Goal: Task Accomplishment & Management: Complete application form

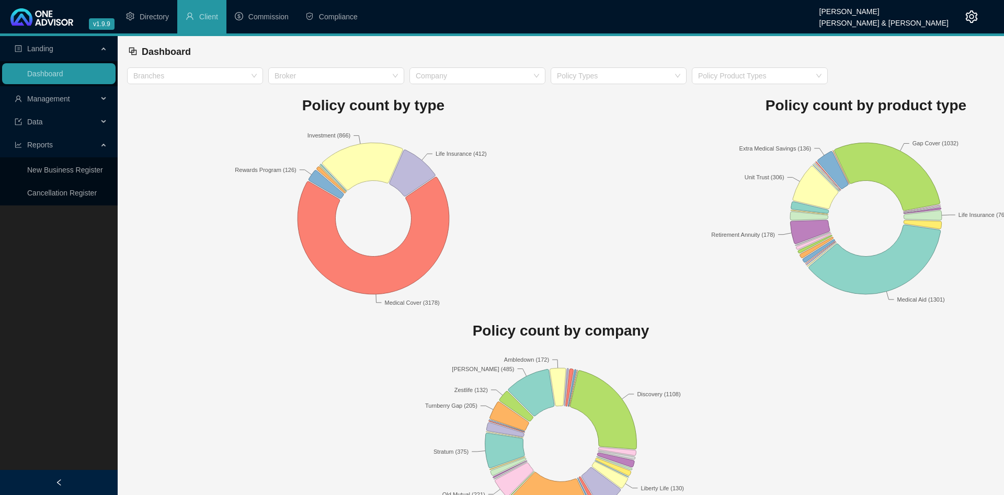
click at [973, 17] on icon "setting" at bounding box center [971, 16] width 12 height 13
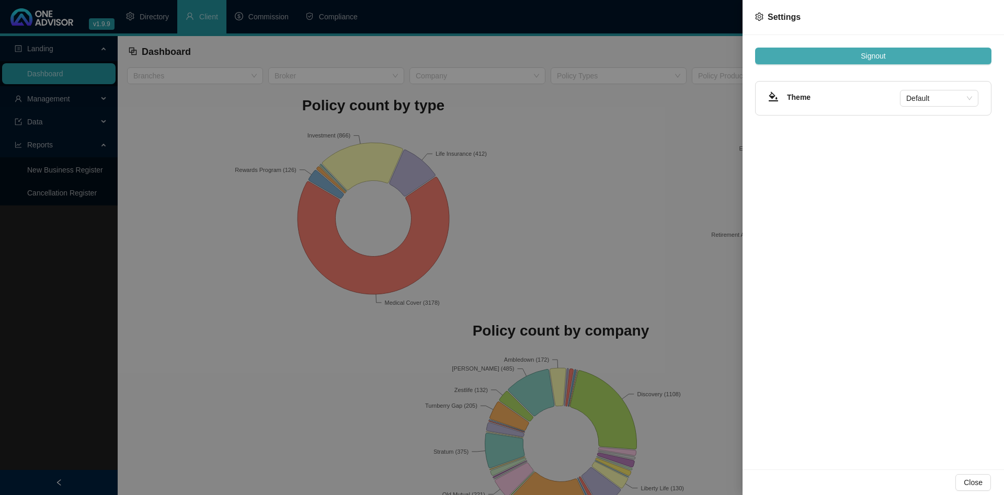
click at [899, 64] on button "Signout" at bounding box center [873, 56] width 236 height 17
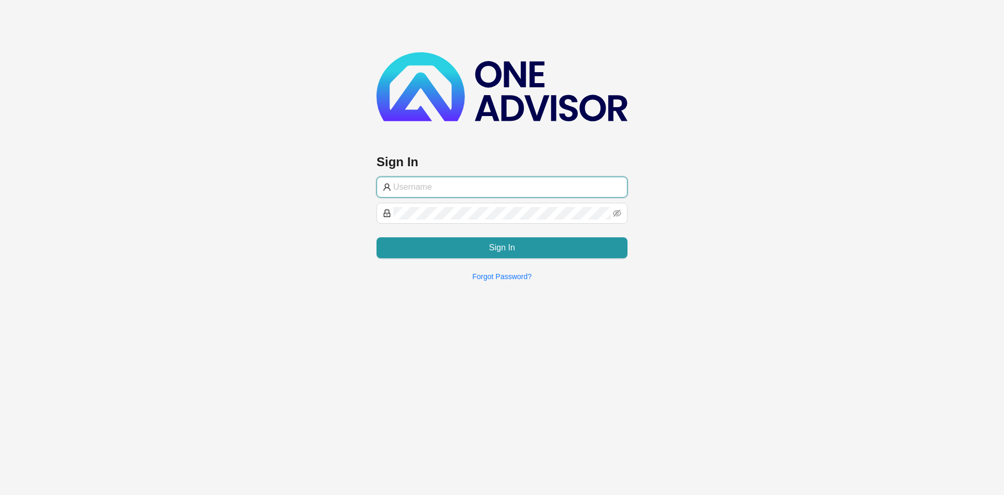
click at [560, 181] on input "text" at bounding box center [507, 187] width 228 height 13
paste input "BryceProfile"
type input "BryceProfile"
click at [185, 168] on div "Sign In BryceProfile Sign In Forgot Password?" at bounding box center [502, 145] width 1004 height 290
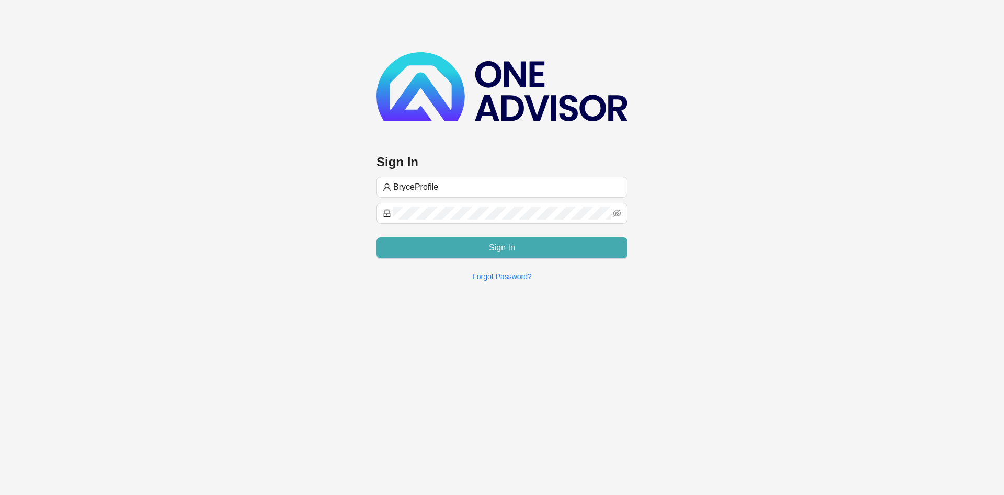
click at [474, 249] on button "Sign In" at bounding box center [501, 247] width 251 height 21
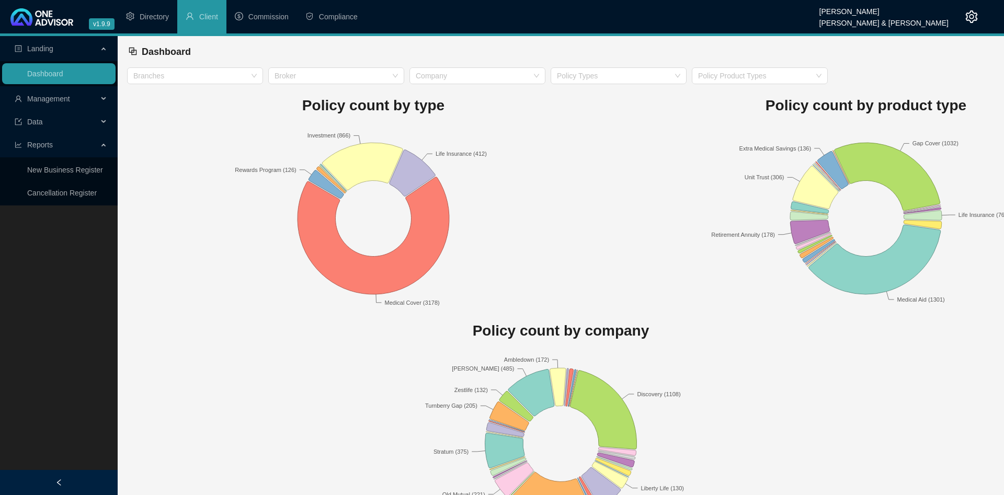
click at [94, 89] on span "Management" at bounding box center [56, 98] width 83 height 21
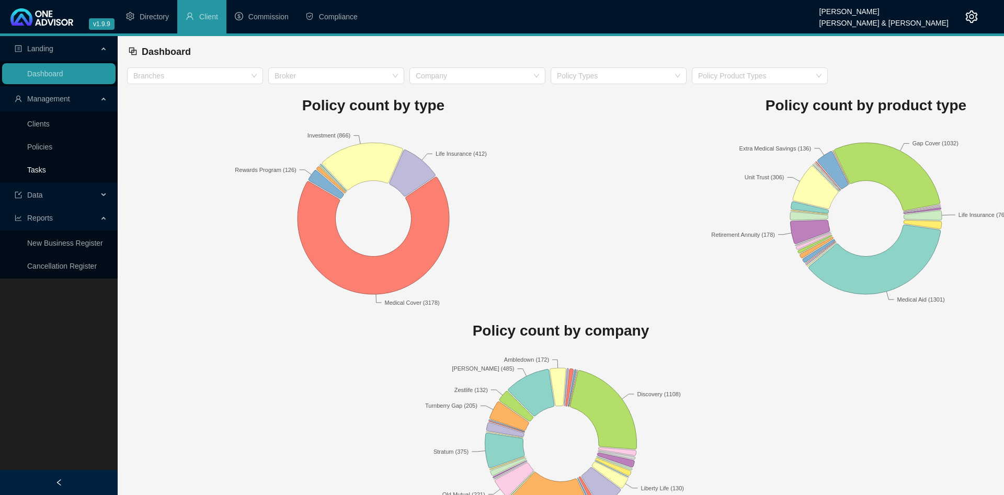
click at [46, 169] on link "Tasks" at bounding box center [36, 170] width 19 height 8
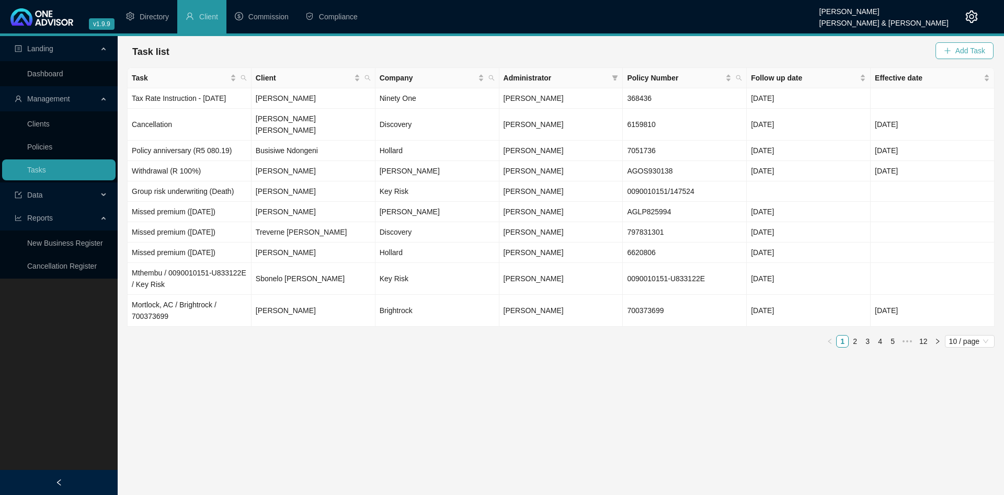
click at [974, 53] on span "Add Task" at bounding box center [970, 50] width 30 height 11
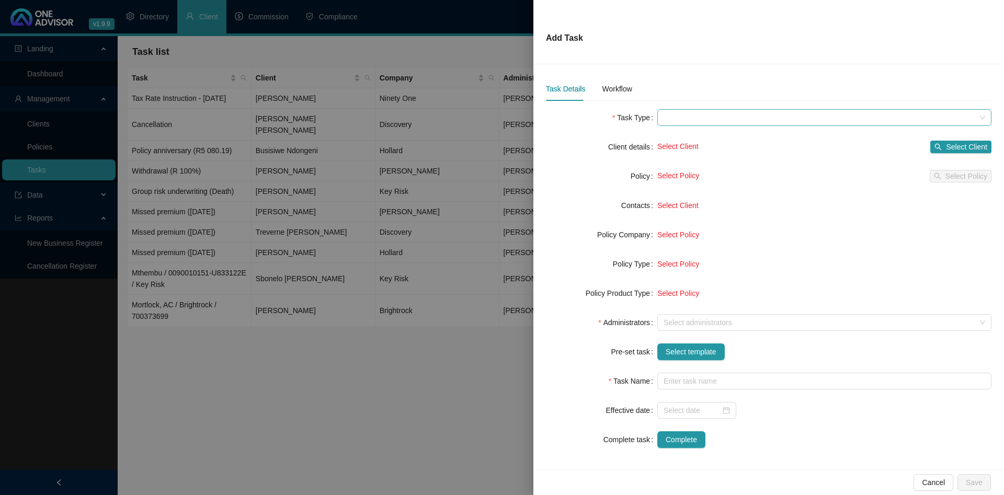
click at [733, 118] on span at bounding box center [823, 118] width 321 height 16
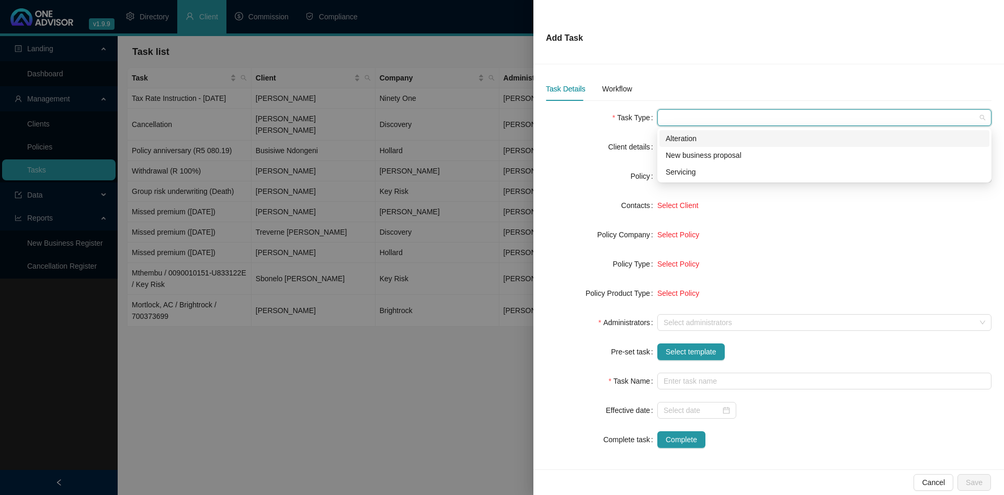
click at [570, 129] on form "Task Type Client details Select Client Select Client Policy Select Policy Selec…" at bounding box center [768, 278] width 445 height 339
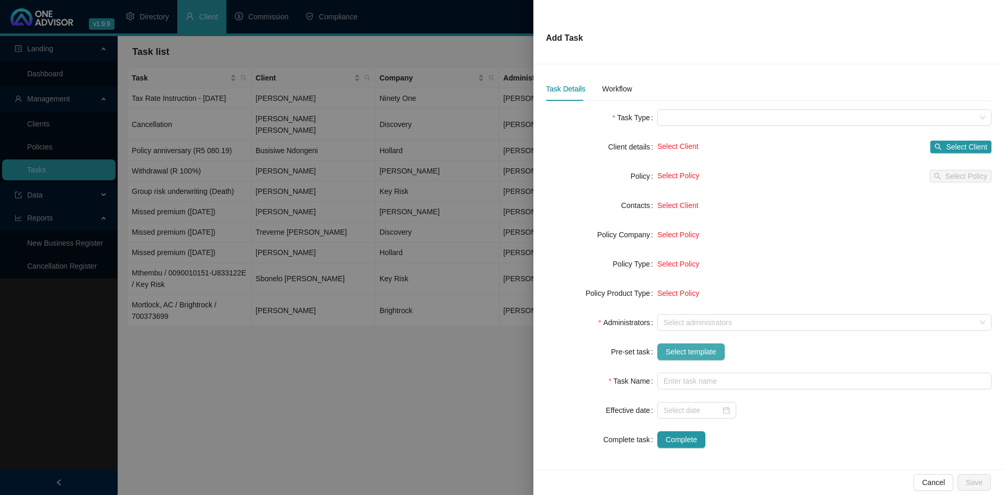
click at [673, 346] on button "Select template" at bounding box center [690, 351] width 67 height 17
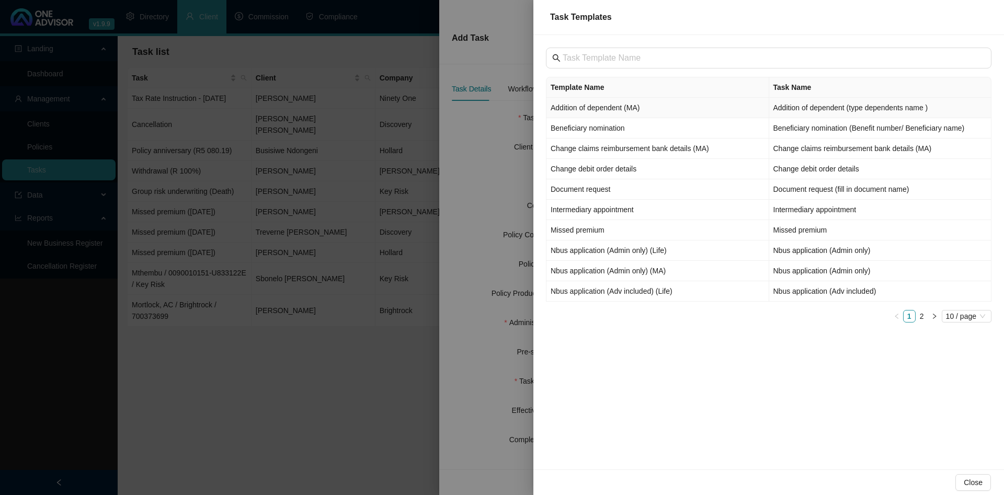
click at [670, 107] on td "Addition of dependent (MA)" at bounding box center [657, 108] width 223 height 20
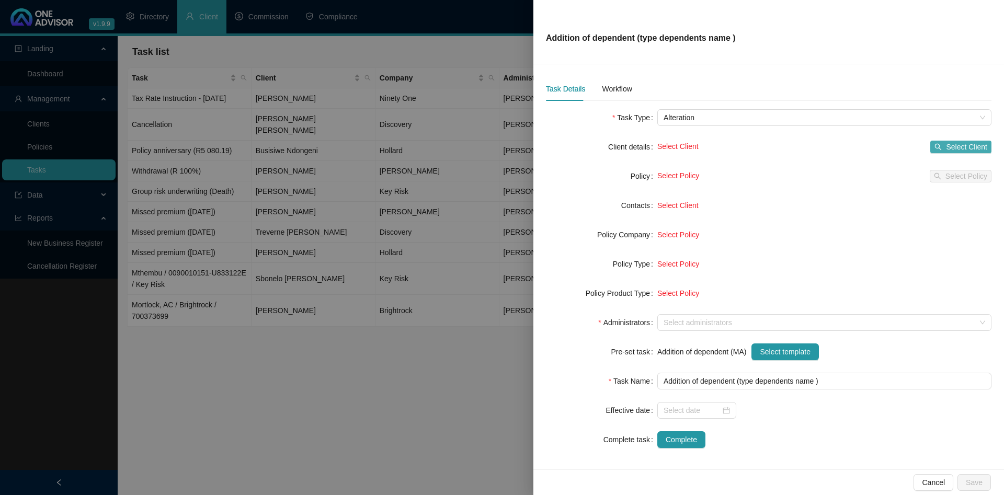
click at [957, 146] on span "Select Client" at bounding box center [966, 146] width 41 height 11
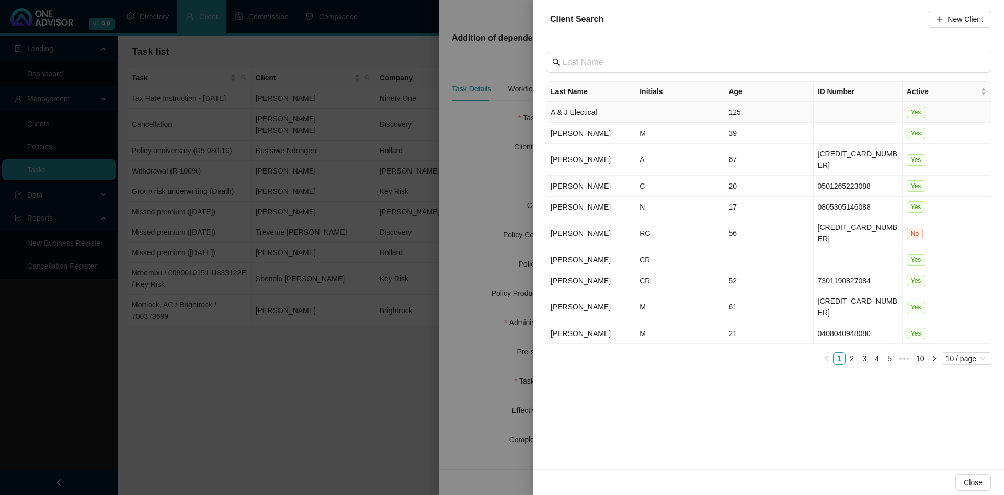
click at [613, 113] on td "A & J Electical" at bounding box center [590, 112] width 89 height 21
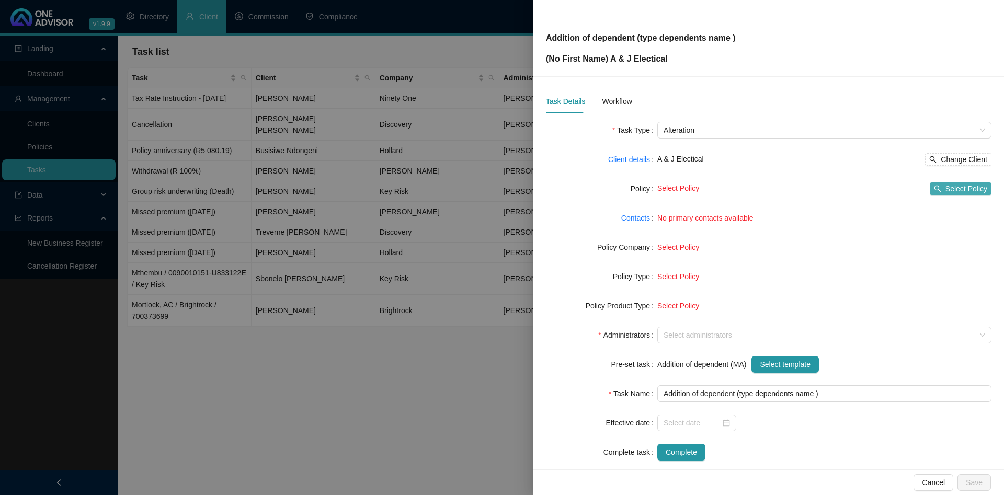
click at [957, 188] on span "Select Policy" at bounding box center [966, 188] width 42 height 11
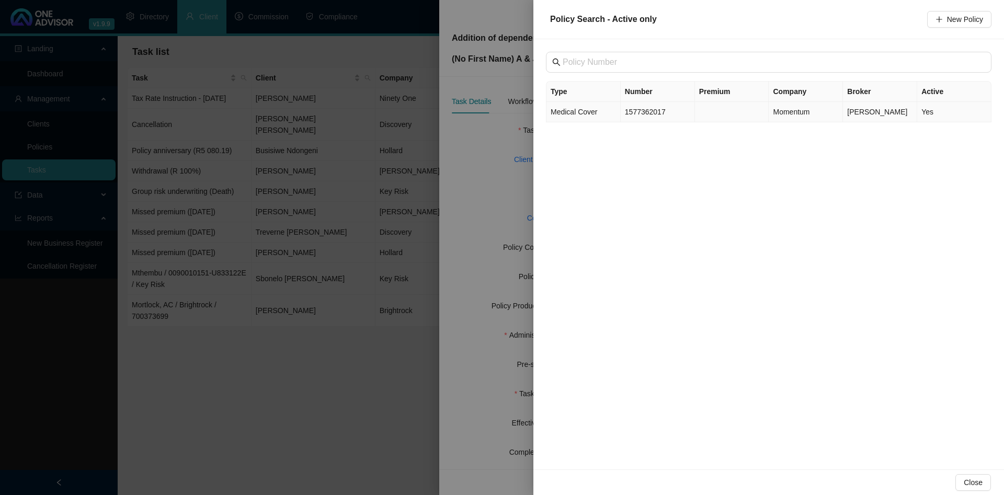
click at [641, 118] on td "1577362017" at bounding box center [657, 112] width 74 height 20
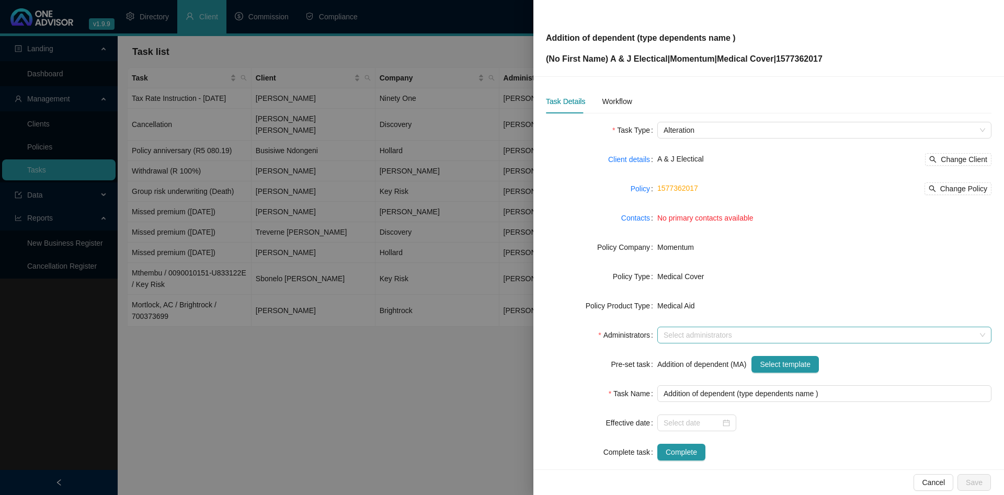
click at [710, 339] on div at bounding box center [818, 335] width 319 height 8
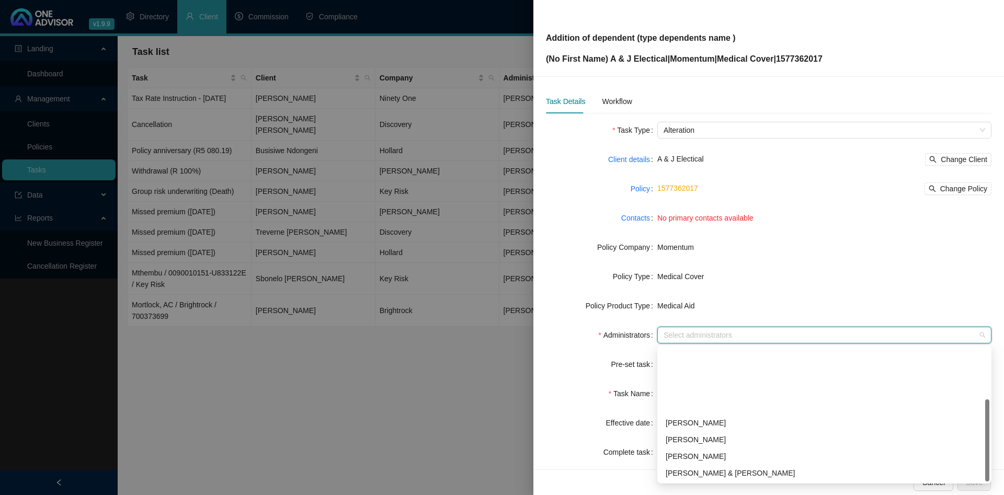
scroll to position [84, 0]
click at [715, 467] on div "[PERSON_NAME]" at bounding box center [823, 472] width 317 height 11
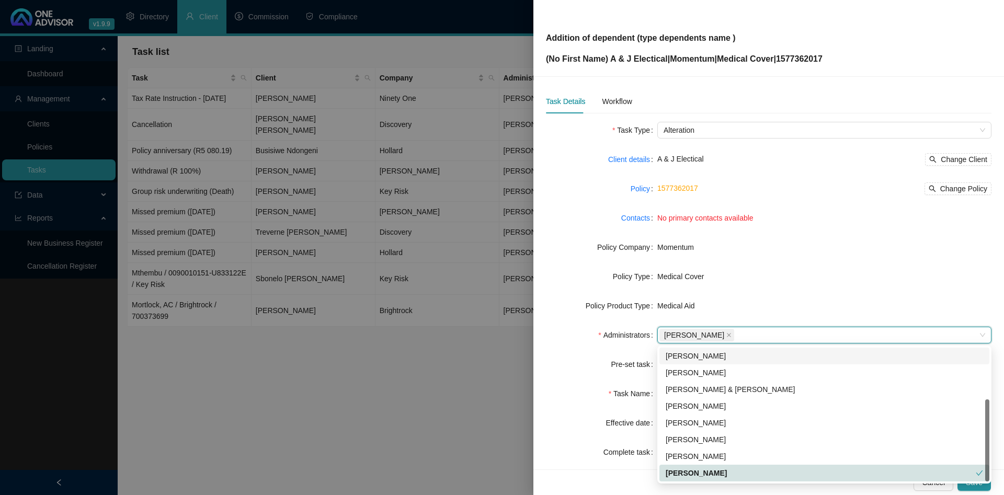
click at [606, 313] on label "Policy Product Type" at bounding box center [621, 305] width 72 height 17
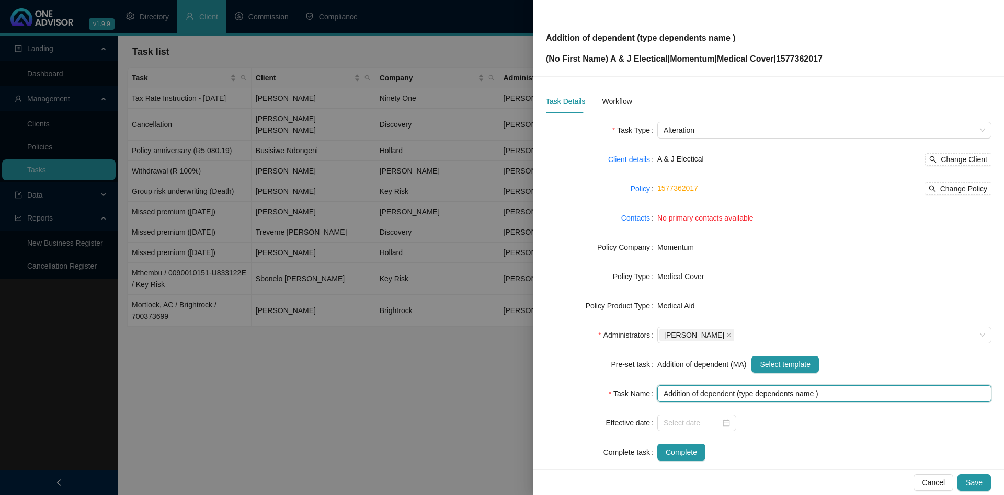
drag, startPoint x: 816, startPoint y: 394, endPoint x: 740, endPoint y: 392, distance: 76.3
click at [740, 392] on input "Addition of dependent (type dependents name )" at bounding box center [824, 393] width 334 height 17
type input "Addition of dependent (testing for production )"
click at [619, 106] on div "Workflow" at bounding box center [617, 101] width 30 height 11
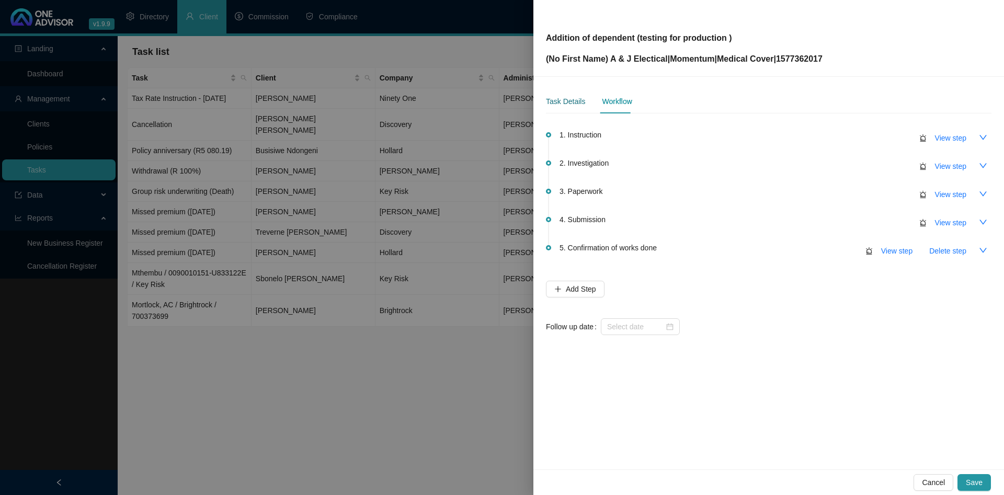
click at [566, 99] on div "Task Details" at bounding box center [565, 101] width 39 height 11
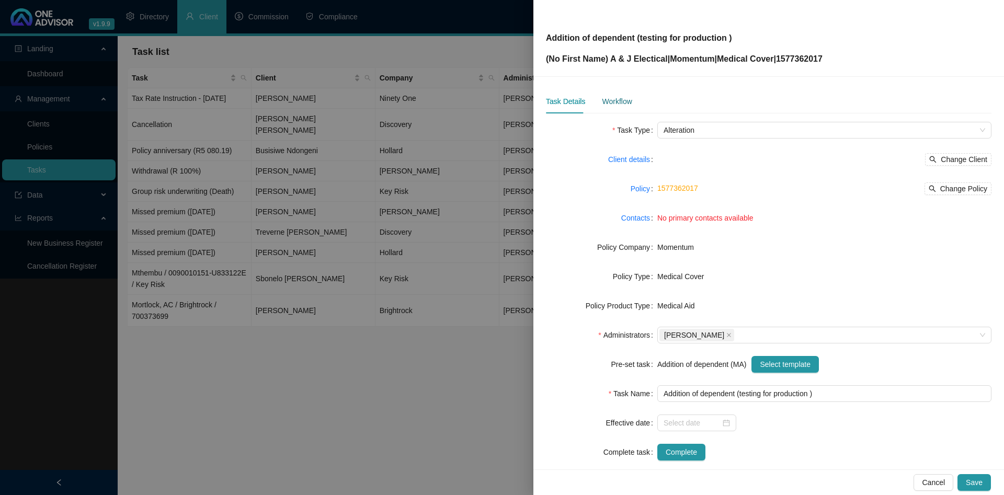
click at [622, 98] on div "Workflow" at bounding box center [617, 101] width 30 height 11
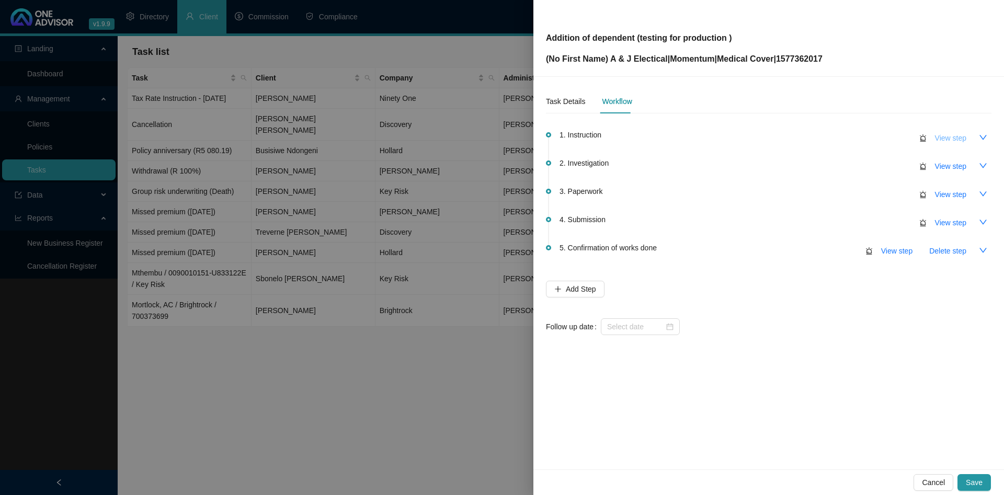
click at [952, 137] on span "View step" at bounding box center [950, 137] width 31 height 11
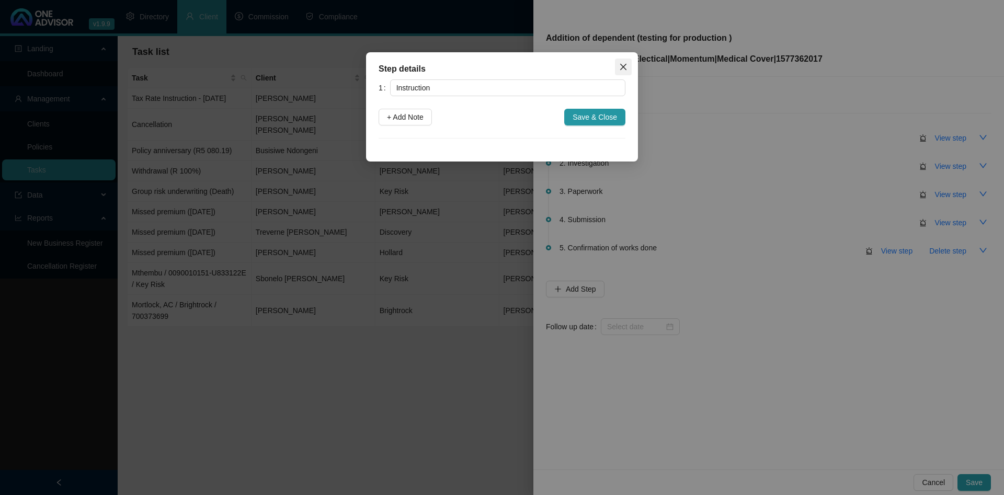
click at [627, 68] on span "Close" at bounding box center [623, 67] width 17 height 8
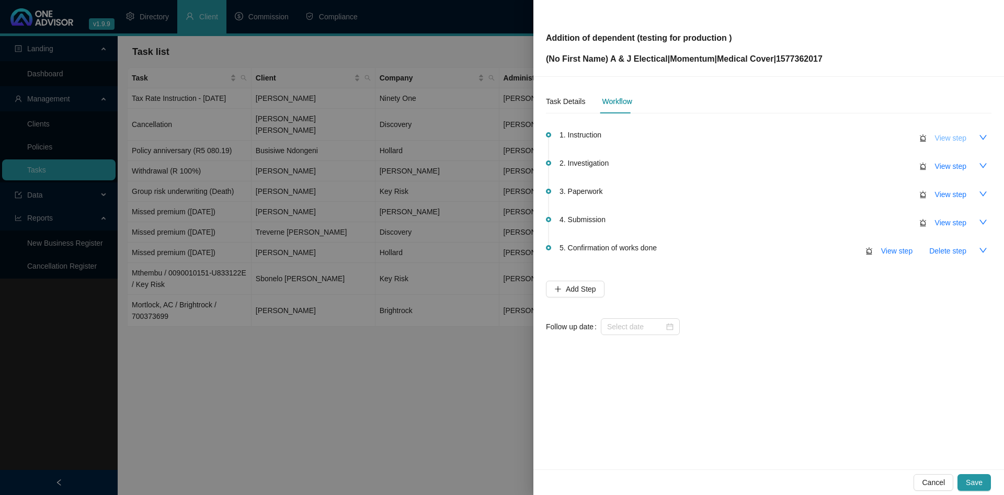
click at [935, 136] on button "View step" at bounding box center [950, 138] width 48 height 17
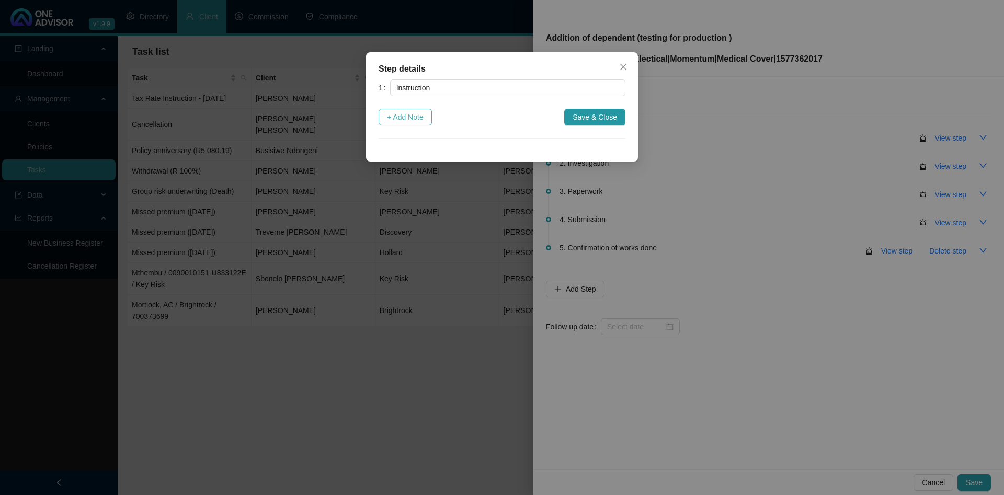
click at [411, 117] on span "+ Add Note" at bounding box center [405, 116] width 37 height 11
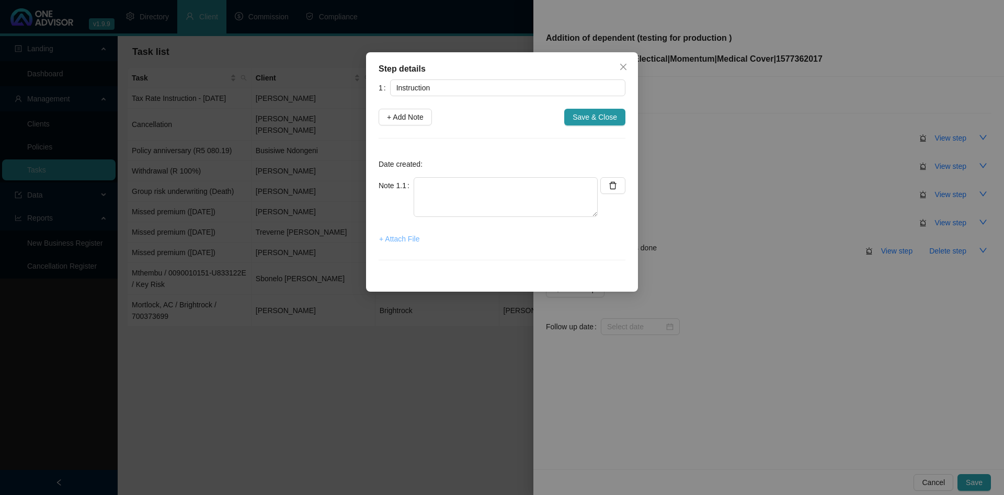
click at [403, 238] on span "+ Attach File" at bounding box center [399, 238] width 40 height 11
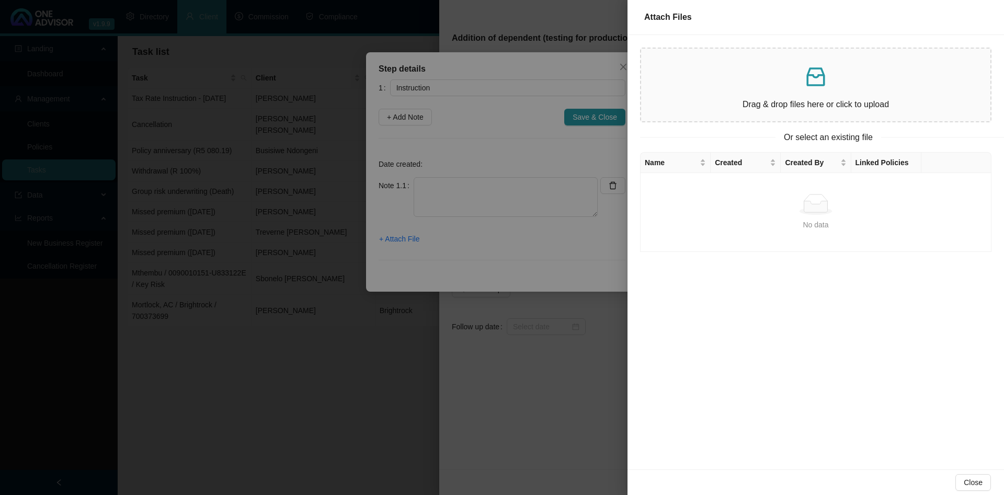
click at [401, 349] on div at bounding box center [502, 247] width 1004 height 495
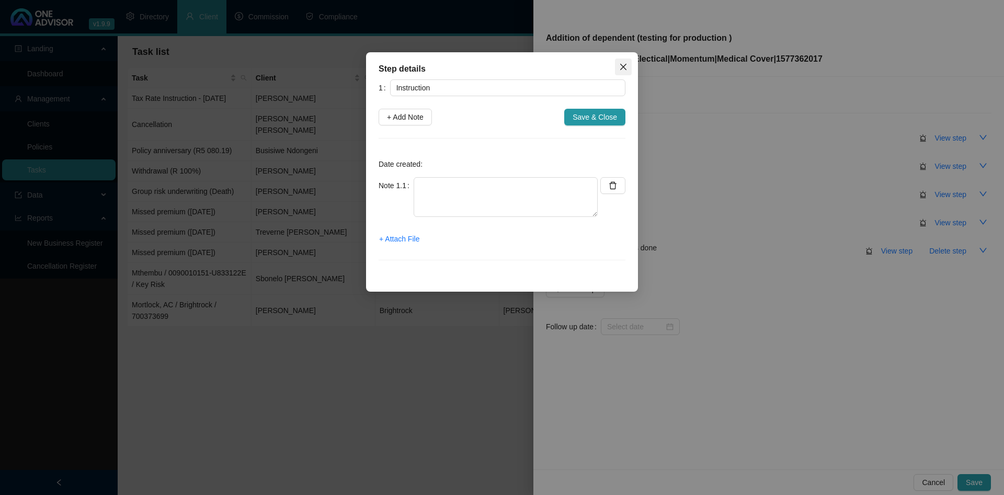
click at [619, 64] on icon "close" at bounding box center [623, 67] width 8 height 8
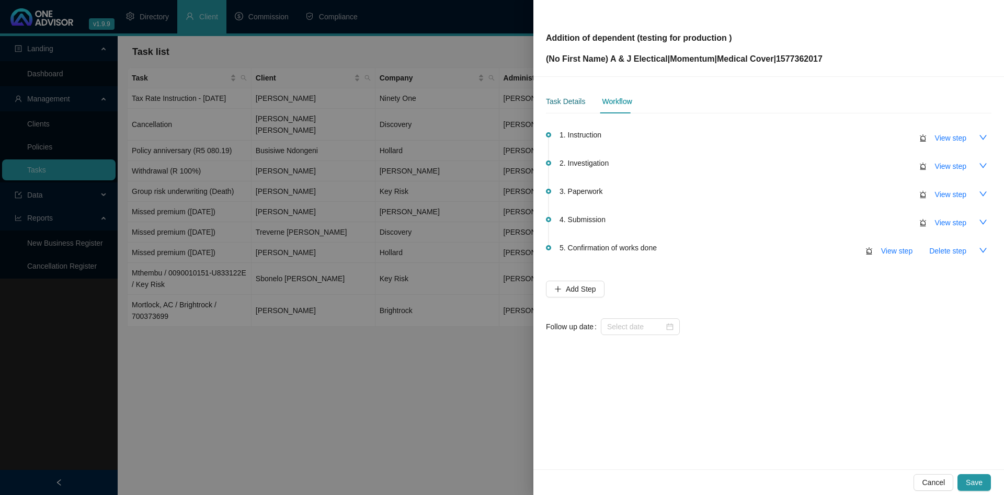
click at [569, 98] on div "Task Details" at bounding box center [565, 101] width 39 height 11
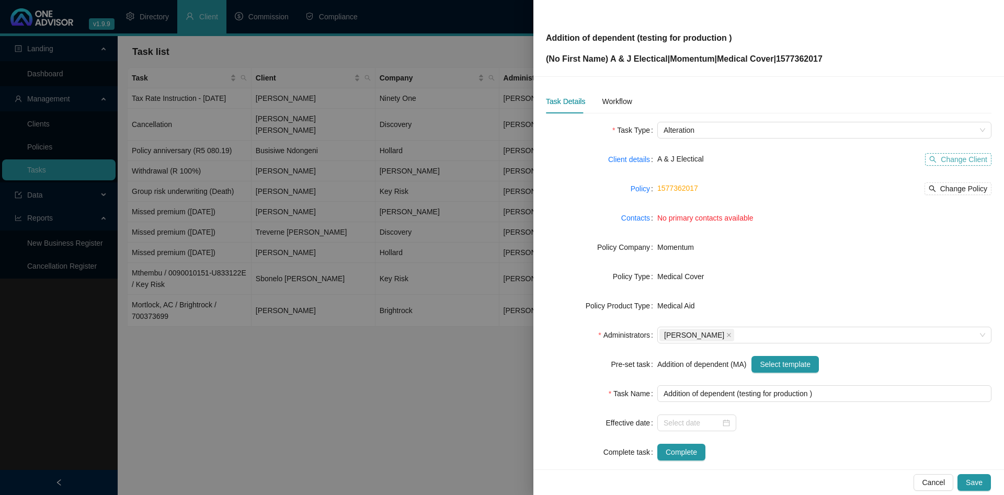
click at [973, 162] on span "Change Client" at bounding box center [963, 159] width 47 height 11
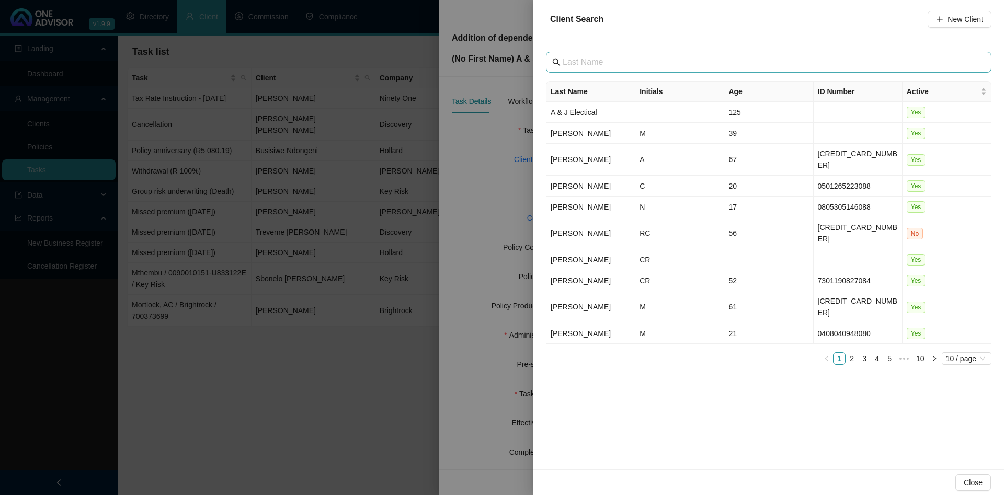
click at [652, 69] on span at bounding box center [768, 62] width 445 height 21
click at [654, 62] on input "text" at bounding box center [769, 62] width 414 height 13
type input "[PERSON_NAME]"
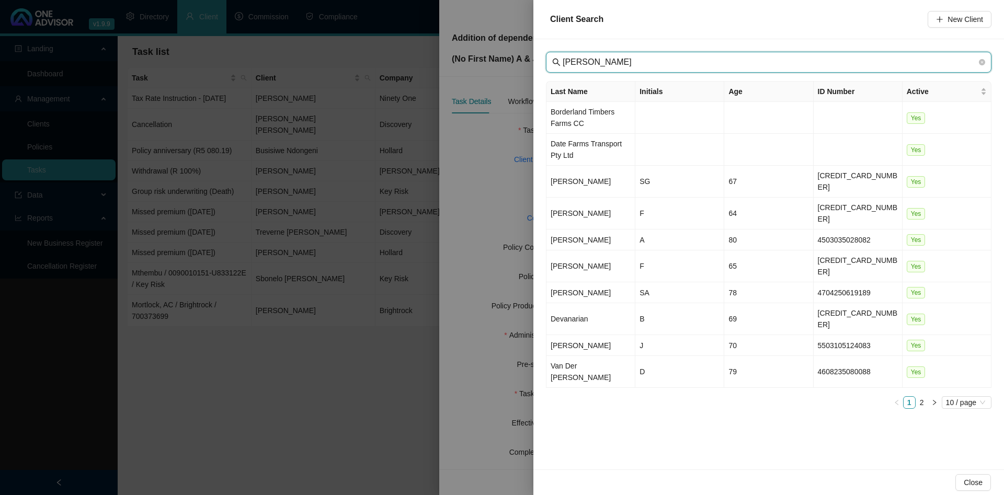
drag, startPoint x: 629, startPoint y: 61, endPoint x: 489, endPoint y: 63, distance: 140.6
click at [562, 63] on input "[PERSON_NAME]" at bounding box center [769, 62] width 414 height 13
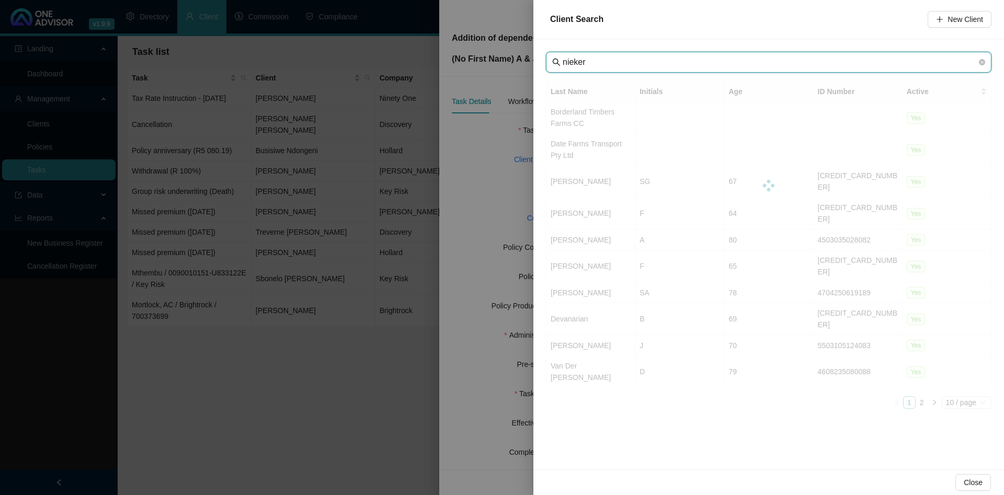
type input "niekerk"
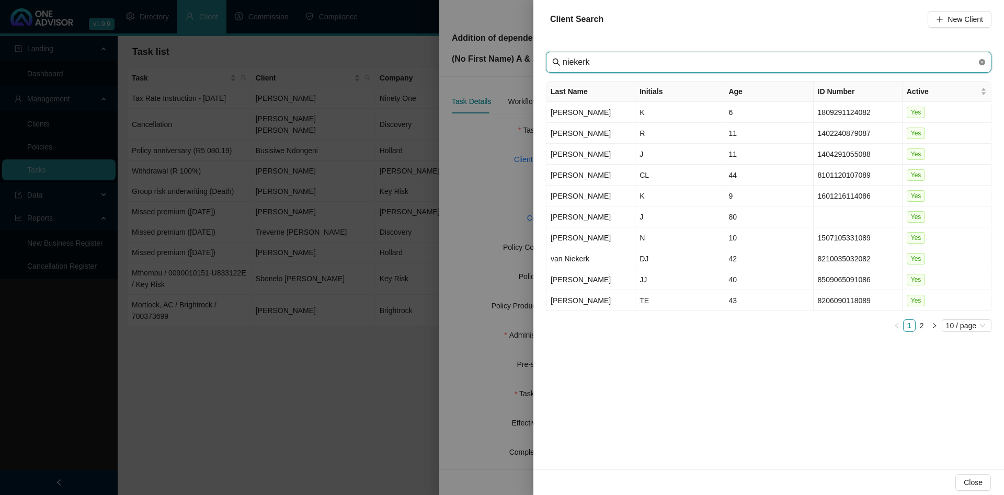
click at [981, 61] on icon "close-circle" at bounding box center [981, 62] width 6 height 6
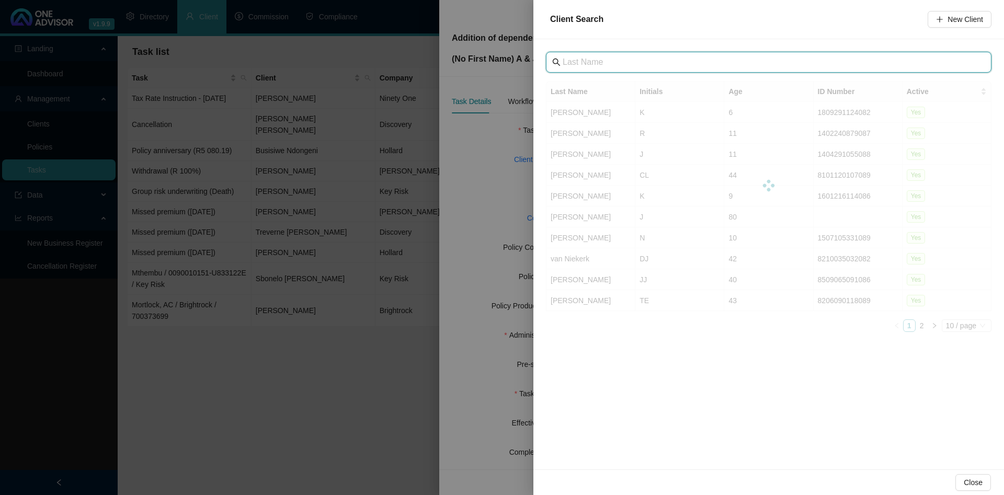
click at [631, 60] on input "text" at bounding box center [769, 62] width 414 height 13
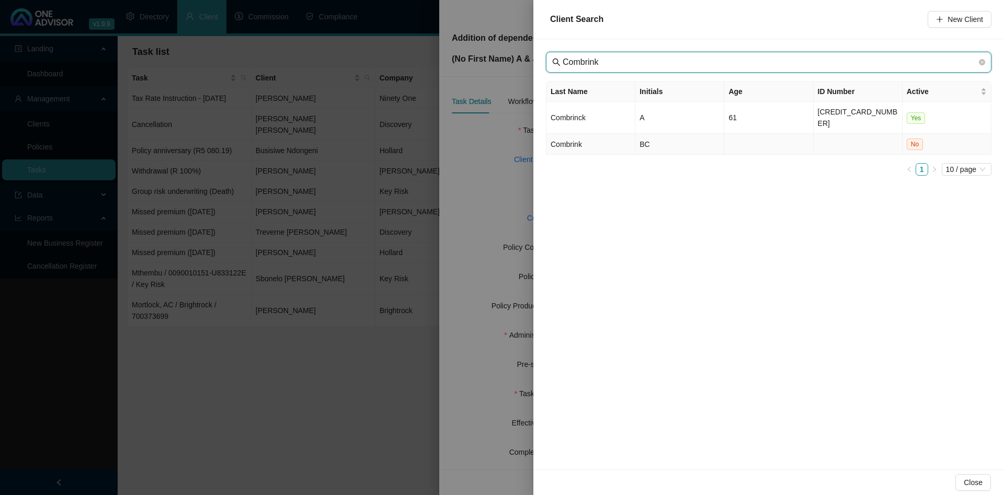
type input "Combrink"
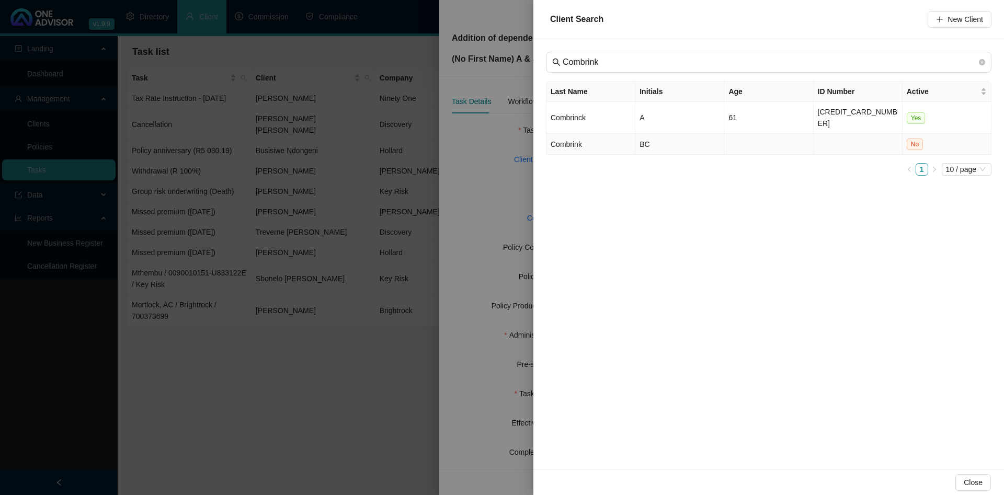
click at [724, 134] on td "BC" at bounding box center [679, 144] width 89 height 21
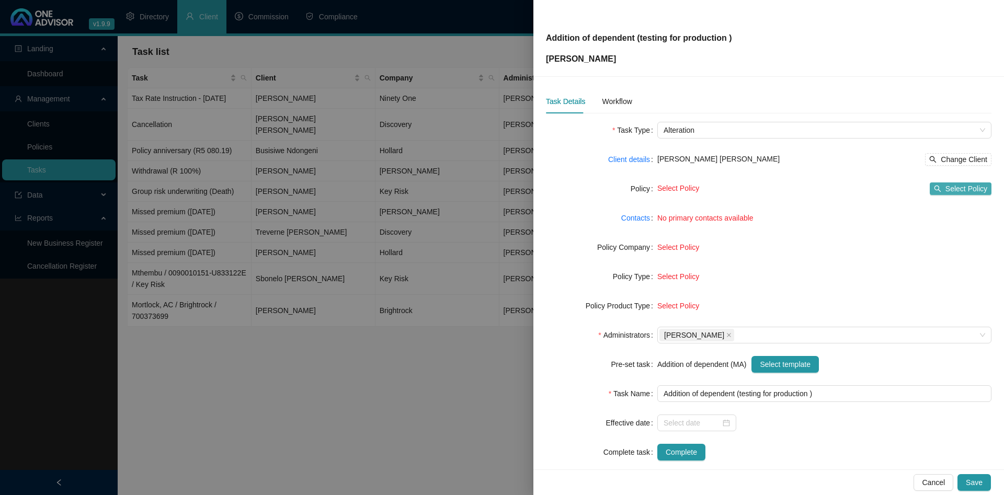
click at [962, 186] on span "Select Policy" at bounding box center [966, 188] width 42 height 11
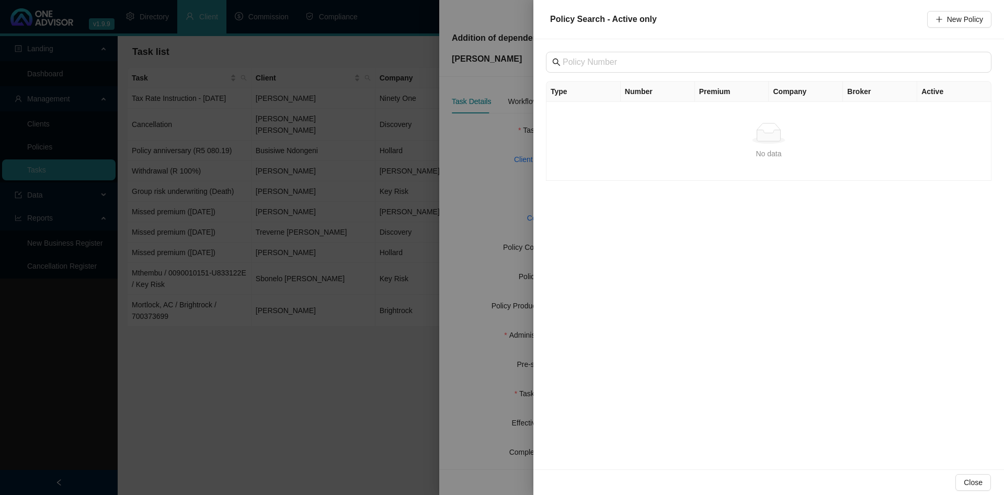
click at [724, 240] on div "Type Number Premium Company Broker Active No data No data" at bounding box center [768, 254] width 470 height 430
click at [497, 165] on div at bounding box center [502, 247] width 1004 height 495
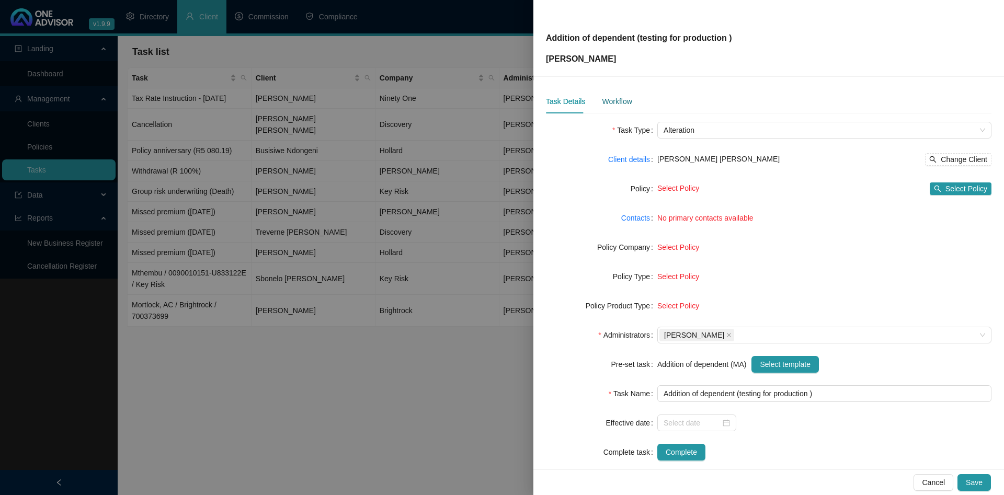
click at [611, 104] on div "Workflow" at bounding box center [617, 101] width 30 height 11
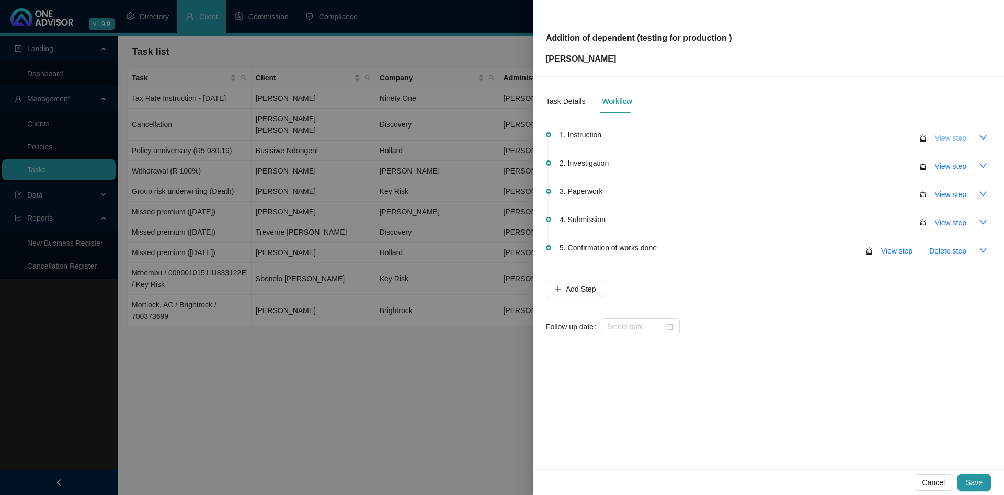
click at [945, 140] on span "View step" at bounding box center [950, 137] width 31 height 11
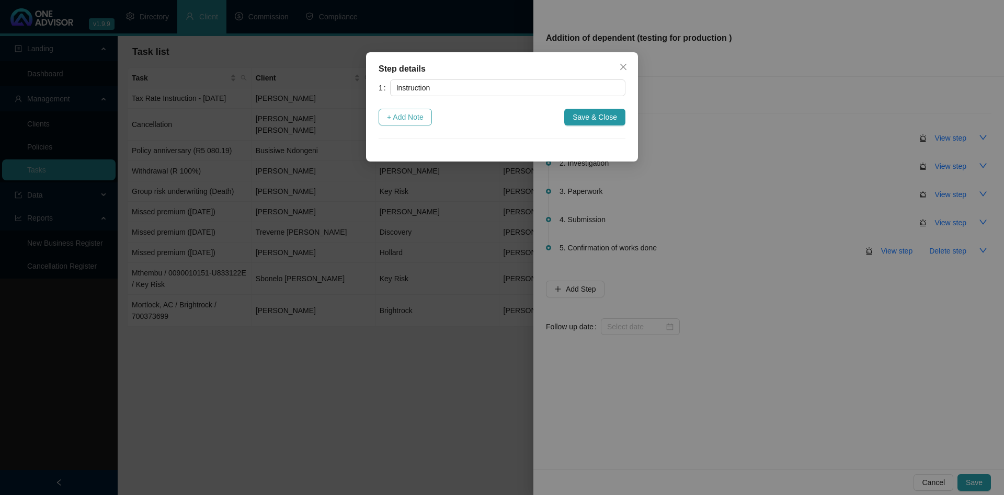
click at [413, 116] on span "+ Add Note" at bounding box center [405, 116] width 37 height 11
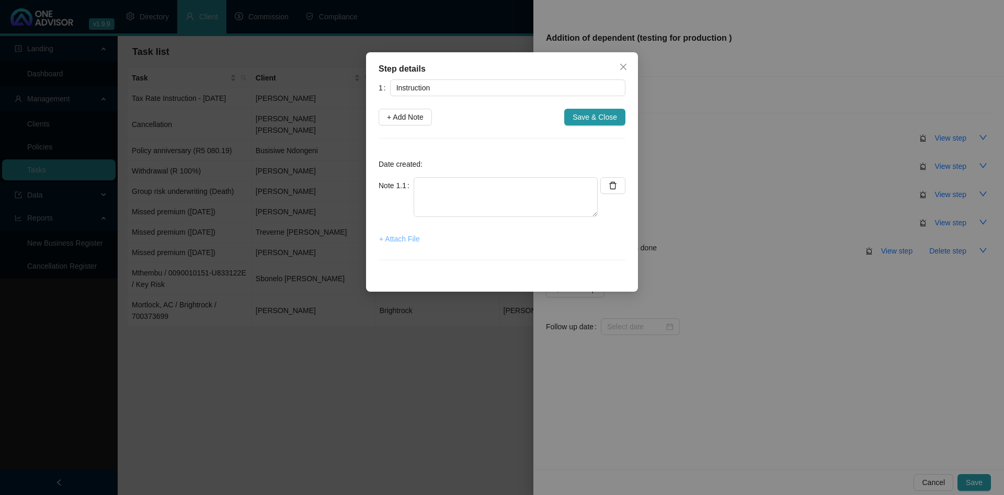
click at [411, 241] on span "+ Attach File" at bounding box center [399, 238] width 40 height 11
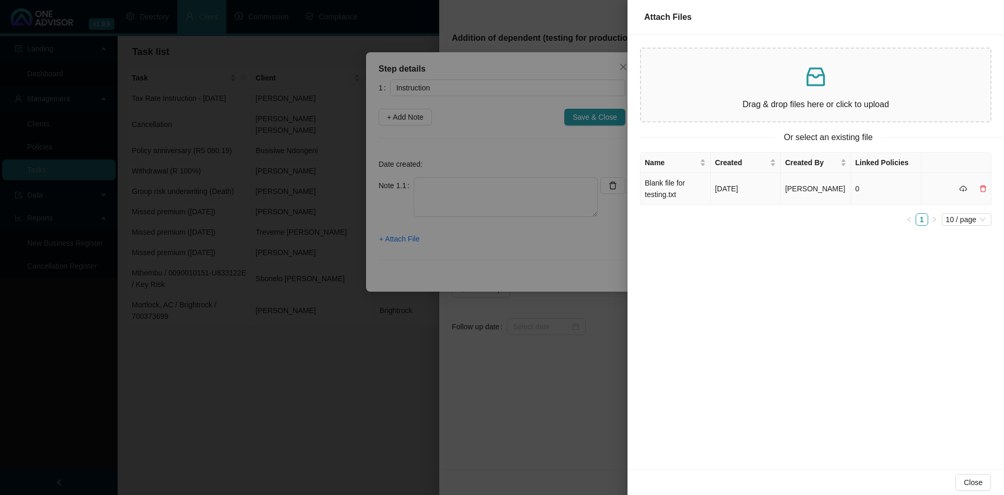
click at [746, 181] on td "[DATE]" at bounding box center [745, 189] width 70 height 32
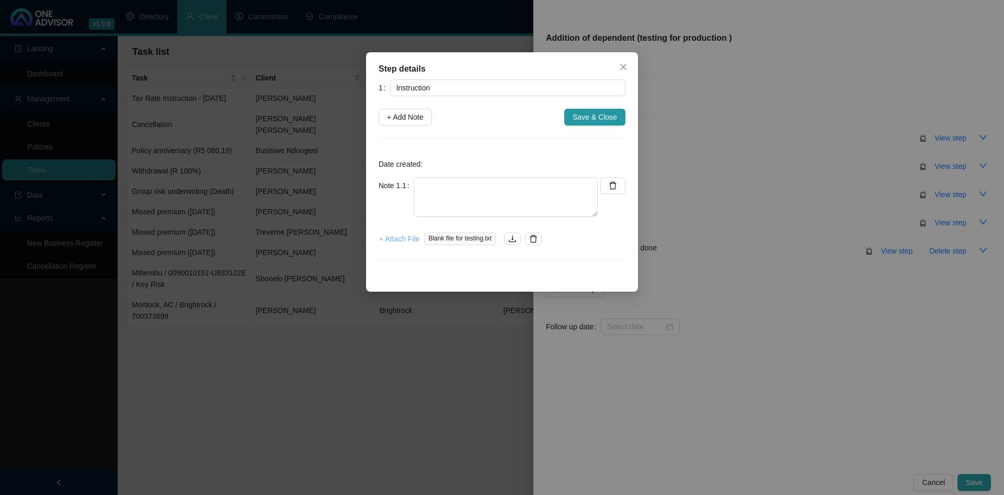
click at [393, 234] on span "+ Attach File" at bounding box center [399, 238] width 40 height 11
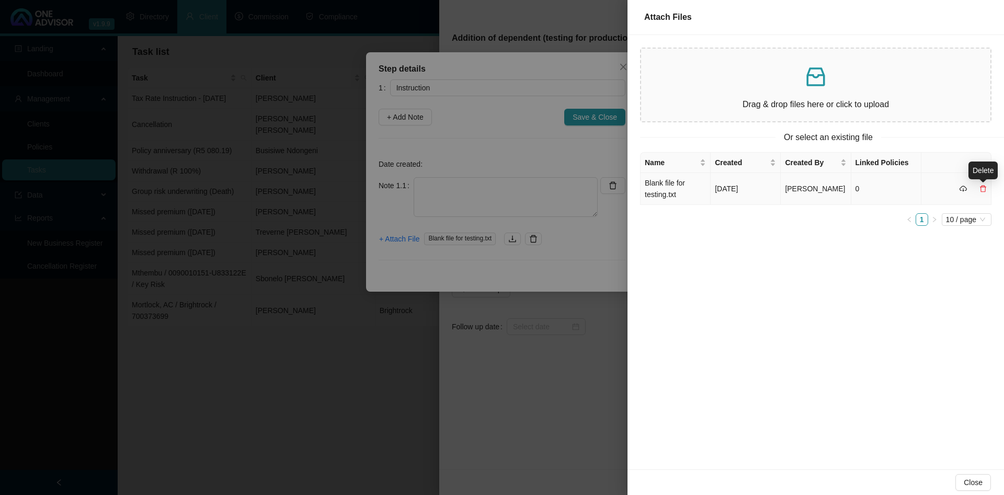
click at [986, 188] on icon "delete" at bounding box center [982, 188] width 7 height 7
click at [760, 153] on div "Name Created Created By Linked Policies Blank file for testing.txt [DATE] [PERS…" at bounding box center [815, 178] width 351 height 53
click at [552, 128] on div at bounding box center [502, 247] width 1004 height 495
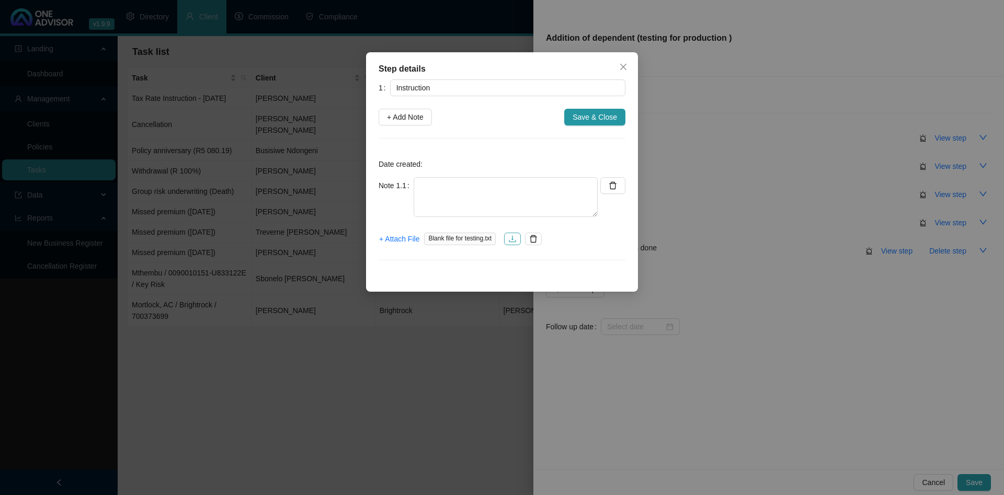
click at [507, 237] on button "button" at bounding box center [512, 239] width 17 height 13
click at [491, 156] on div "Date created: Note 1.1 + Attach File Blank file for testing.txt" at bounding box center [501, 212] width 247 height 122
click at [410, 237] on span "+ Attach File" at bounding box center [399, 238] width 40 height 11
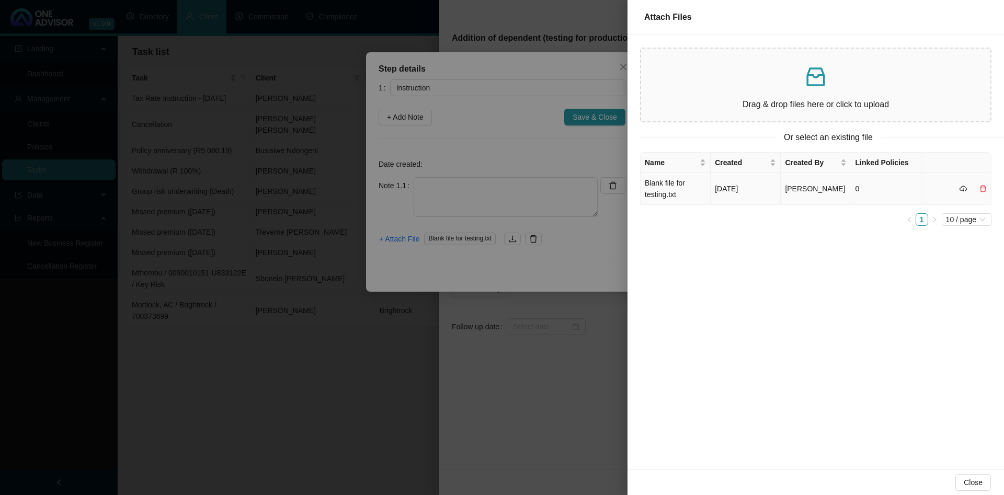
click at [984, 189] on icon "delete" at bounding box center [982, 188] width 7 height 7
click at [986, 166] on span "Yes" at bounding box center [988, 166] width 12 height 11
click at [471, 116] on div at bounding box center [502, 247] width 1004 height 495
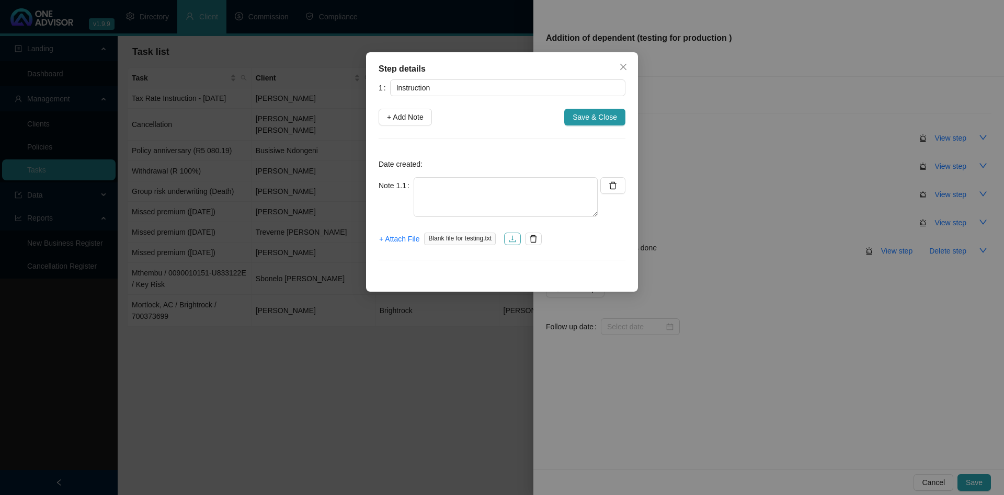
click at [510, 236] on icon "download" at bounding box center [512, 239] width 8 height 8
click at [522, 195] on textarea at bounding box center [505, 197] width 184 height 40
type textarea "Testing"
click at [583, 116] on span "Save & Close" at bounding box center [594, 116] width 44 height 11
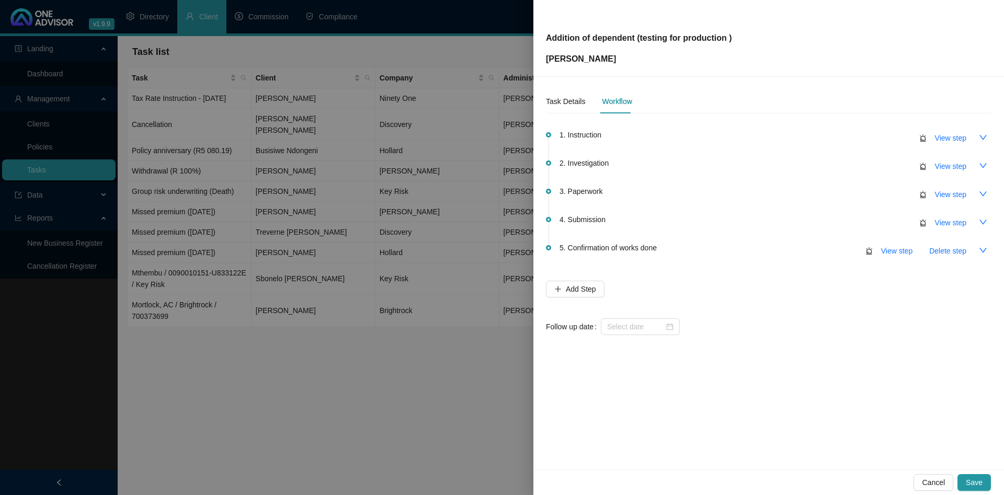
click at [390, 163] on div at bounding box center [502, 247] width 1004 height 495
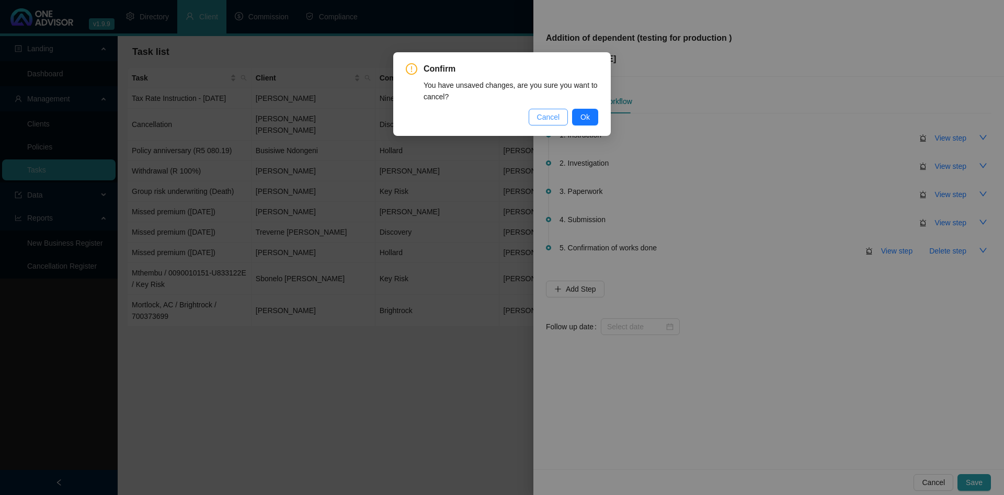
click at [557, 117] on span "Cancel" at bounding box center [548, 116] width 23 height 11
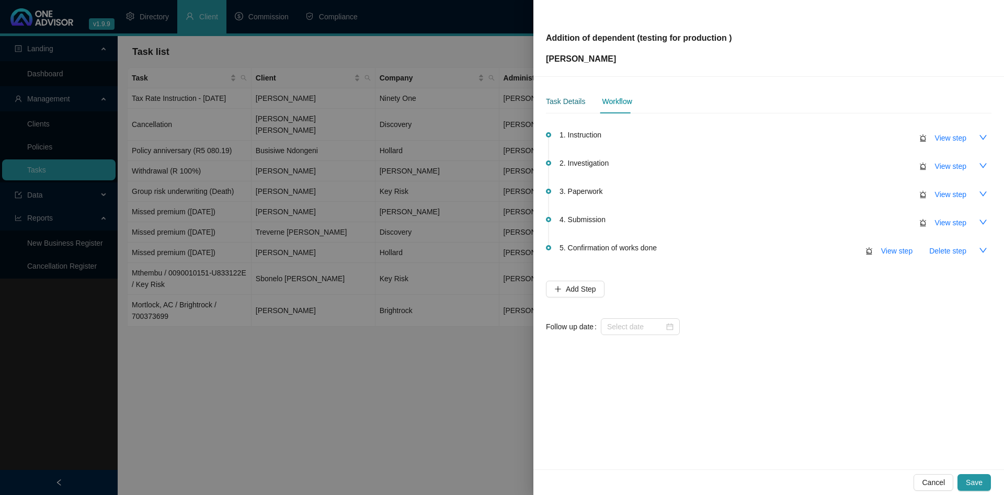
click at [576, 105] on div "Task Details" at bounding box center [565, 101] width 39 height 11
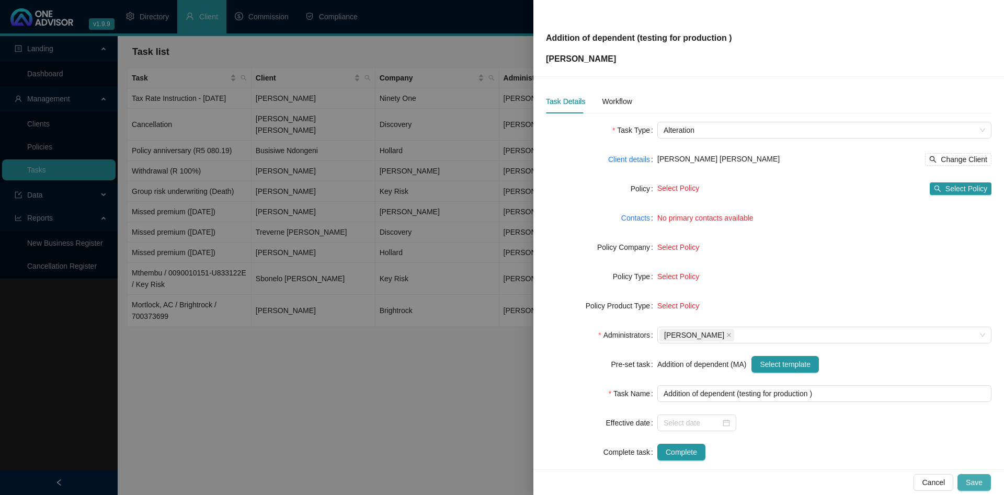
click at [986, 478] on button "Save" at bounding box center [973, 482] width 33 height 17
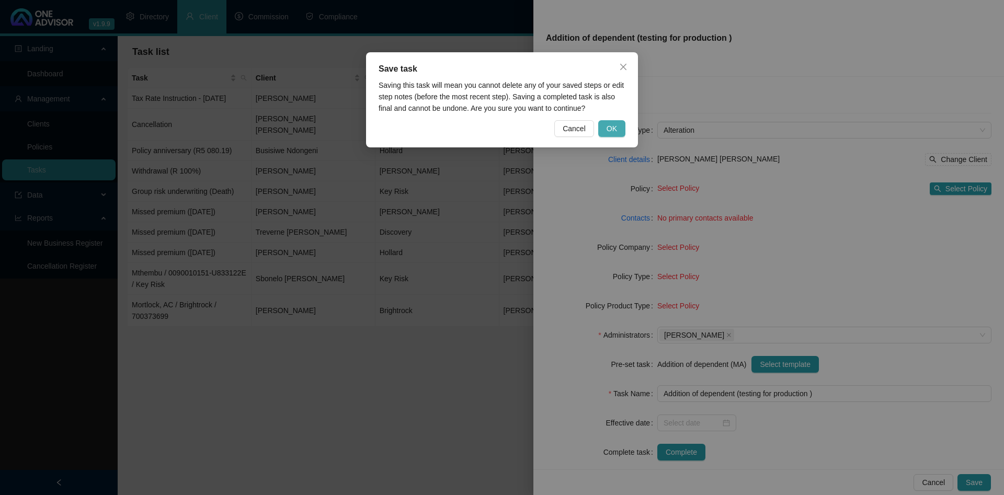
click at [612, 126] on span "OK" at bounding box center [611, 128] width 10 height 11
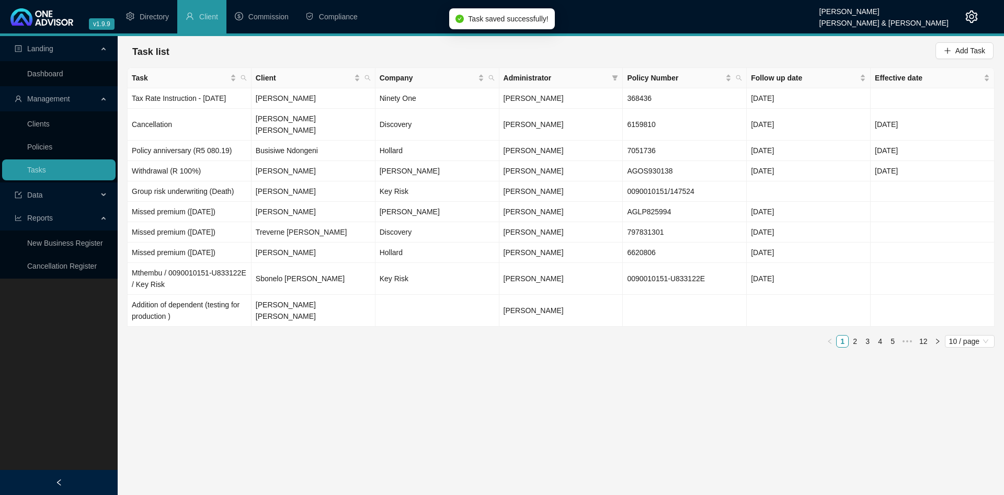
click at [375, 400] on main "Landing Dashboard Management Clients Policies Tasks Data Reports New Business R…" at bounding box center [502, 265] width 1004 height 459
click at [50, 123] on link "Clients" at bounding box center [38, 124] width 22 height 8
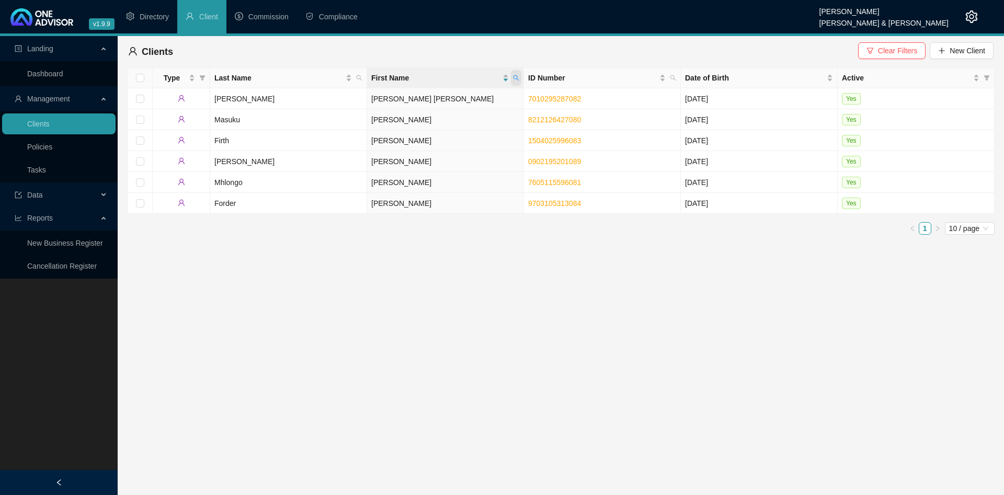
click at [518, 75] on icon "search" at bounding box center [516, 78] width 6 height 6
click at [467, 97] on input "axl" at bounding box center [468, 100] width 98 height 17
click at [419, 109] on input "axl" at bounding box center [468, 100] width 98 height 17
type input "BC"
click at [453, 121] on span "Search" at bounding box center [447, 118] width 23 height 11
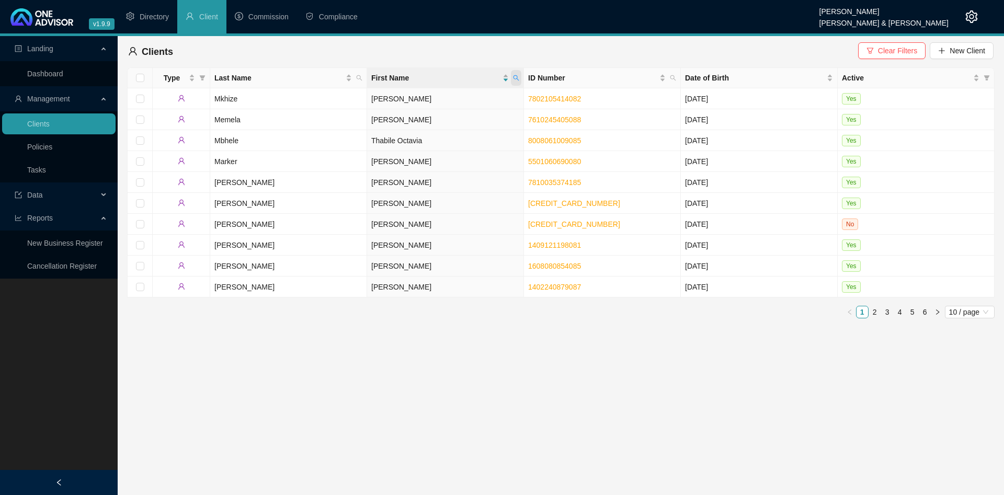
click at [516, 77] on icon "search" at bounding box center [516, 78] width 6 height 6
click at [490, 119] on span "Reset" at bounding box center [493, 118] width 19 height 11
click at [453, 121] on span "Search" at bounding box center [447, 118] width 23 height 11
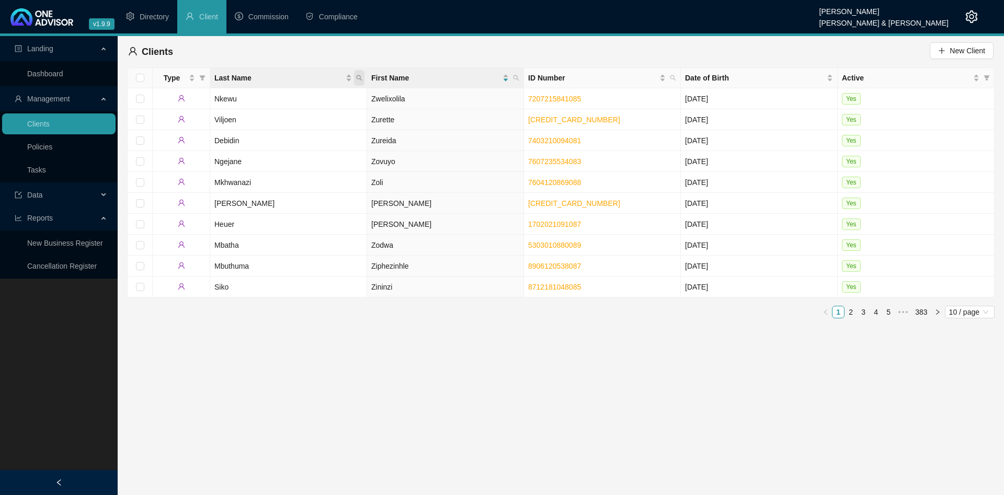
click at [360, 80] on icon "search" at bounding box center [359, 78] width 6 height 6
click at [301, 98] on input "text" at bounding box center [311, 100] width 98 height 17
type input "Combrink"
click at [281, 117] on span "Search" at bounding box center [291, 118] width 23 height 11
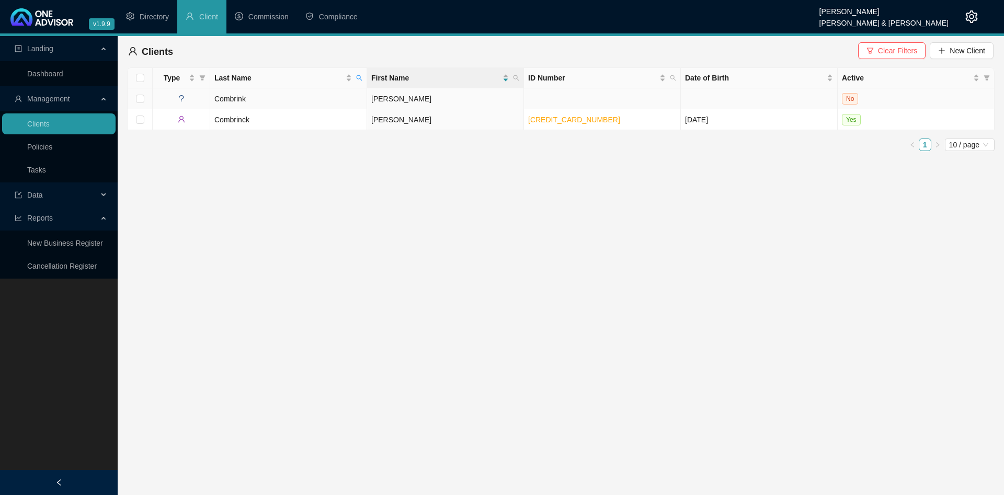
click at [298, 99] on td "Combrink" at bounding box center [288, 98] width 157 height 21
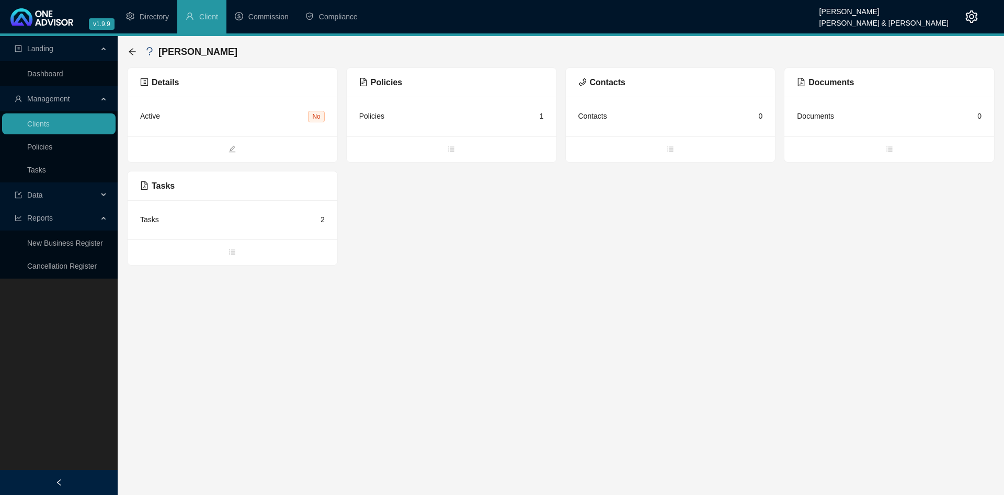
click at [238, 229] on div "Tasks 2" at bounding box center [233, 219] width 210 height 39
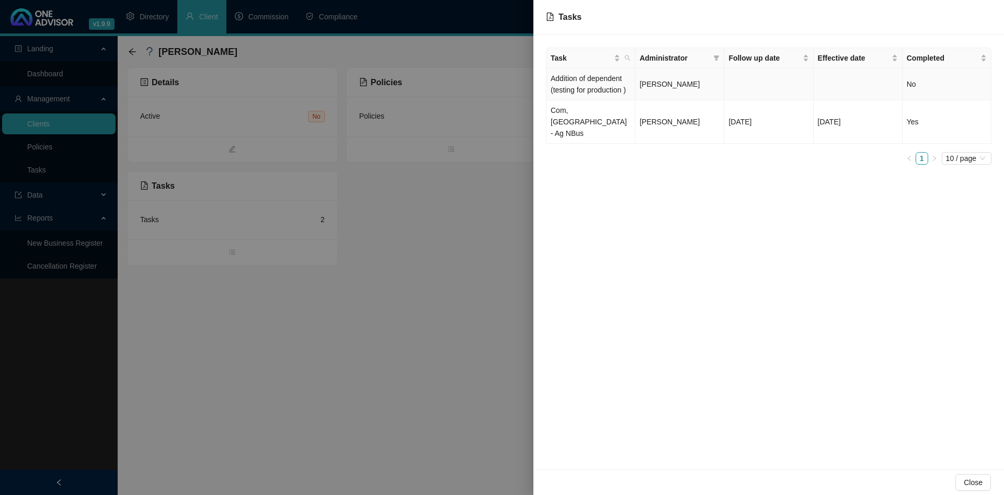
click at [631, 84] on td "Addition of dependent (testing for production )" at bounding box center [590, 84] width 89 height 32
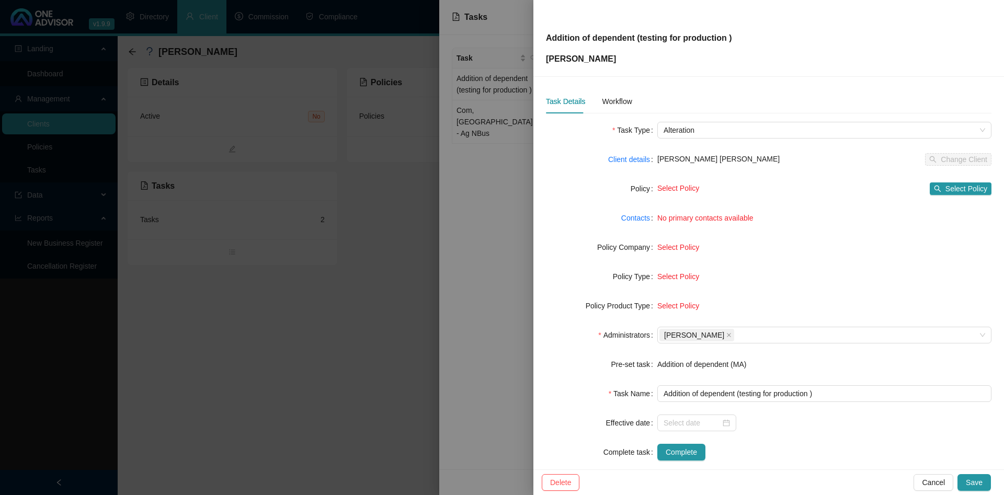
click at [465, 182] on div at bounding box center [502, 247] width 1004 height 495
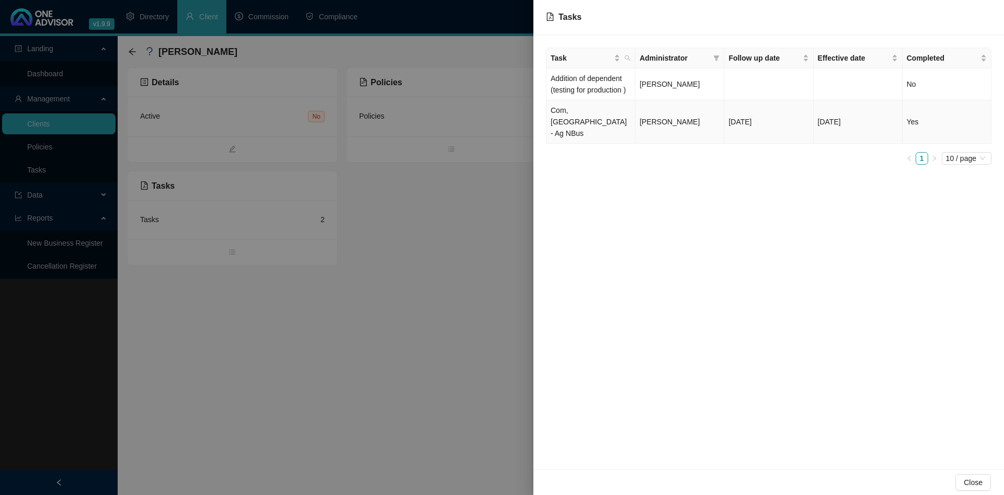
click at [626, 111] on td "Com,[GEOGRAPHIC_DATA] - Ag NBus" at bounding box center [590, 121] width 89 height 43
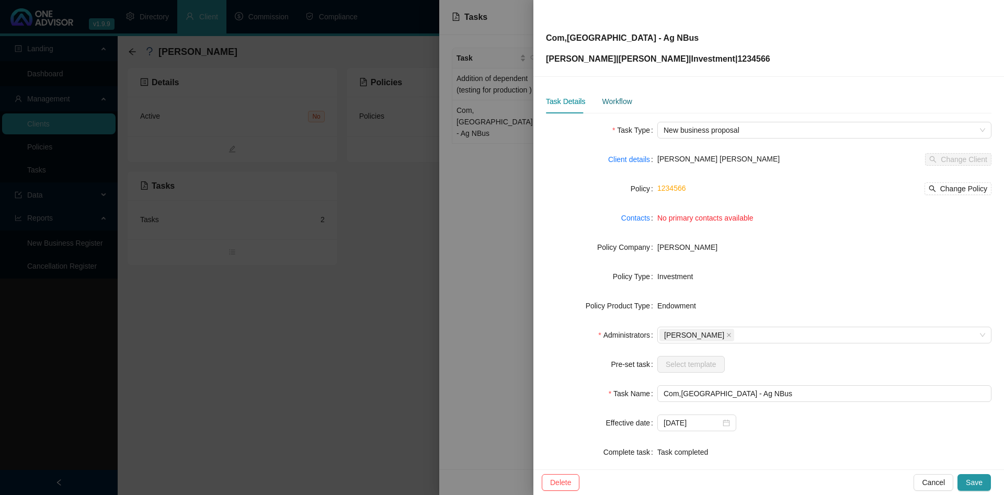
click at [615, 106] on div "Workflow" at bounding box center [617, 101] width 30 height 11
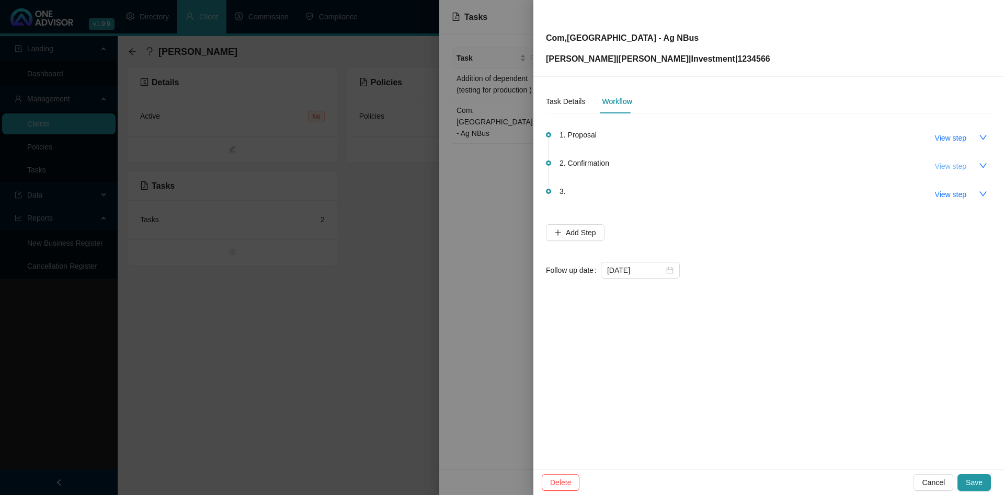
click at [954, 169] on span "View step" at bounding box center [950, 165] width 31 height 11
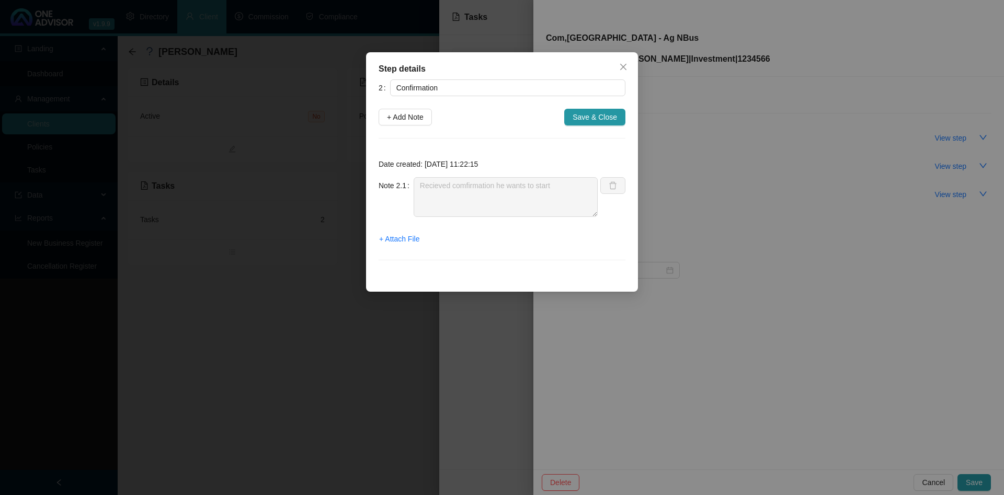
click at [862, 169] on div "Step details 2 Confirmation + Add Note Save & Close Date created: [DATE] 11:22:…" at bounding box center [502, 247] width 1004 height 495
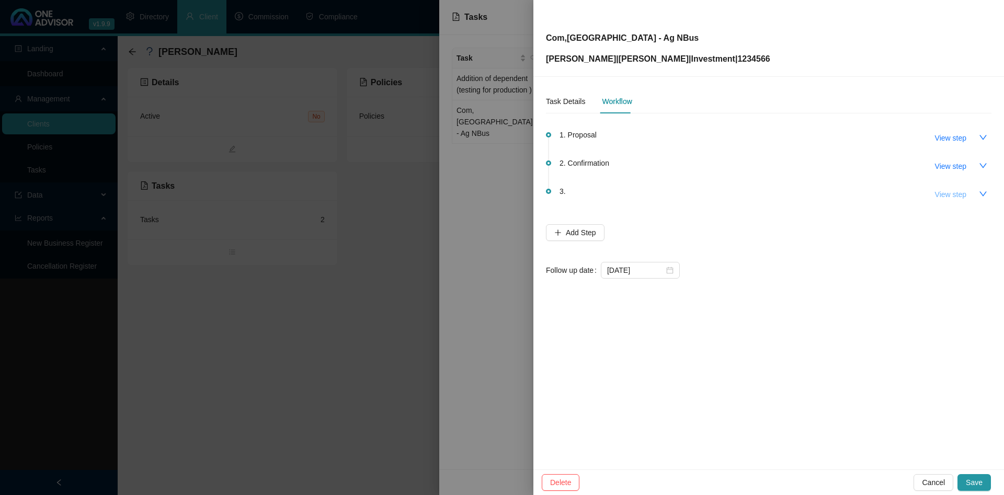
click at [938, 194] on span "View step" at bounding box center [950, 194] width 31 height 11
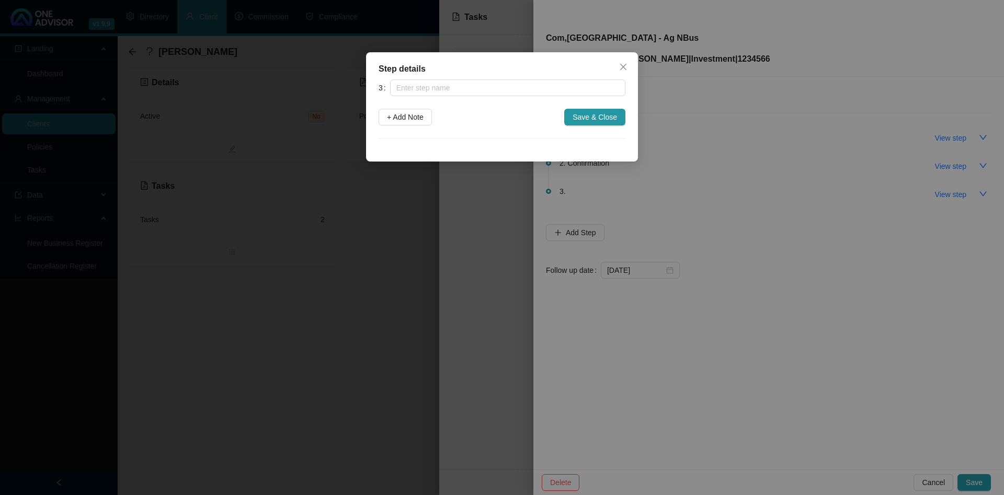
click at [842, 181] on div "Step details 3 + Add Note Save & Close Cancel OK" at bounding box center [502, 247] width 1004 height 495
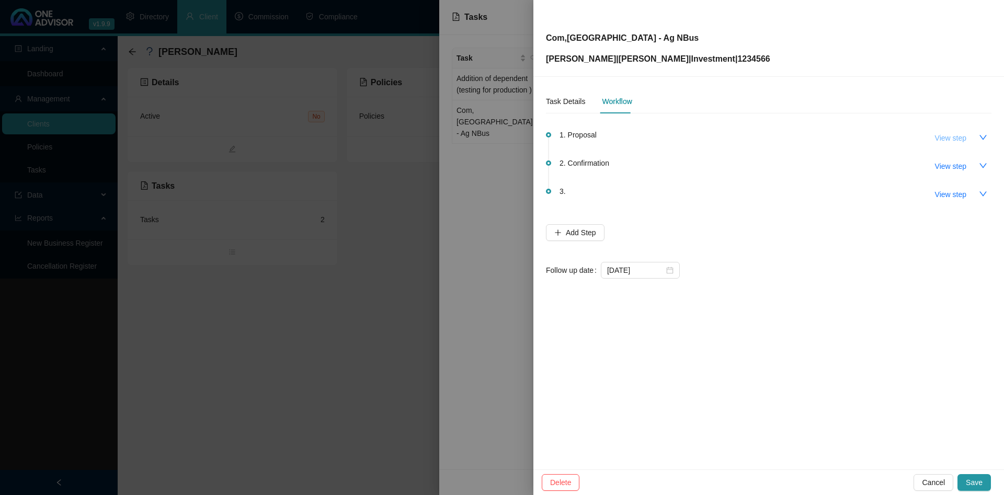
click at [945, 141] on span "View step" at bounding box center [950, 137] width 31 height 11
type input "Proposal"
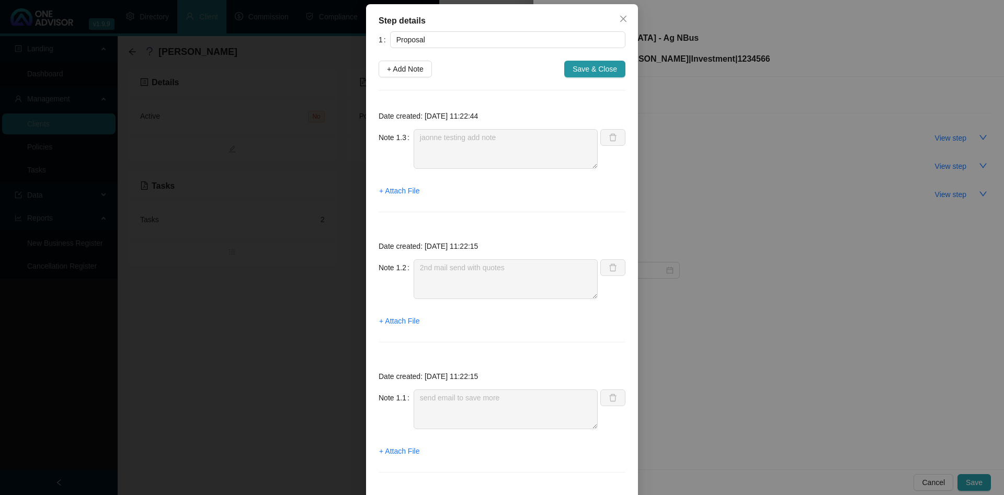
scroll to position [70, 0]
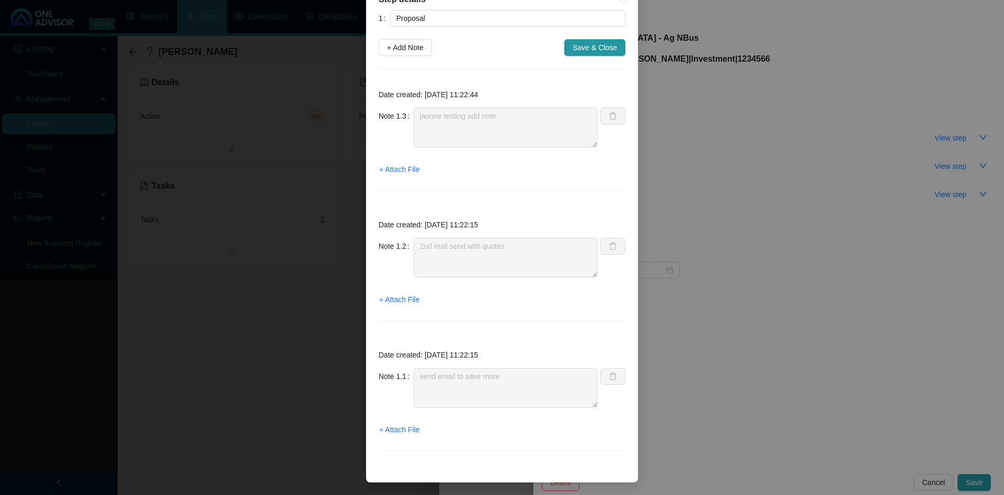
click at [750, 159] on div "Step details 1 Proposal + Add Note Save & Close Date created: [DATE] 11:22:44 N…" at bounding box center [502, 247] width 1004 height 495
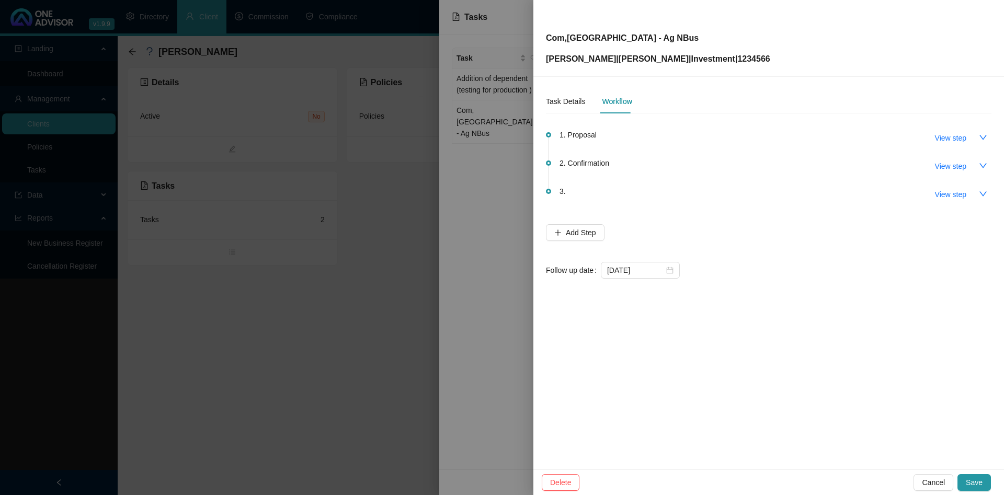
scroll to position [17, 0]
click at [471, 185] on div at bounding box center [502, 247] width 1004 height 495
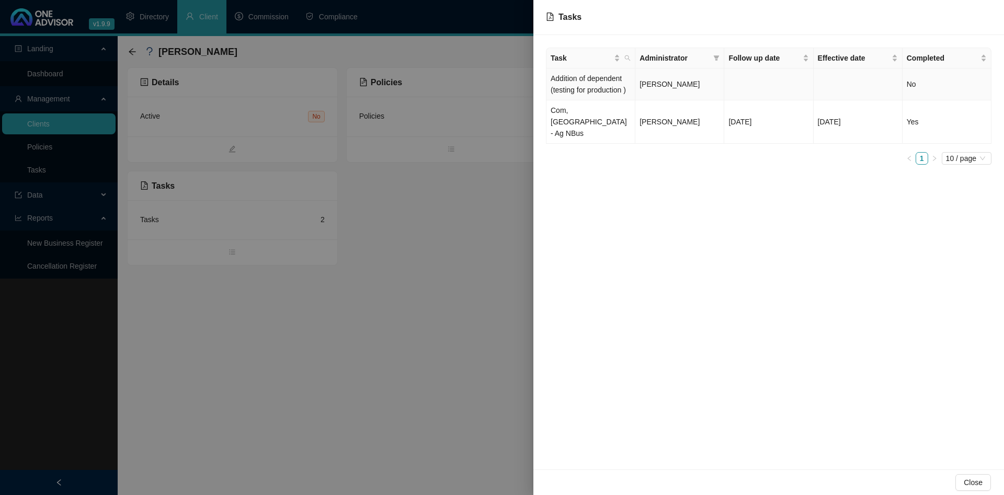
click at [619, 93] on td "Addition of dependent (testing for production )" at bounding box center [590, 84] width 89 height 32
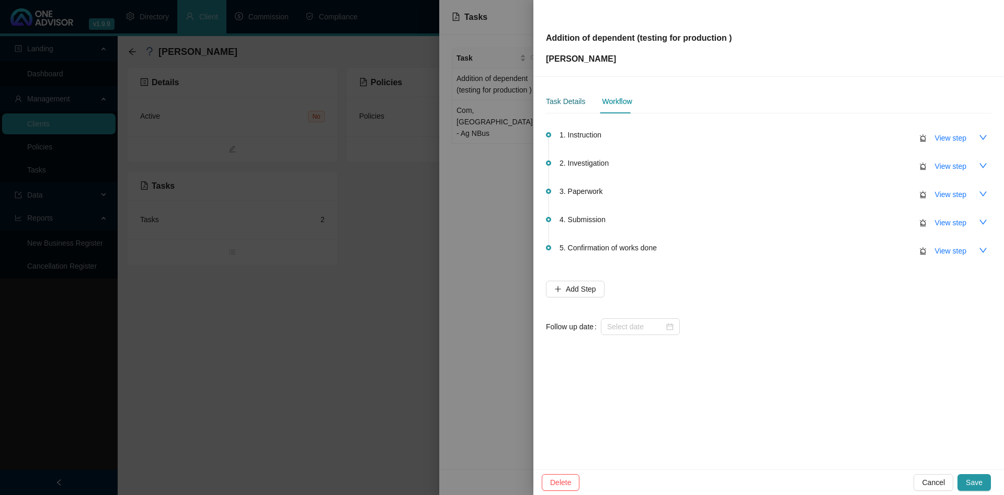
click at [555, 100] on div "Task Details" at bounding box center [565, 101] width 39 height 11
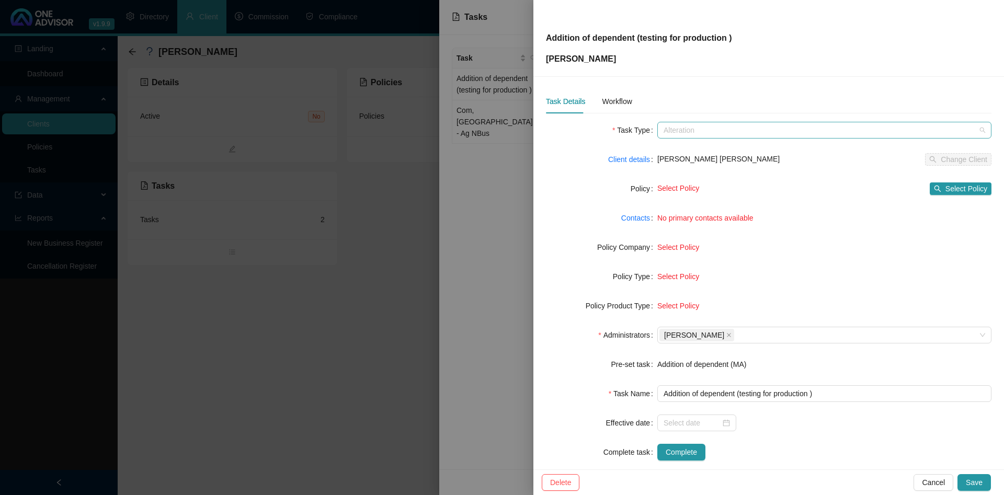
click at [968, 127] on span "Alteration" at bounding box center [823, 130] width 321 height 16
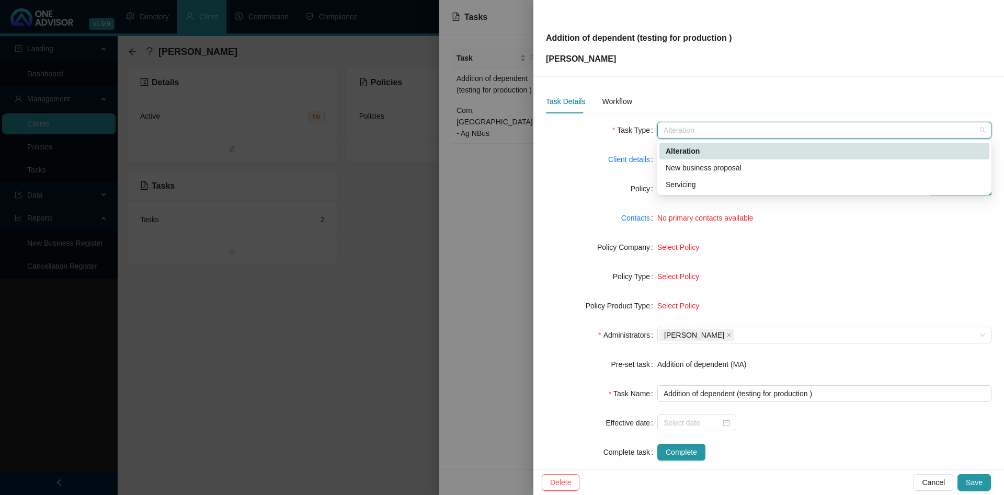
click at [762, 165] on div "New business proposal" at bounding box center [823, 167] width 317 height 11
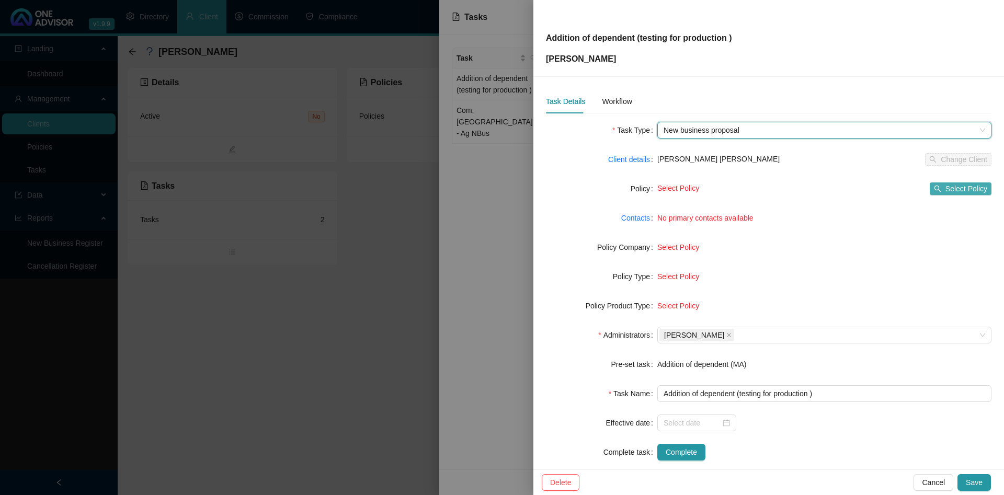
click at [973, 194] on button "Select Policy" at bounding box center [960, 188] width 62 height 13
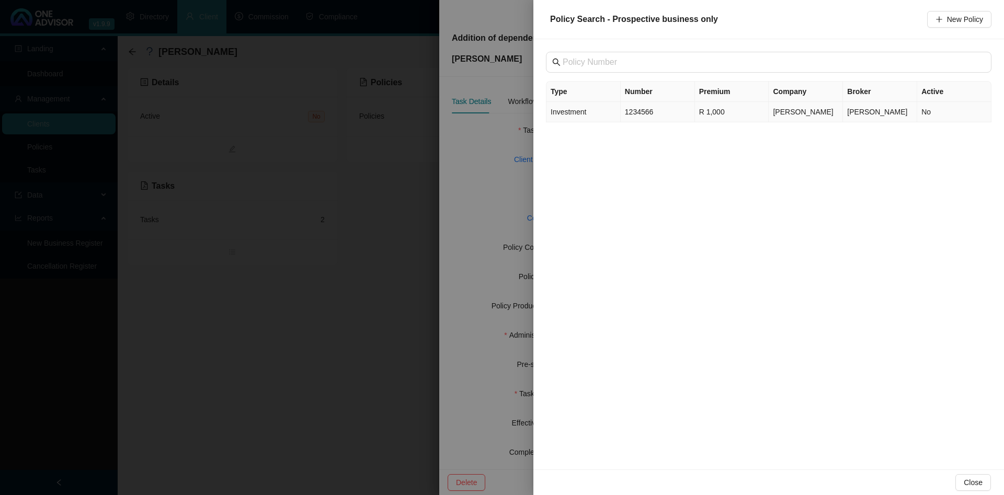
click at [611, 108] on td "Investment" at bounding box center [583, 112] width 74 height 20
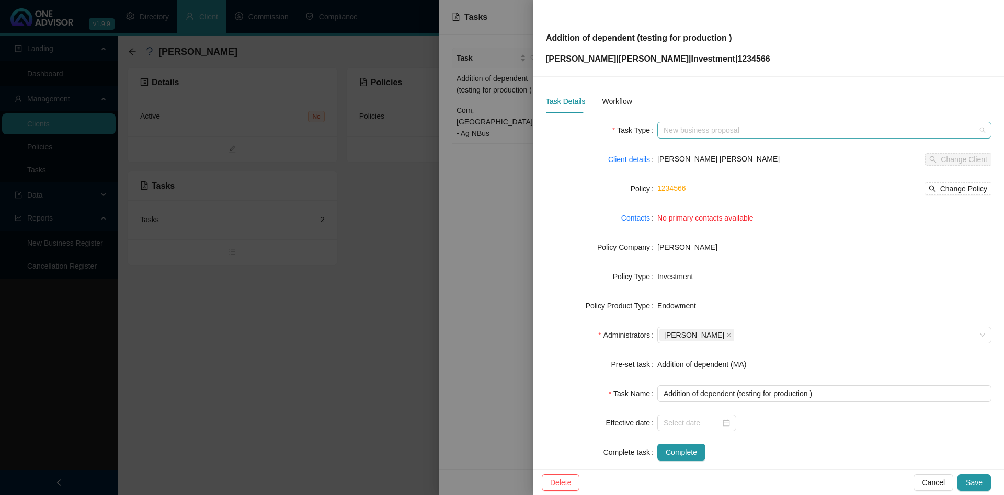
click at [805, 131] on span "New business proposal" at bounding box center [823, 130] width 321 height 16
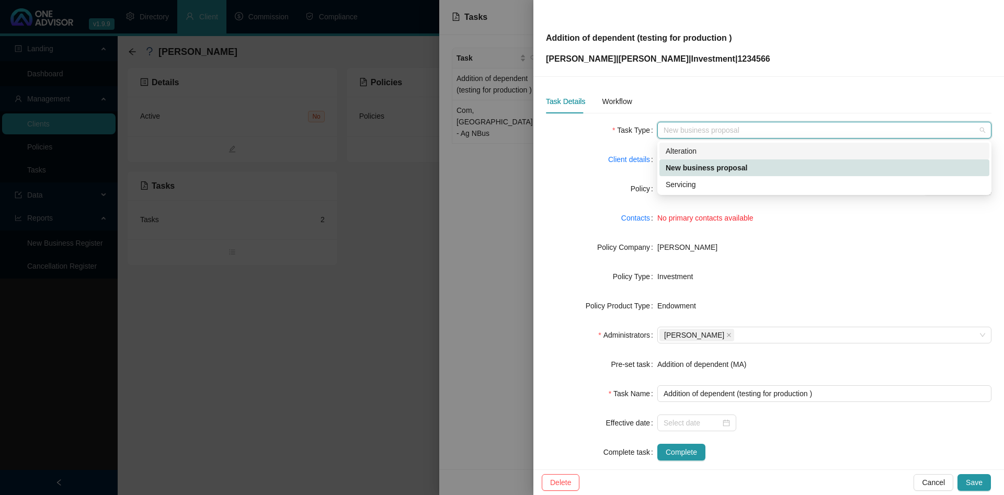
click at [739, 147] on div "Alteration" at bounding box center [823, 150] width 317 height 11
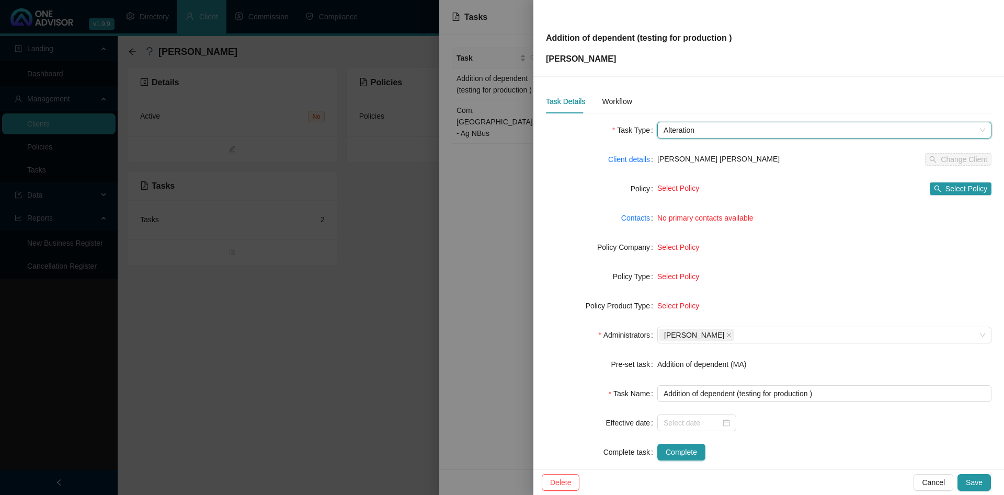
click at [876, 129] on span "Alteration" at bounding box center [823, 130] width 321 height 16
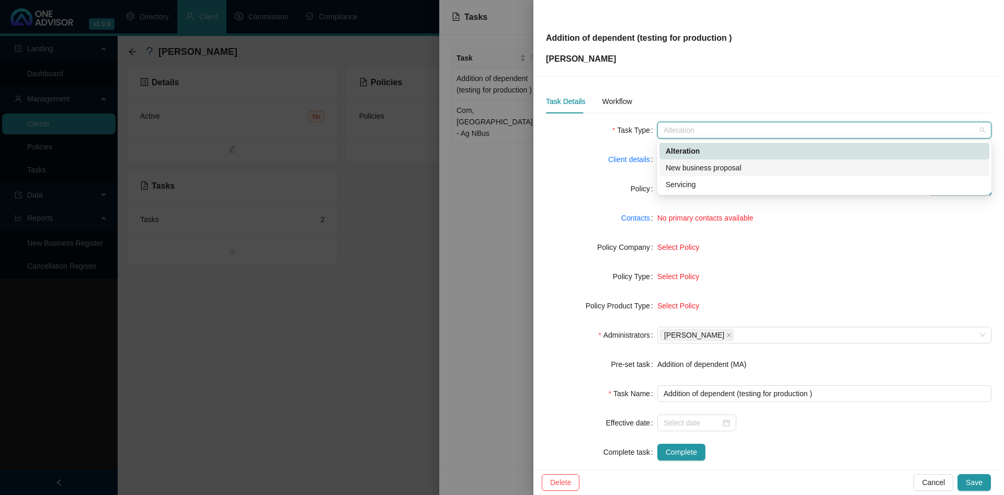
click at [769, 164] on div "New business proposal" at bounding box center [823, 167] width 317 height 11
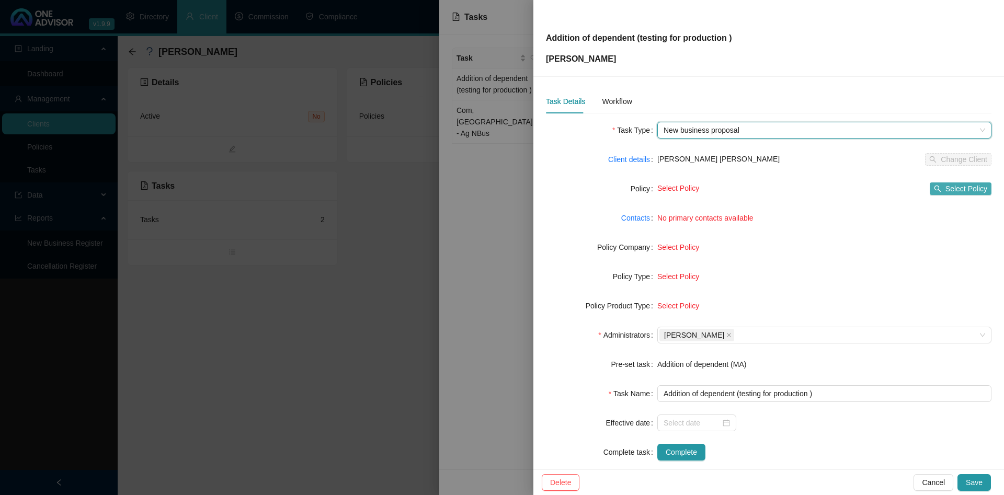
click at [937, 187] on icon "search" at bounding box center [937, 189] width 7 height 7
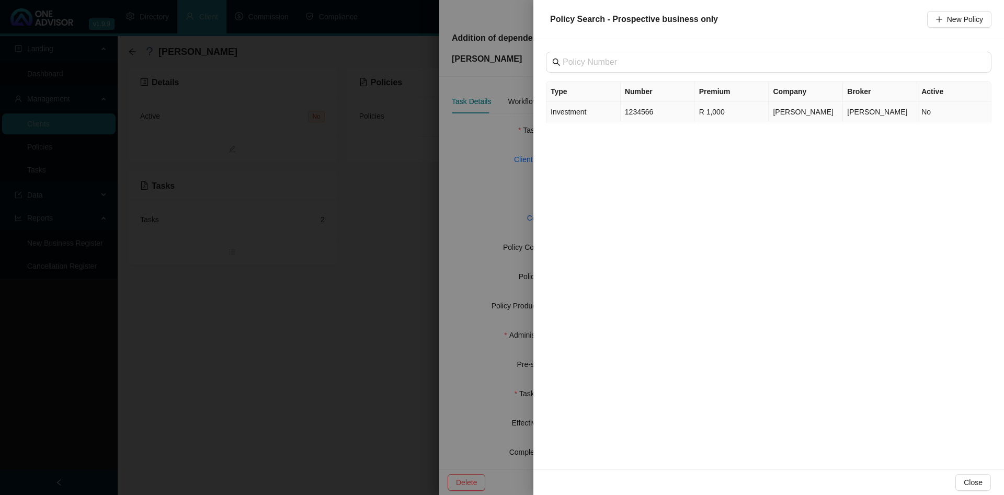
click at [628, 109] on td "1234566" at bounding box center [657, 112] width 74 height 20
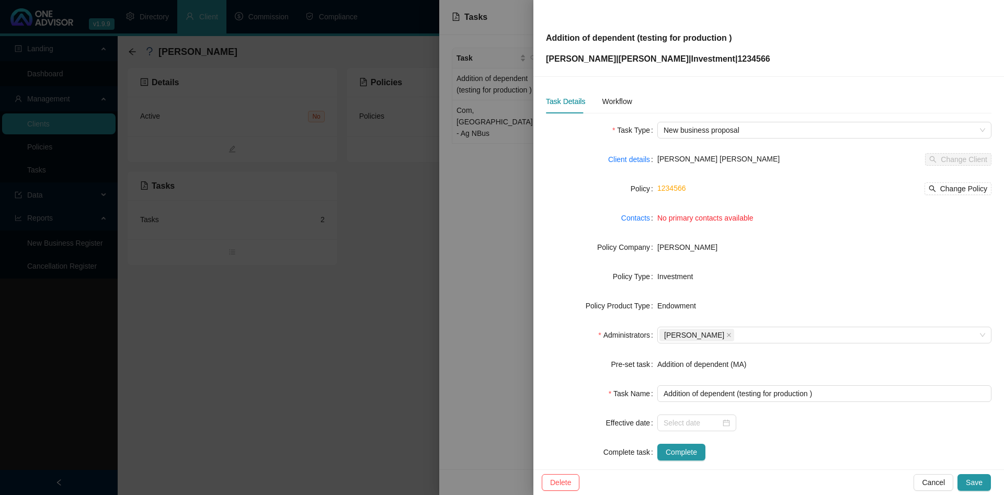
click at [648, 191] on label "Policy" at bounding box center [643, 188] width 27 height 17
click at [971, 481] on span "Save" at bounding box center [973, 482] width 17 height 11
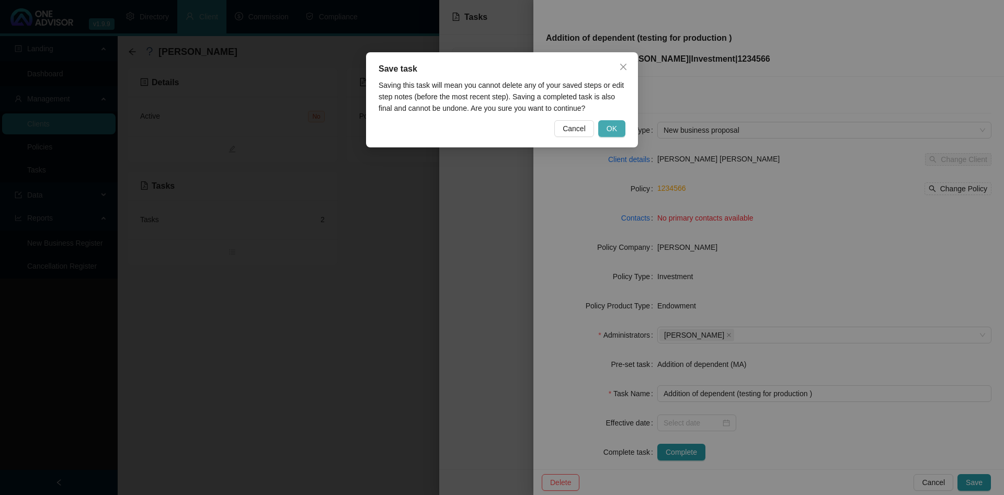
click at [609, 130] on span "OK" at bounding box center [611, 128] width 10 height 11
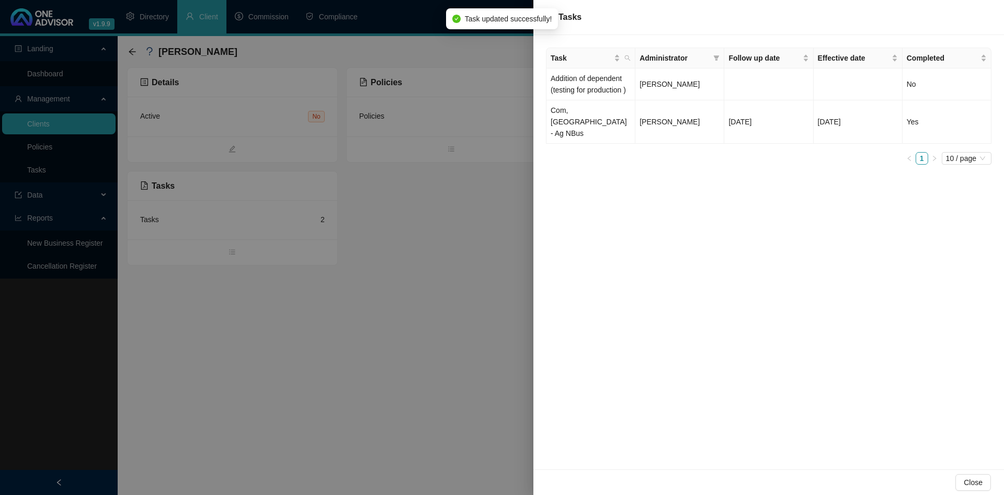
click at [641, 148] on div "Task Administrator Follow up date Effective date Completed Addition of dependen…" at bounding box center [768, 110] width 445 height 125
click at [446, 251] on div at bounding box center [502, 247] width 1004 height 495
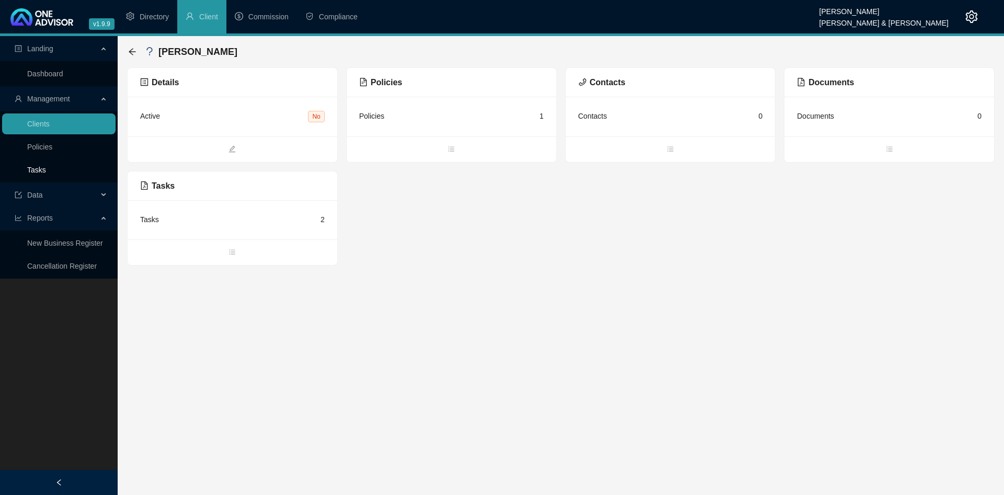
click at [46, 169] on link "Tasks" at bounding box center [36, 170] width 19 height 8
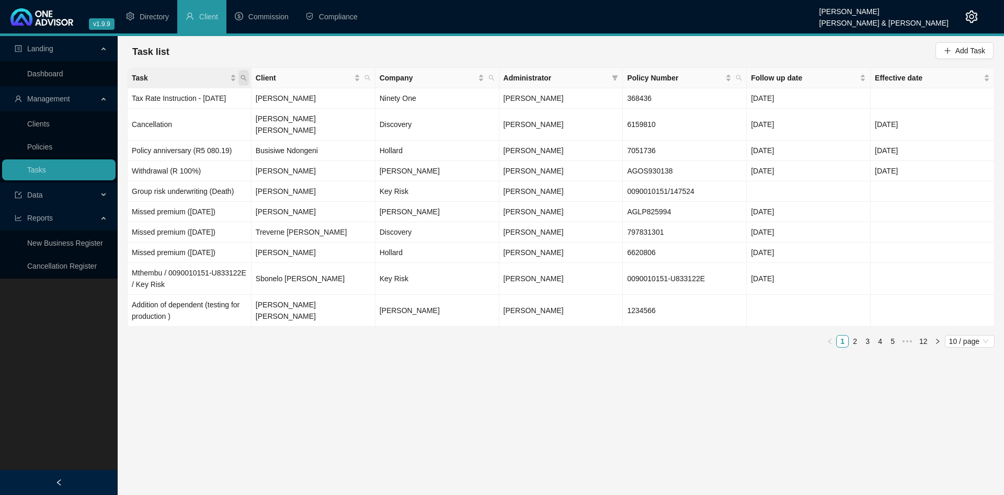
click at [239, 77] on span "Task" at bounding box center [243, 78] width 10 height 16
click at [193, 93] on input "text" at bounding box center [195, 100] width 98 height 17
type input "production"
click at [175, 117] on span "Search" at bounding box center [175, 118] width 23 height 11
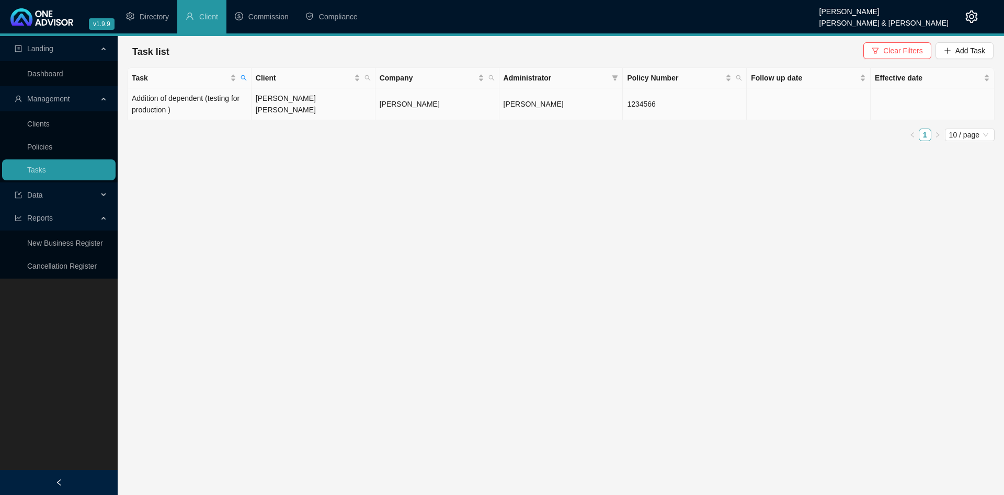
click at [210, 109] on td "Addition of dependent (testing for production )" at bounding box center [190, 104] width 124 height 32
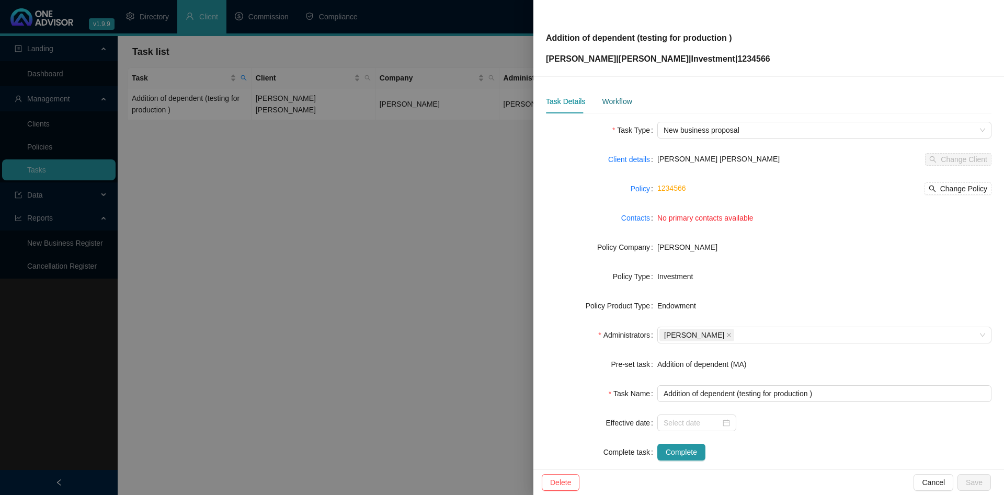
click at [620, 105] on div "Workflow" at bounding box center [617, 101] width 30 height 11
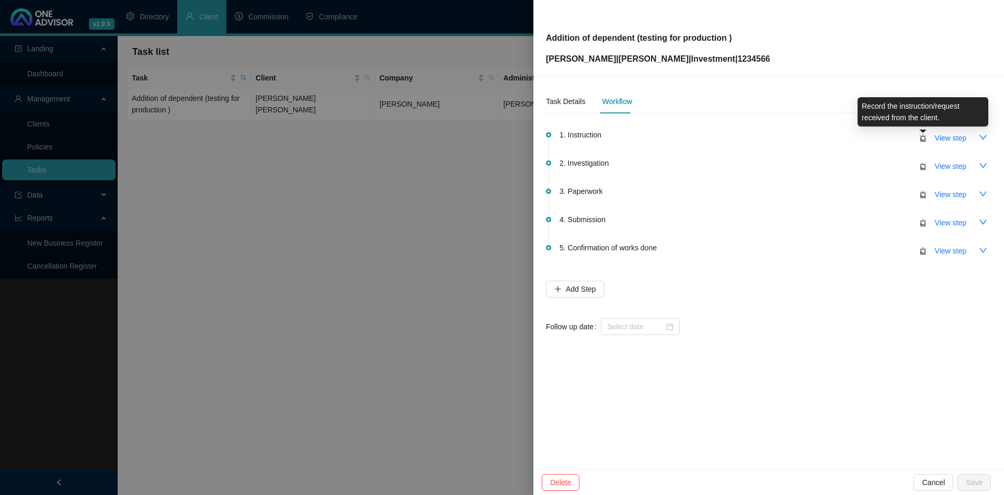
scroll to position [3, 0]
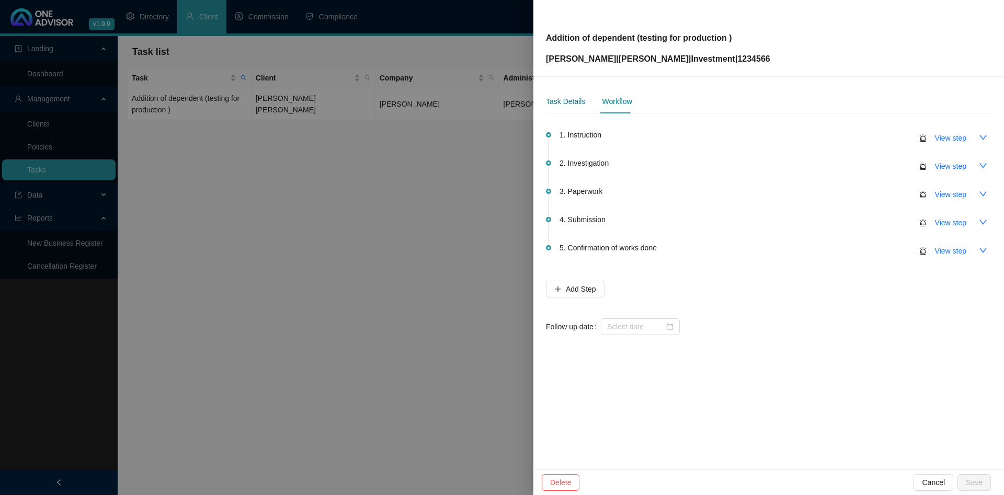
click at [560, 105] on div "Task Details" at bounding box center [565, 101] width 39 height 11
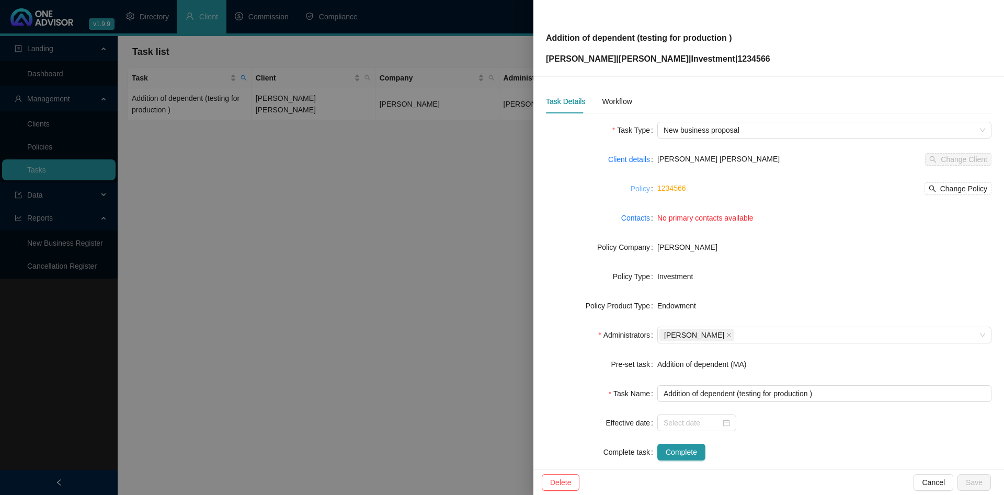
click at [638, 186] on link "Policy" at bounding box center [639, 188] width 19 height 11
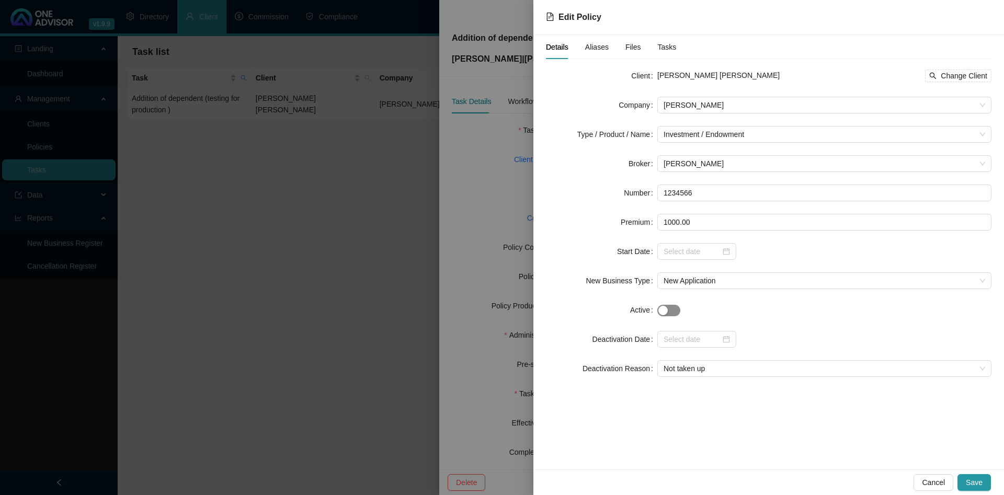
click at [662, 315] on div "button" at bounding box center [662, 310] width 9 height 9
click at [980, 483] on span "Save" at bounding box center [973, 482] width 17 height 11
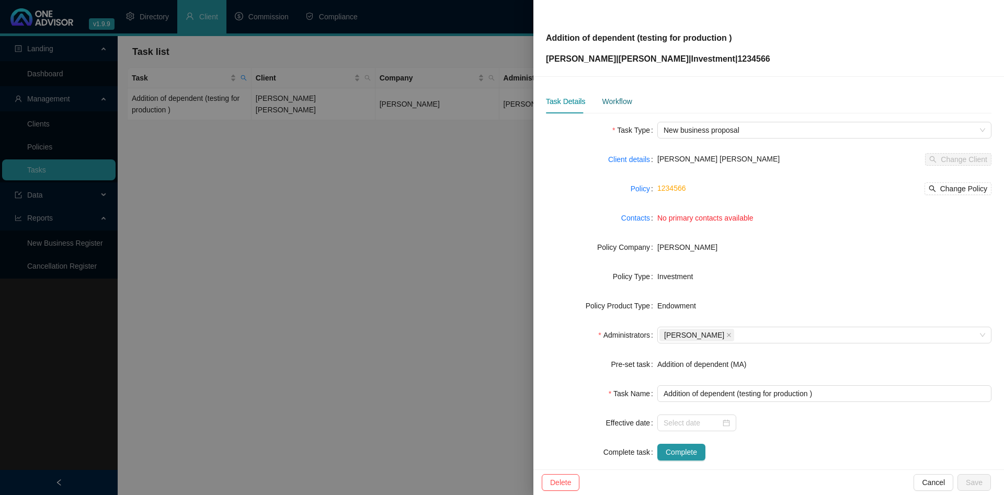
click at [611, 100] on div "Workflow" at bounding box center [617, 101] width 30 height 11
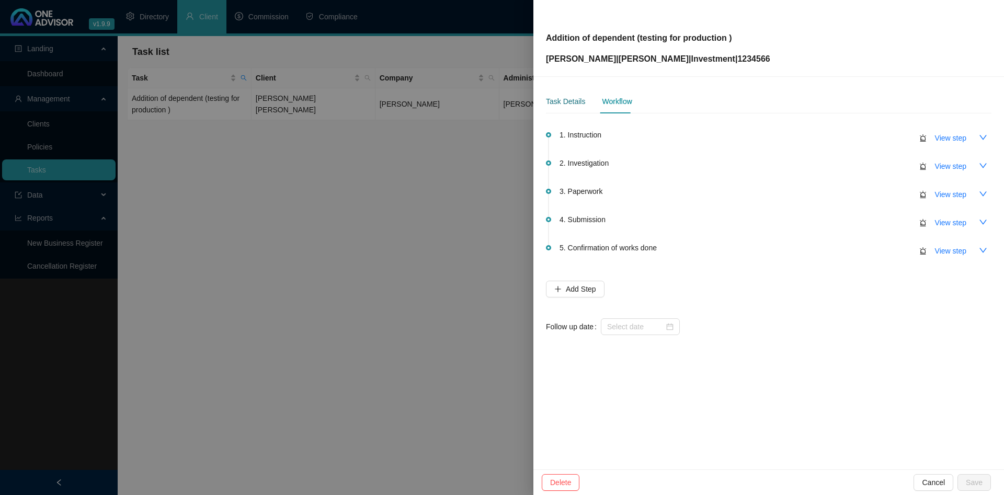
click at [562, 99] on div "Task Details" at bounding box center [565, 101] width 39 height 11
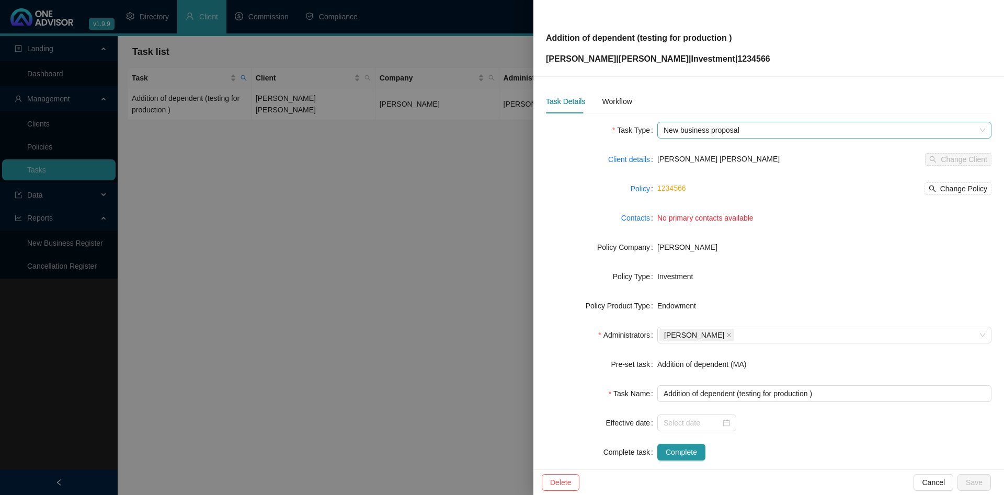
click at [785, 132] on span "New business proposal" at bounding box center [823, 130] width 321 height 16
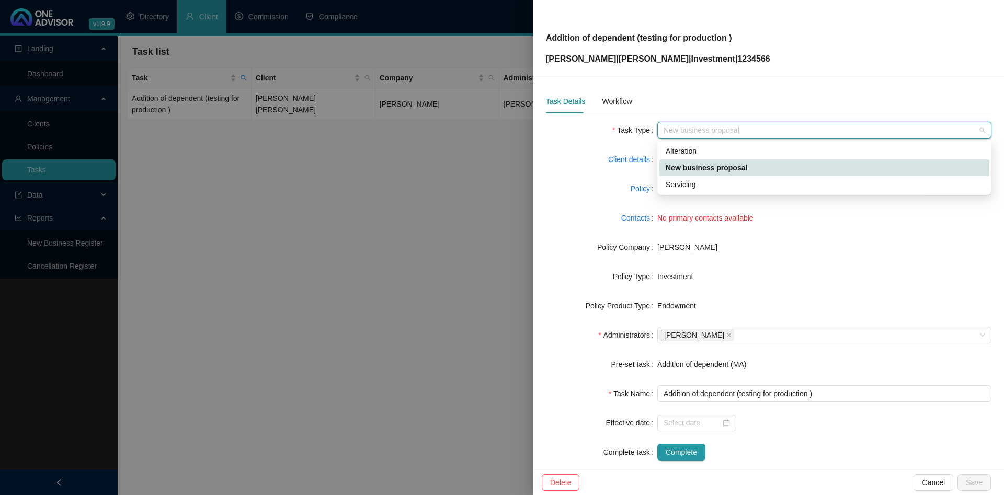
click at [592, 142] on form "Task Type New business proposal Client details [PERSON_NAME] [PERSON_NAME] Chan…" at bounding box center [768, 291] width 445 height 339
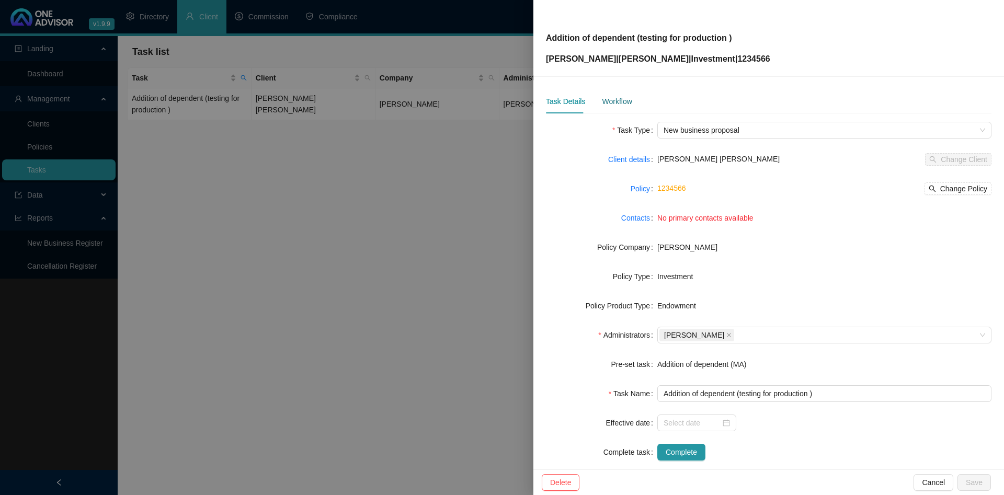
click at [613, 106] on div "Workflow" at bounding box center [617, 101] width 30 height 11
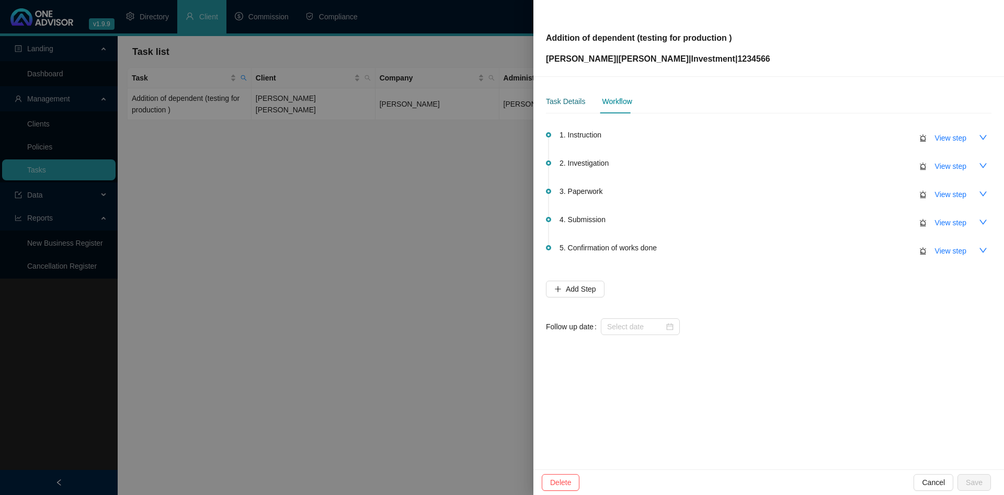
click at [573, 103] on div "Task Details" at bounding box center [565, 101] width 39 height 11
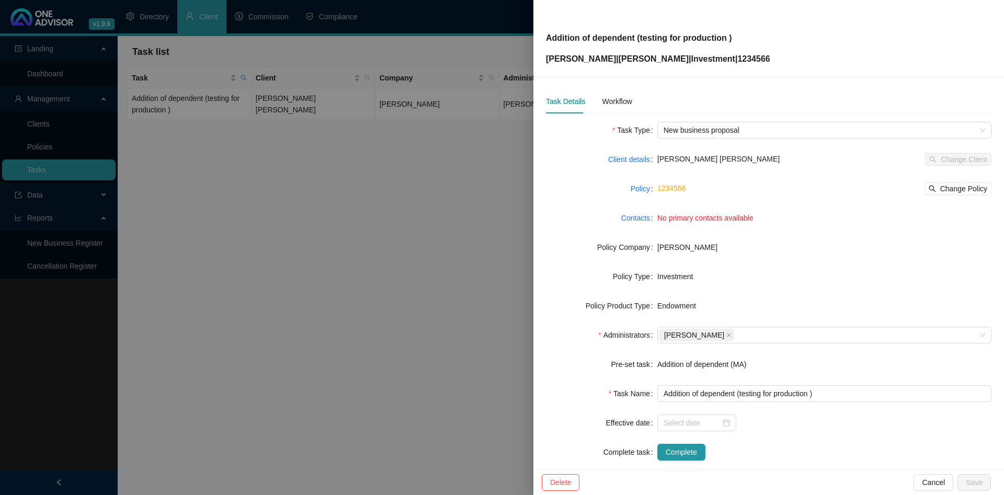
click at [355, 167] on div at bounding box center [502, 247] width 1004 height 495
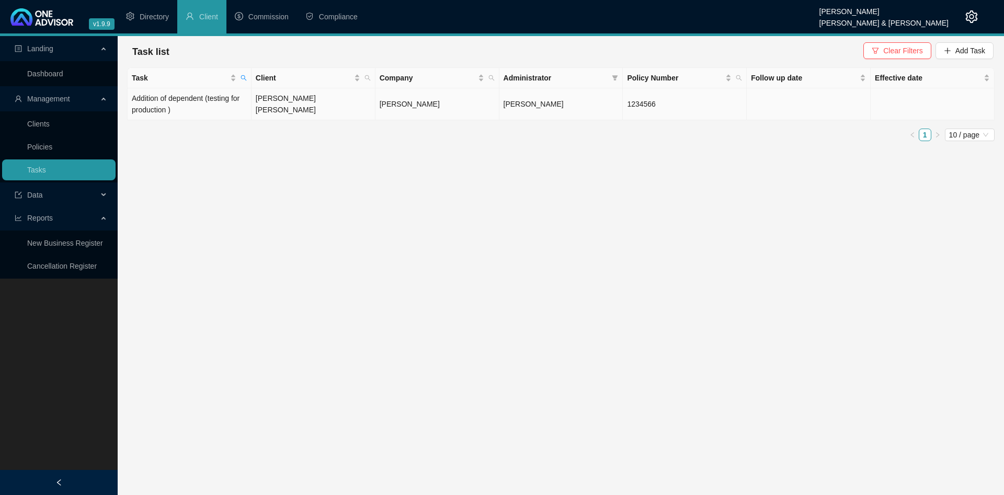
click at [386, 113] on td "[PERSON_NAME]" at bounding box center [437, 104] width 124 height 32
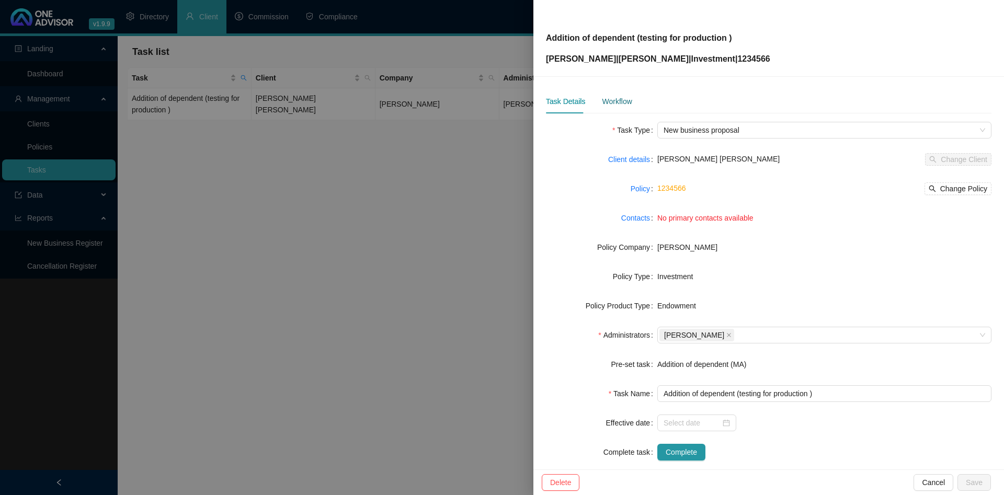
click at [621, 107] on div "Workflow" at bounding box center [617, 101] width 30 height 11
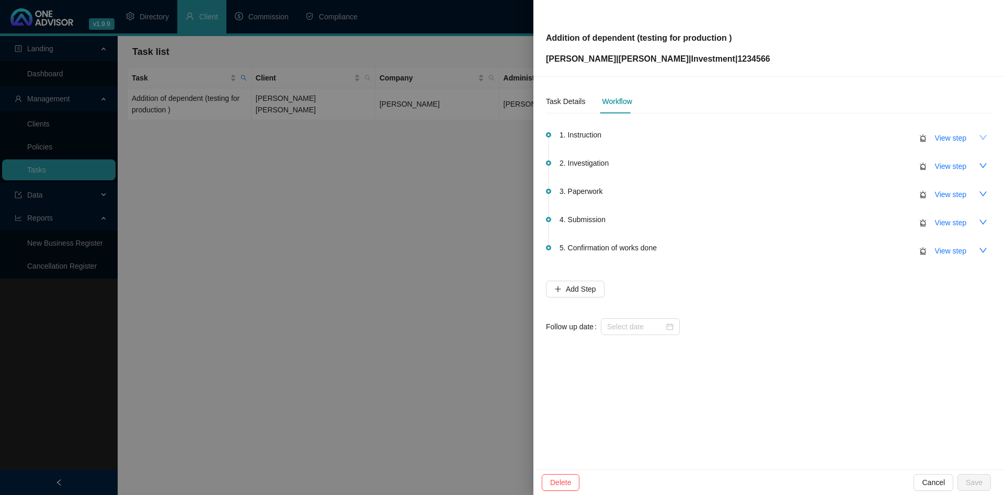
click at [985, 139] on icon "down" at bounding box center [982, 137] width 8 height 8
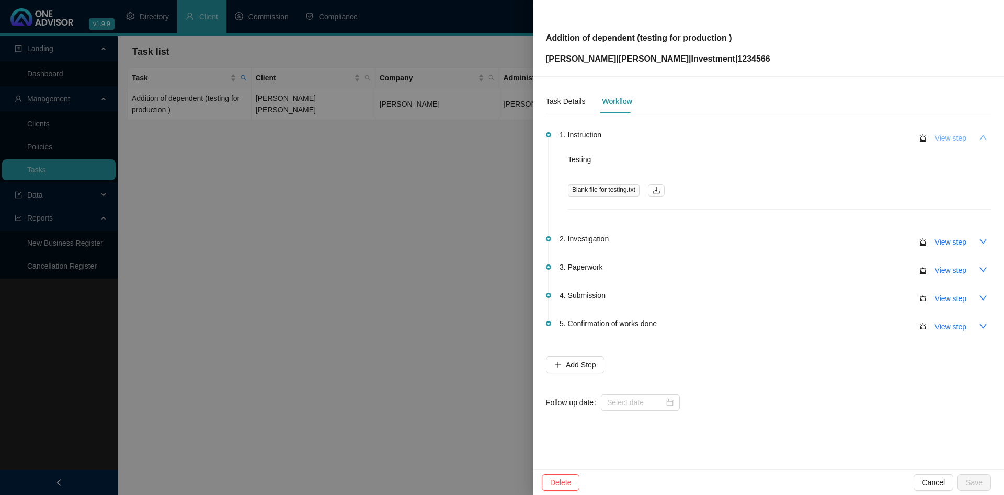
click at [947, 136] on span "View step" at bounding box center [950, 137] width 31 height 11
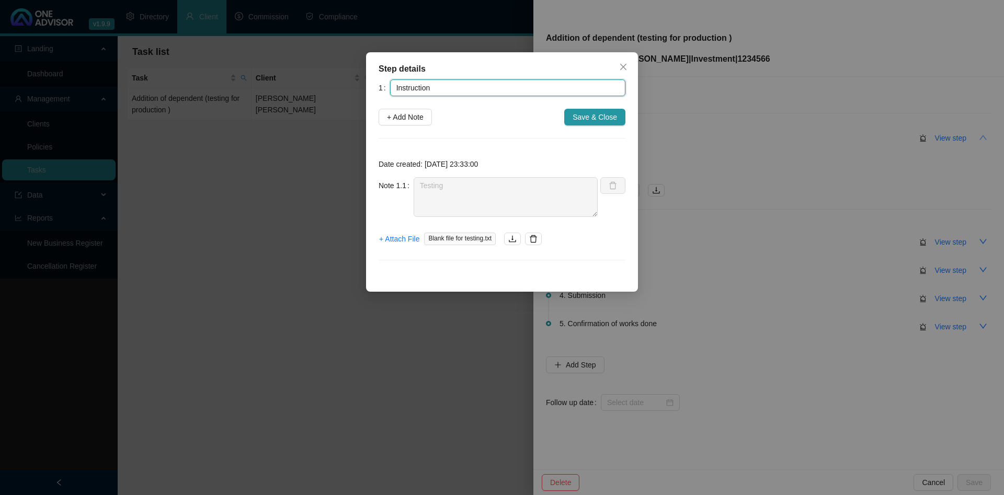
click at [462, 91] on input "Instruction" at bounding box center [507, 87] width 235 height 17
type input "Instruction 1"
click at [601, 120] on span "Save & Close" at bounding box center [594, 116] width 44 height 11
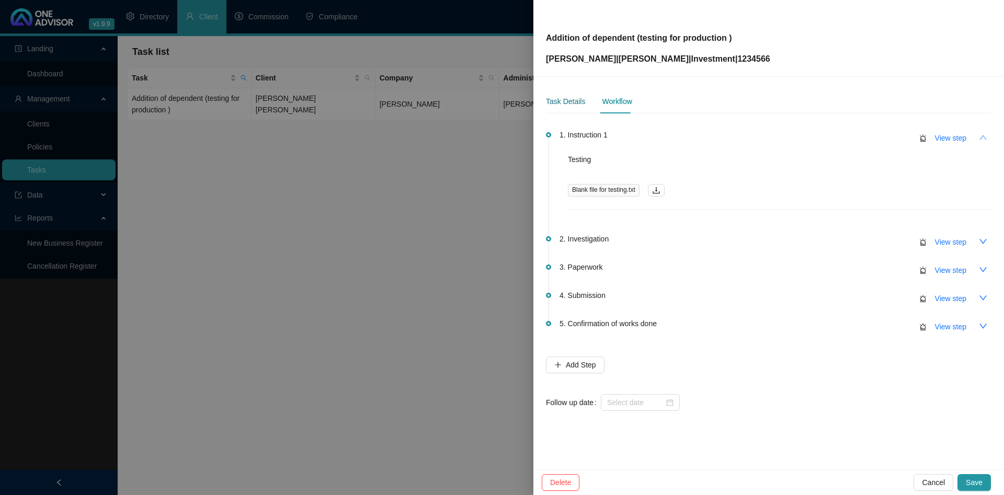
click at [568, 98] on div "Task Details" at bounding box center [565, 101] width 39 height 11
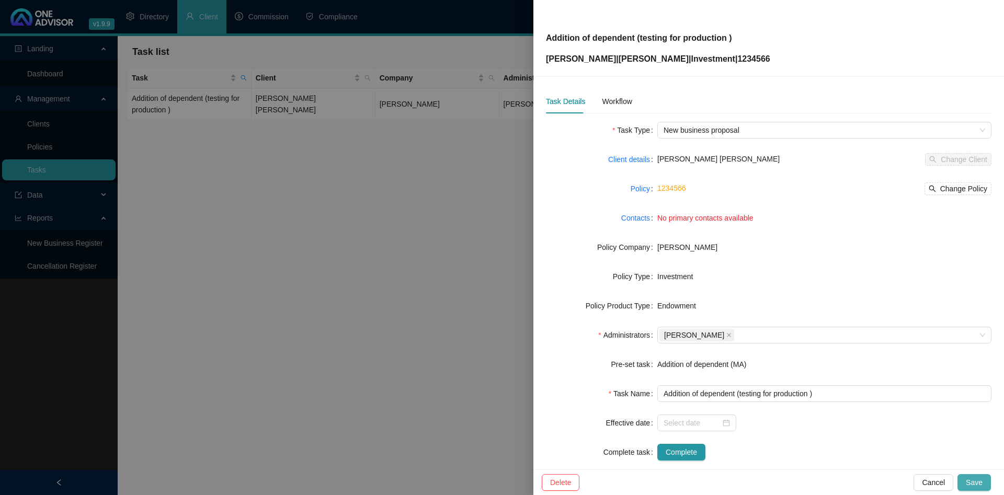
click at [978, 487] on span "Save" at bounding box center [973, 482] width 17 height 11
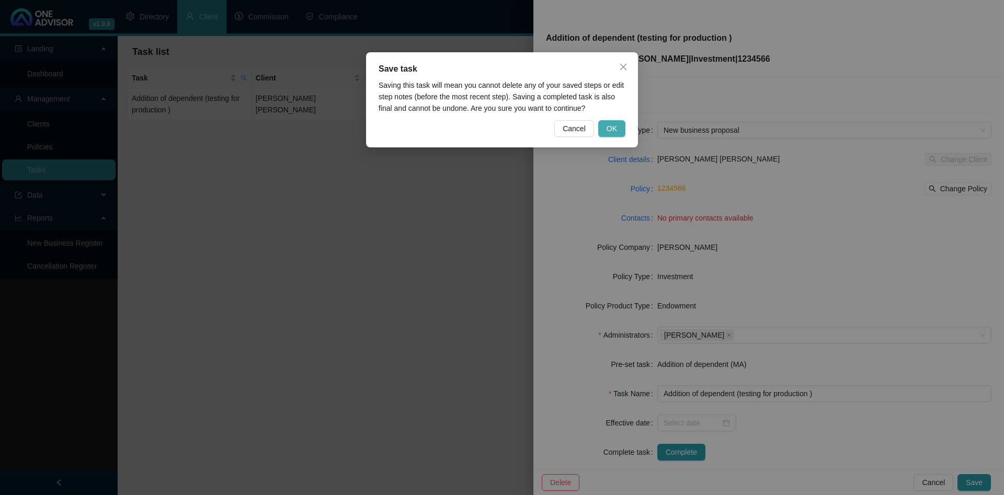
click at [618, 127] on button "OK" at bounding box center [611, 128] width 27 height 17
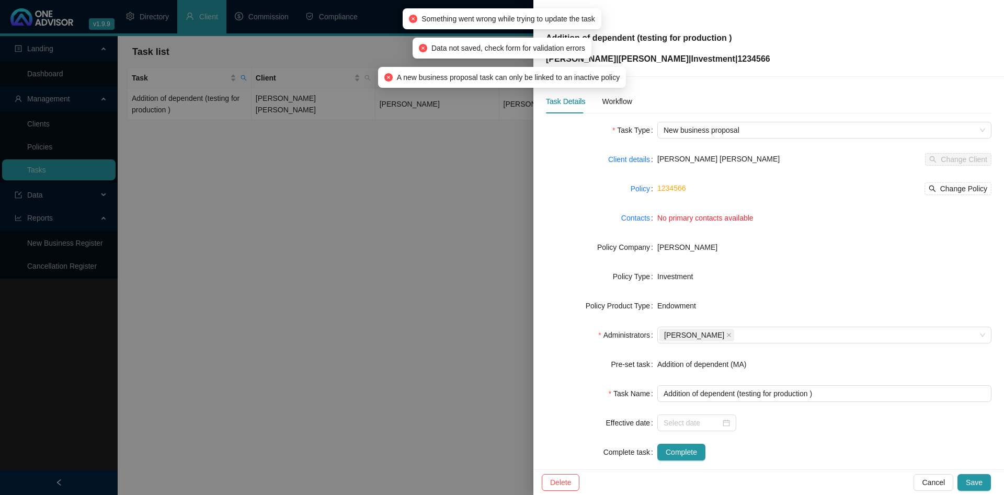
click at [822, 163] on div "[PERSON_NAME] [PERSON_NAME] Change Client" at bounding box center [824, 159] width 334 height 13
click at [790, 131] on span "New business proposal" at bounding box center [823, 130] width 321 height 16
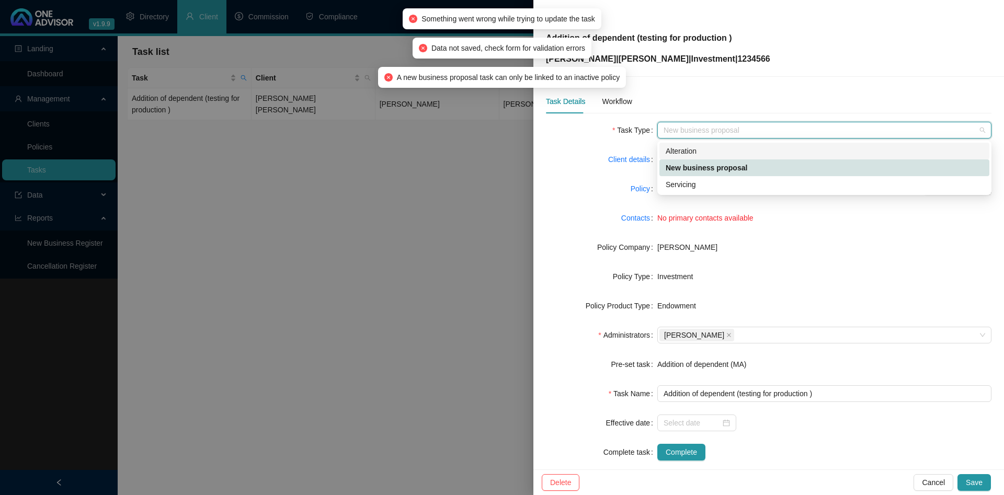
click at [585, 145] on form "Task Type New business proposal Client details [PERSON_NAME] [PERSON_NAME] Chan…" at bounding box center [768, 291] width 445 height 339
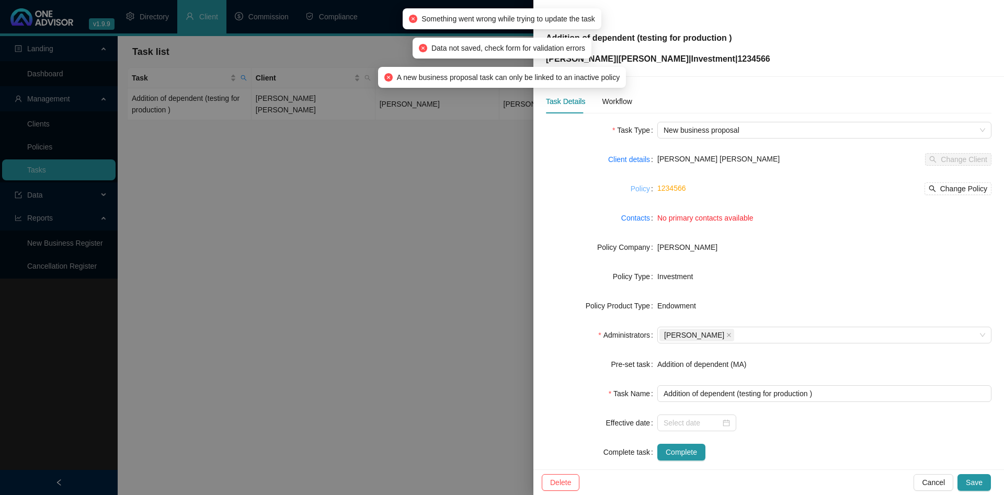
click at [640, 189] on link "Policy" at bounding box center [639, 188] width 19 height 11
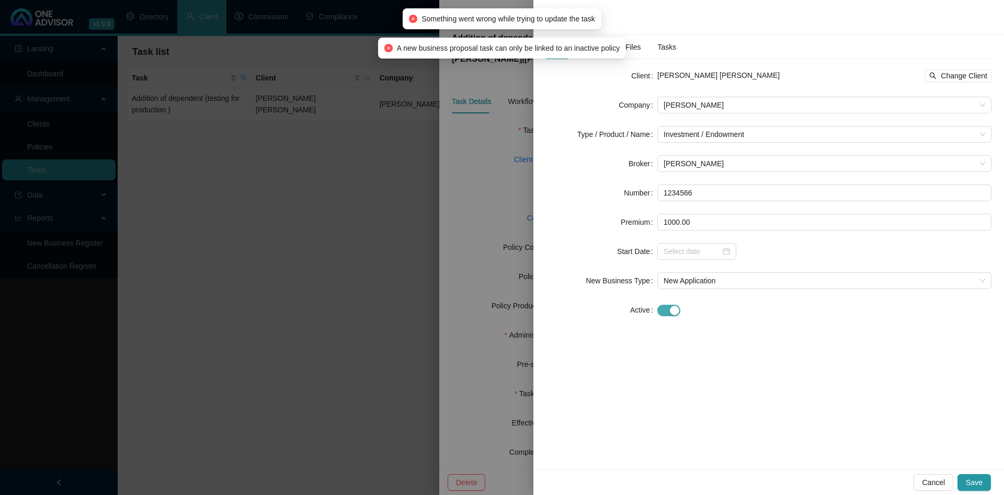
click at [670, 314] on div "button" at bounding box center [674, 310] width 9 height 9
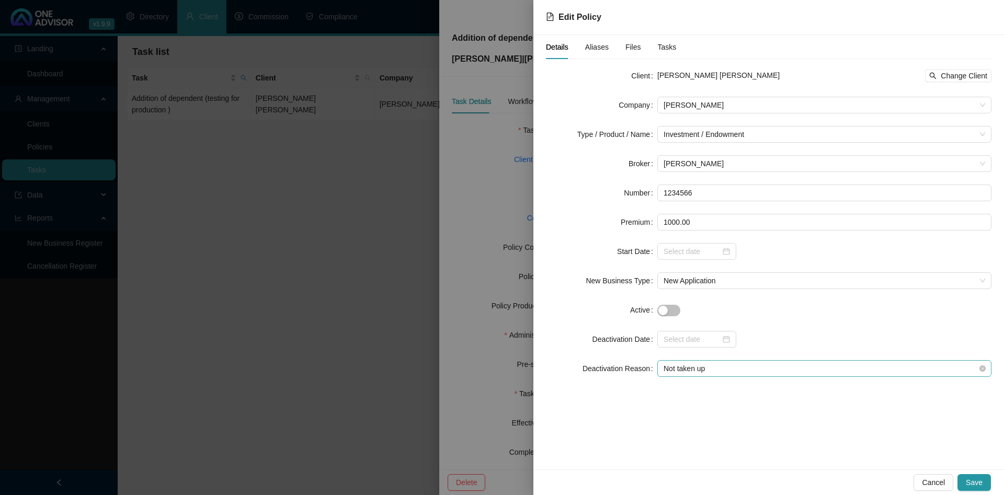
click at [734, 365] on span "Not taken up" at bounding box center [823, 369] width 321 height 16
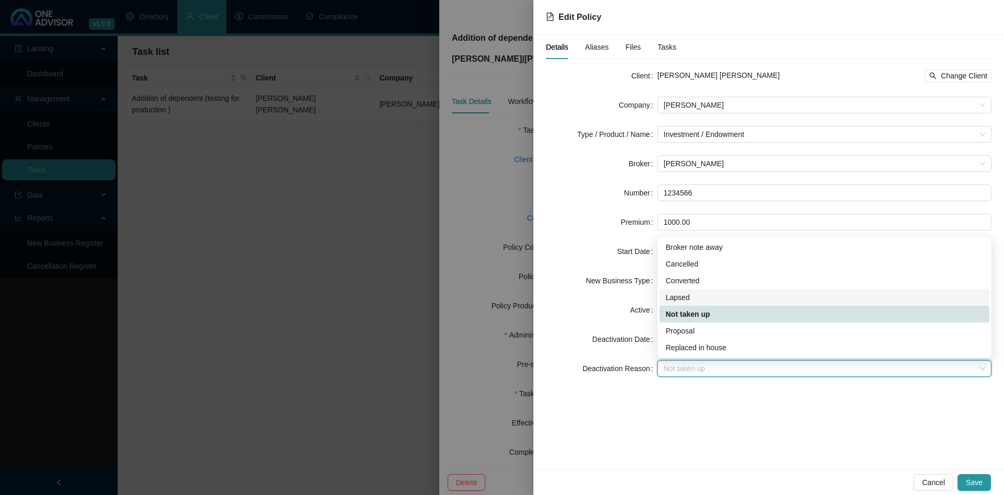
click at [689, 296] on div "Lapsed" at bounding box center [823, 297] width 317 height 11
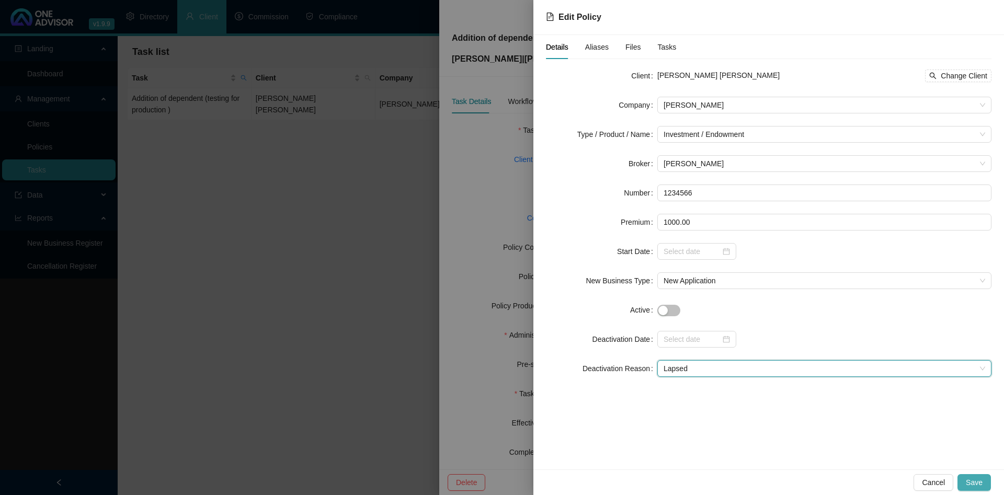
click at [977, 482] on span "Save" at bounding box center [973, 482] width 17 height 11
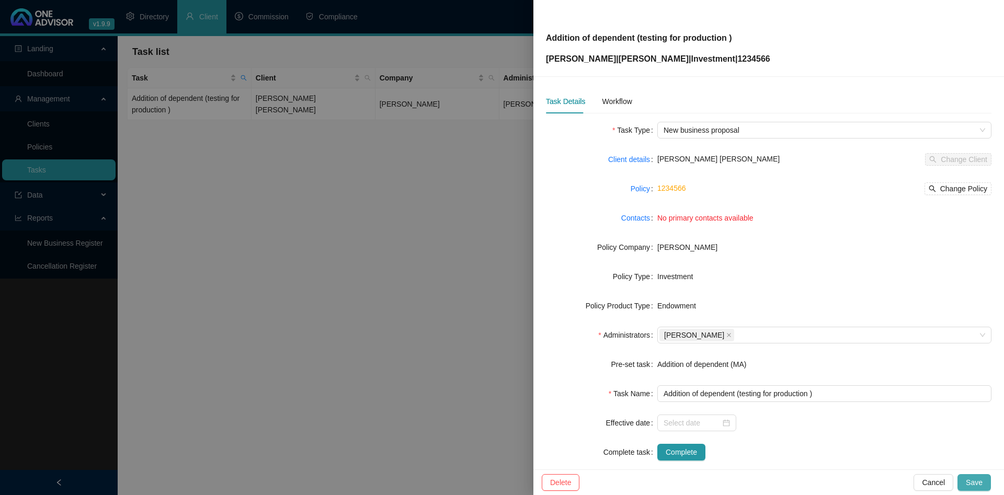
click at [964, 481] on button "Save" at bounding box center [973, 482] width 33 height 17
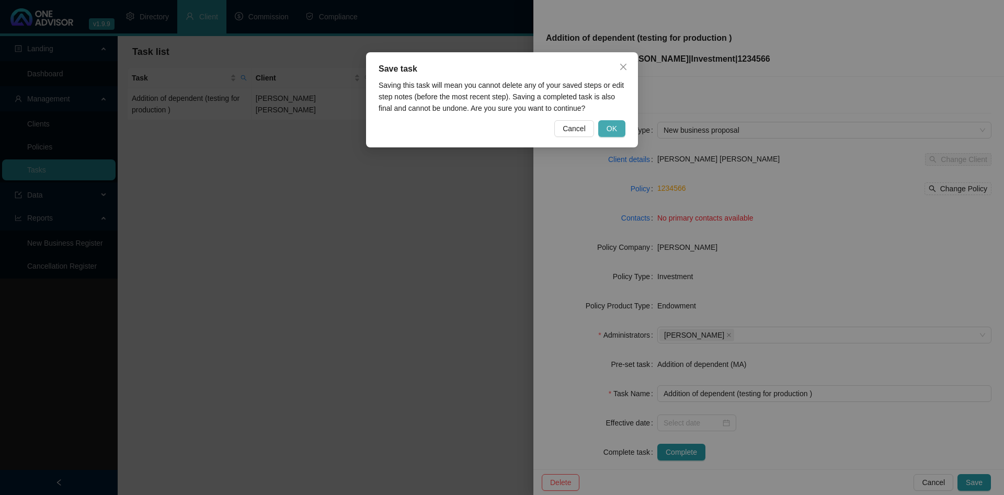
click at [611, 129] on span "OK" at bounding box center [611, 128] width 10 height 11
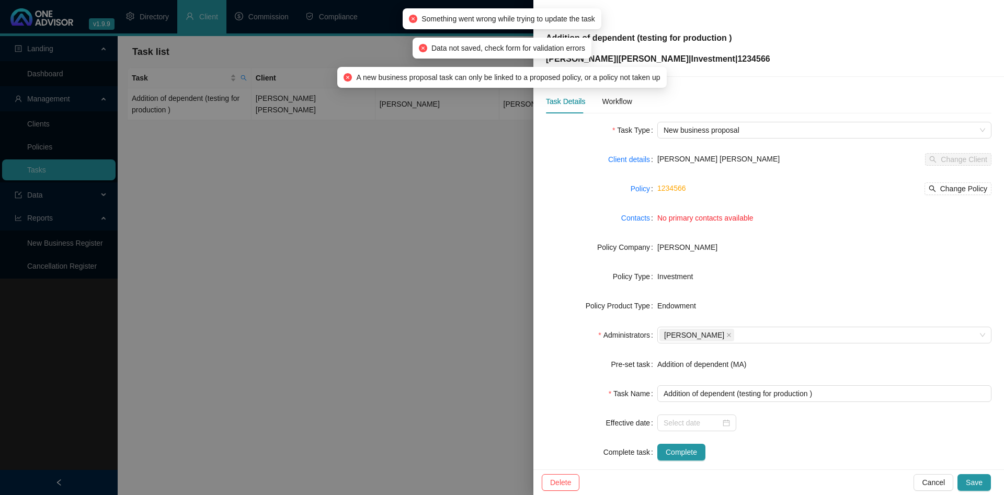
click at [581, 163] on div "Client details" at bounding box center [601, 159] width 111 height 17
click at [786, 133] on span "New business proposal" at bounding box center [823, 130] width 321 height 16
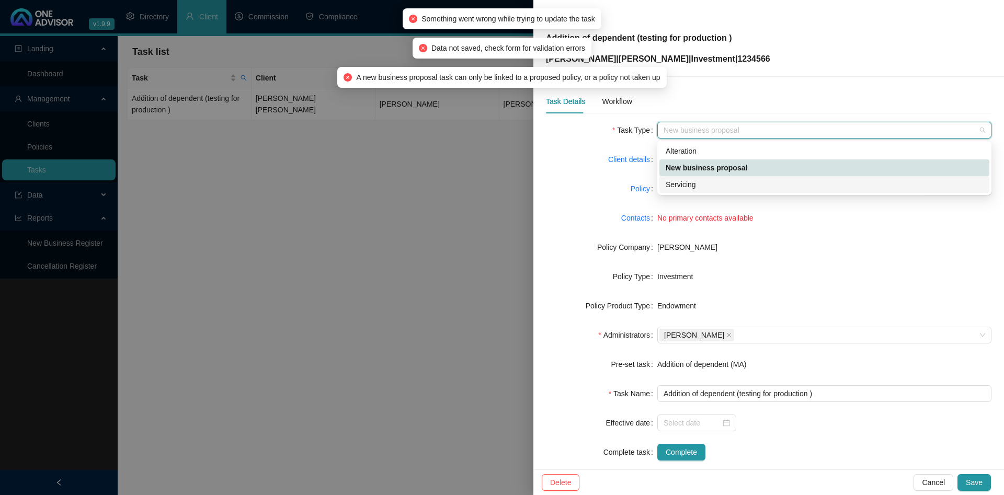
click at [579, 180] on form "Task Type New business proposal Client details [PERSON_NAME] [PERSON_NAME] Chan…" at bounding box center [768, 291] width 445 height 339
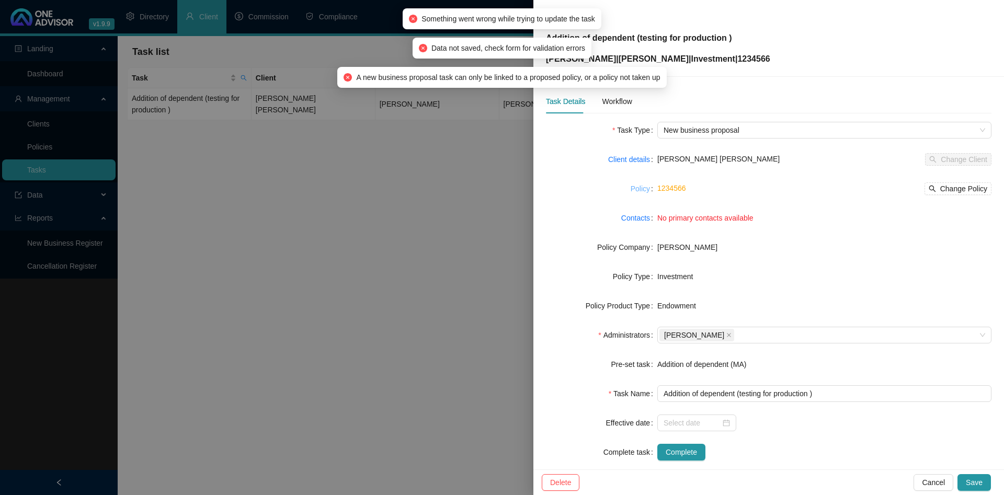
click at [646, 185] on link "Policy" at bounding box center [639, 188] width 19 height 11
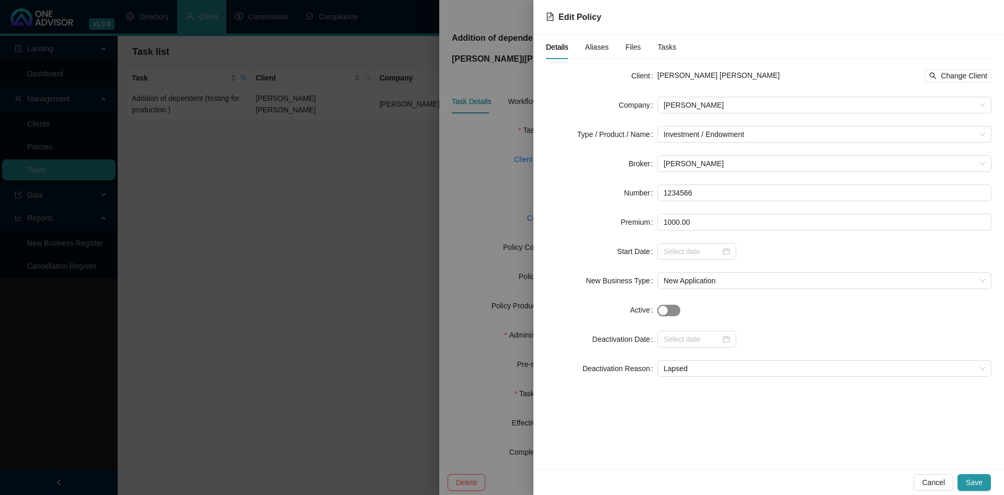
click at [670, 306] on span "button" at bounding box center [668, 310] width 23 height 11
click at [974, 487] on span "Save" at bounding box center [973, 482] width 17 height 11
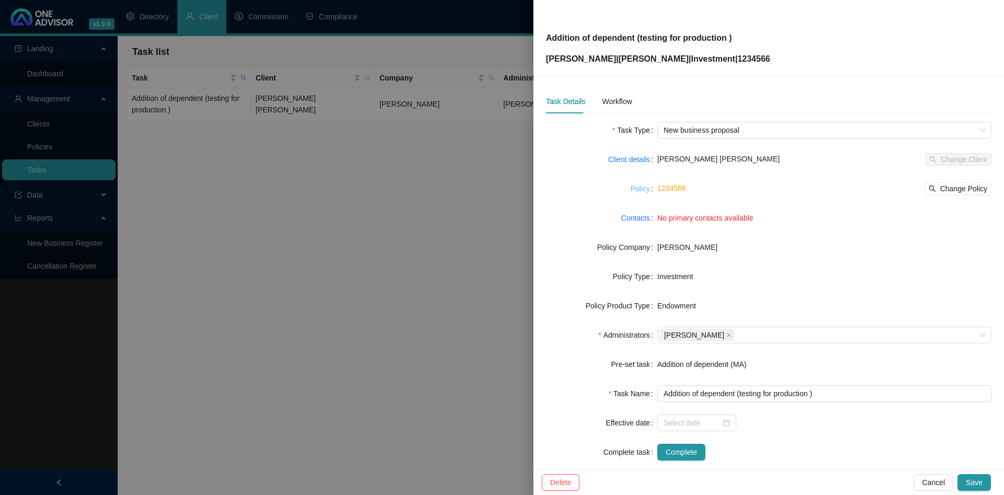
click at [646, 189] on link "Policy" at bounding box center [639, 188] width 19 height 11
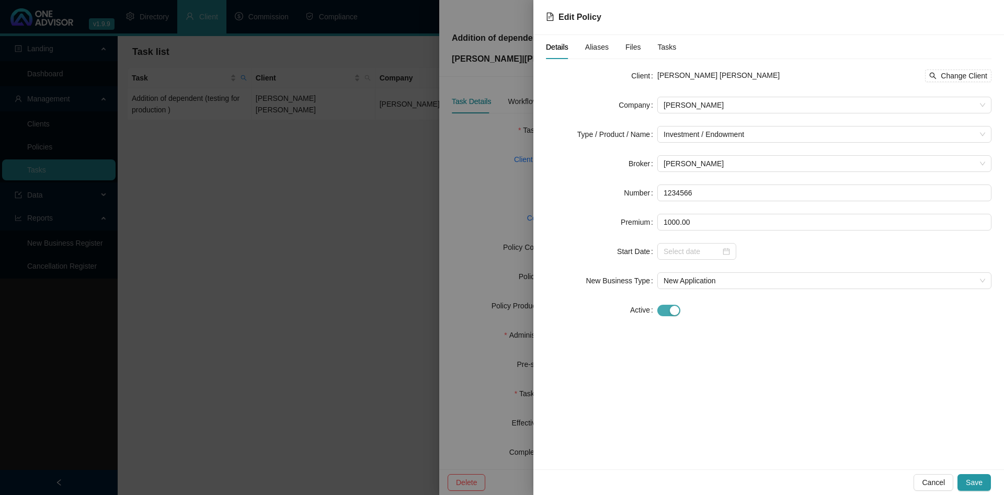
click at [666, 308] on span "button" at bounding box center [668, 310] width 23 height 11
click at [710, 374] on span "Lapsed" at bounding box center [823, 369] width 321 height 16
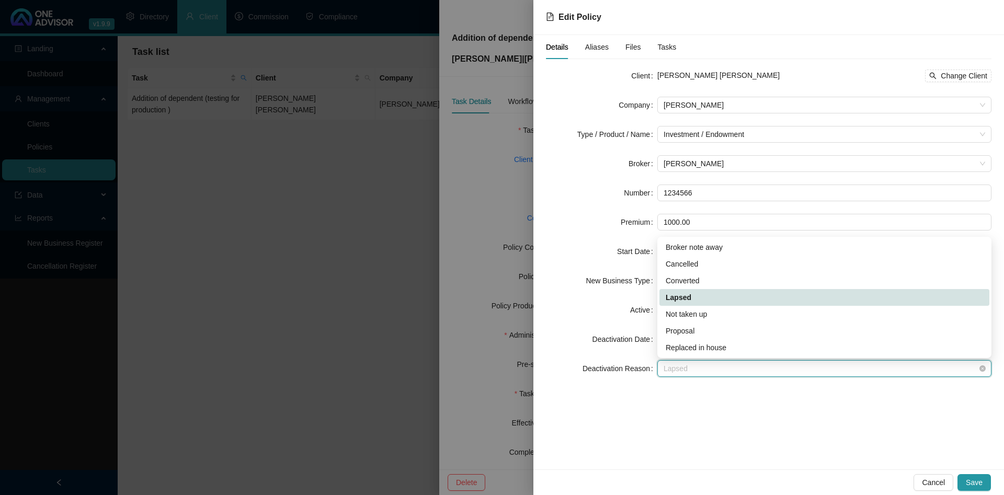
click at [712, 371] on span "Lapsed" at bounding box center [823, 369] width 321 height 16
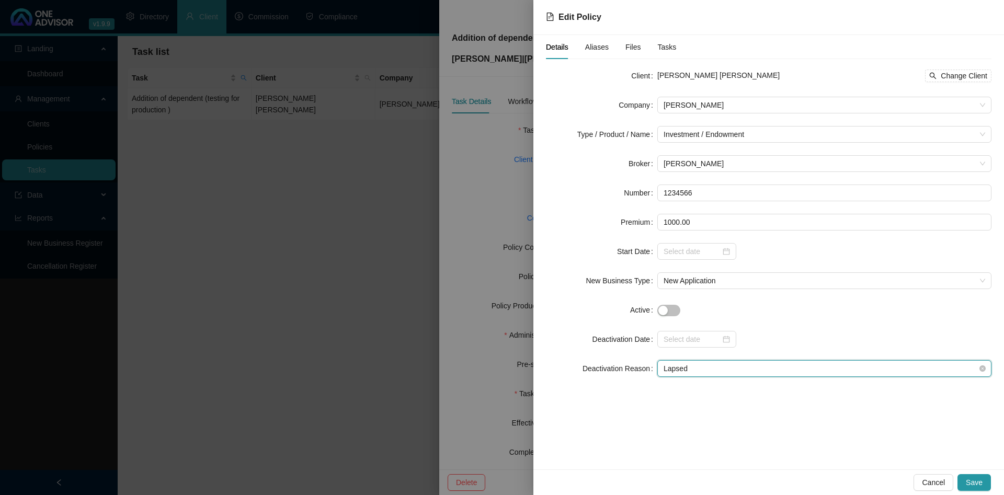
click at [726, 374] on span "Lapsed" at bounding box center [823, 369] width 321 height 16
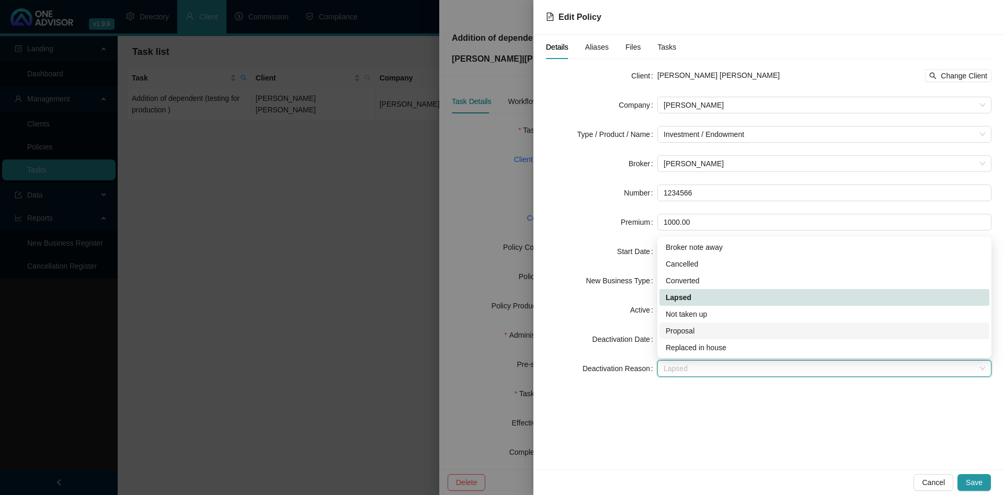
click at [704, 325] on div "Proposal" at bounding box center [823, 330] width 317 height 11
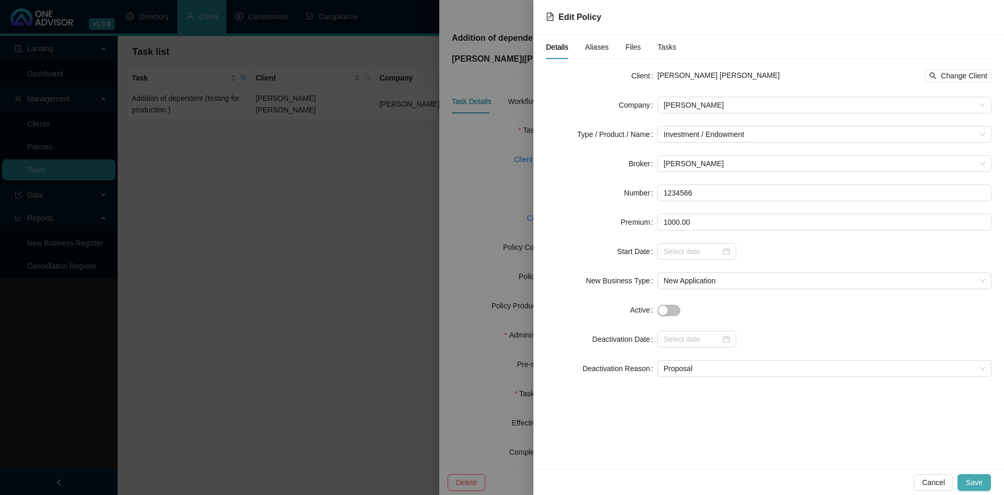
click at [976, 480] on span "Save" at bounding box center [973, 482] width 17 height 11
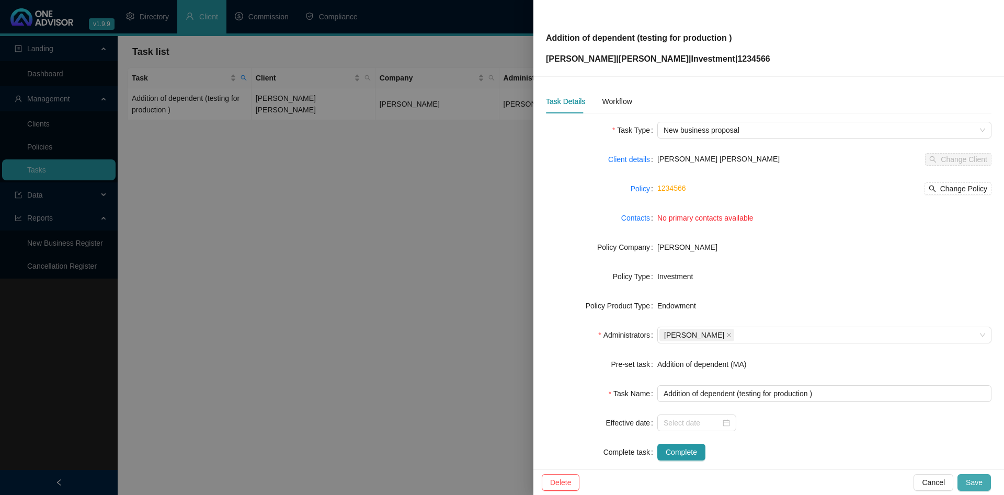
click at [972, 487] on span "Save" at bounding box center [973, 482] width 17 height 11
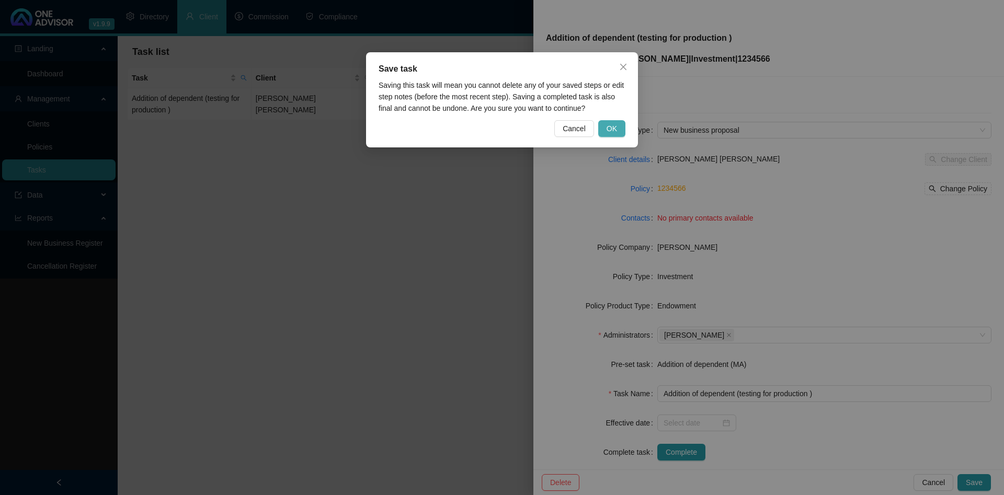
click at [613, 123] on span "OK" at bounding box center [611, 128] width 10 height 11
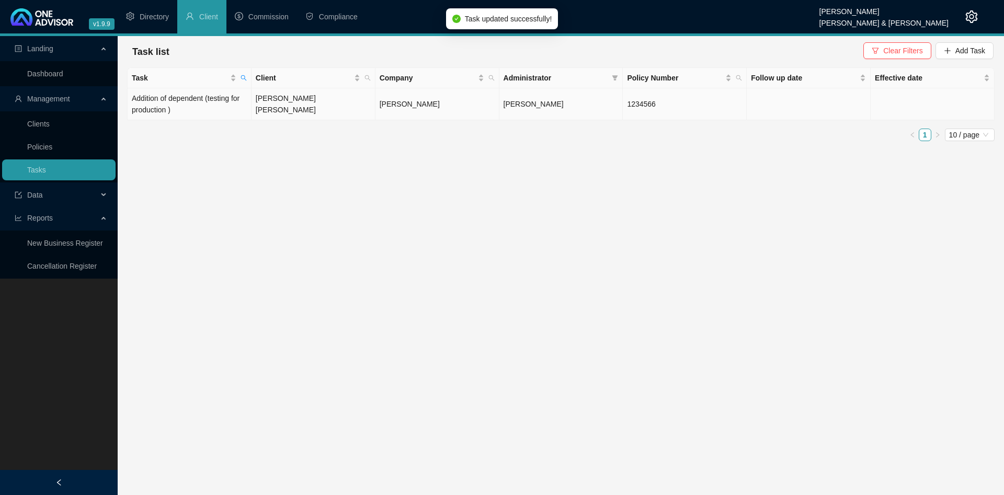
click at [283, 101] on td "[PERSON_NAME] [PERSON_NAME]" at bounding box center [313, 104] width 124 height 32
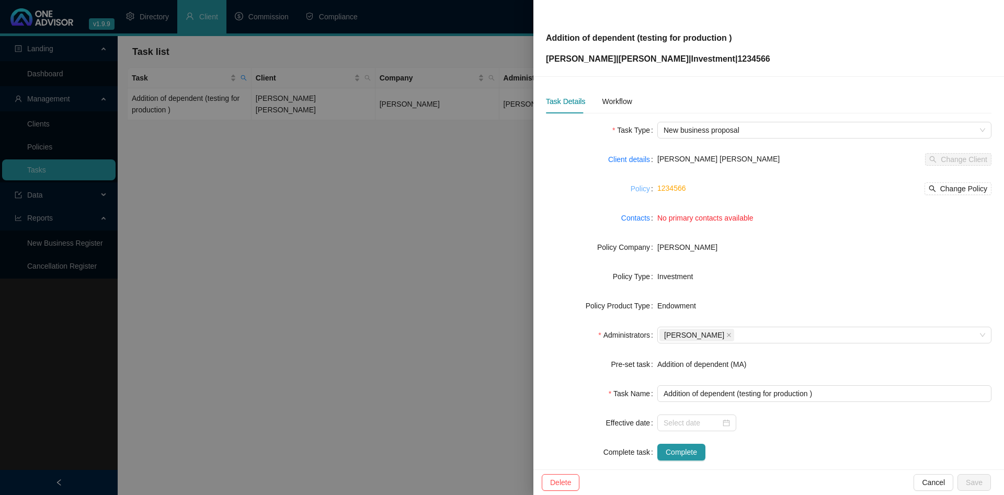
click at [641, 188] on link "Policy" at bounding box center [639, 188] width 19 height 11
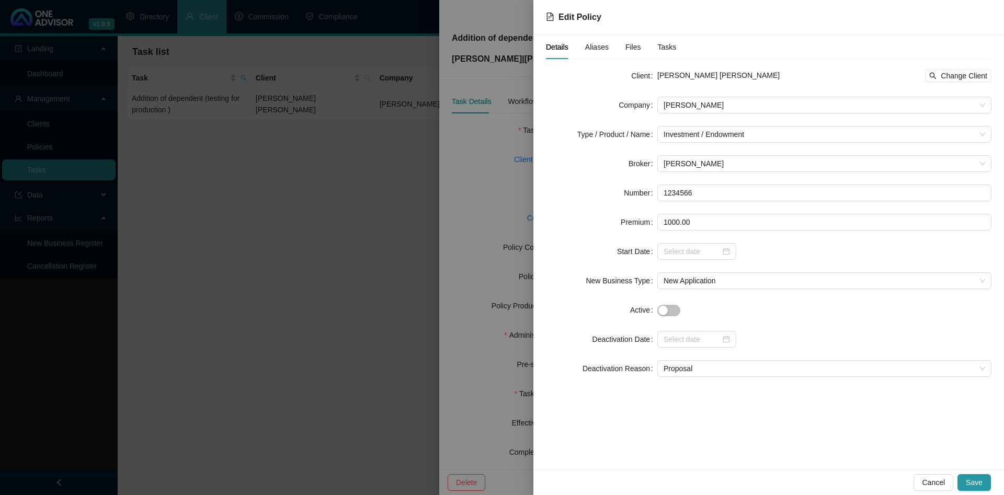
click at [470, 176] on div at bounding box center [502, 247] width 1004 height 495
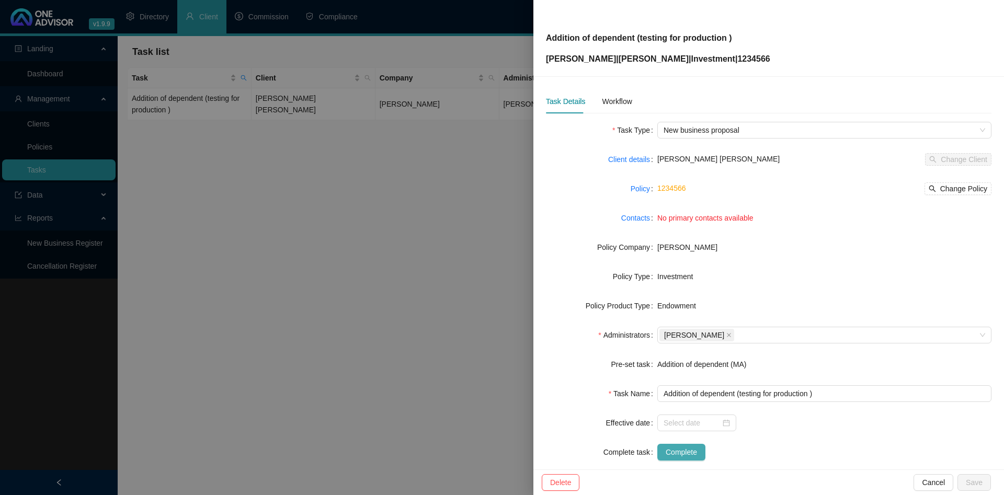
click at [689, 448] on span "Complete" at bounding box center [680, 451] width 31 height 11
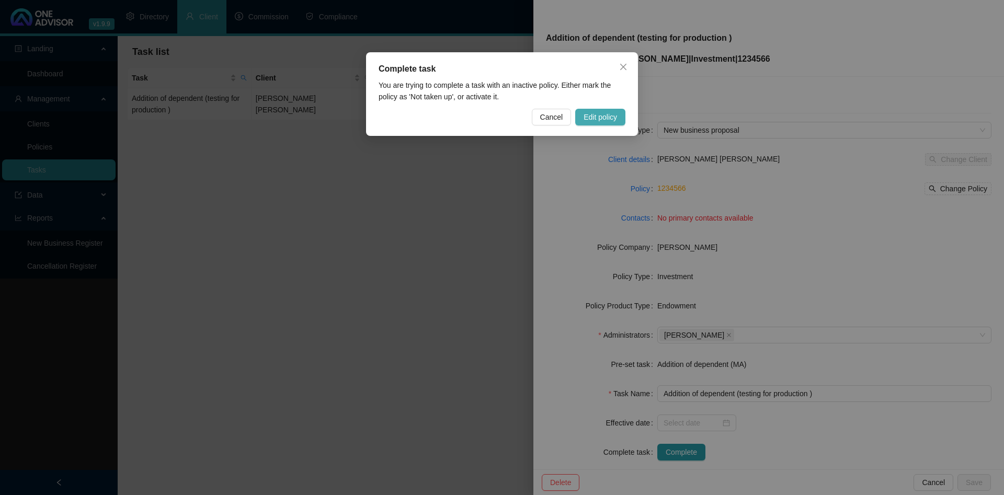
click at [595, 118] on span "Edit policy" at bounding box center [599, 116] width 33 height 11
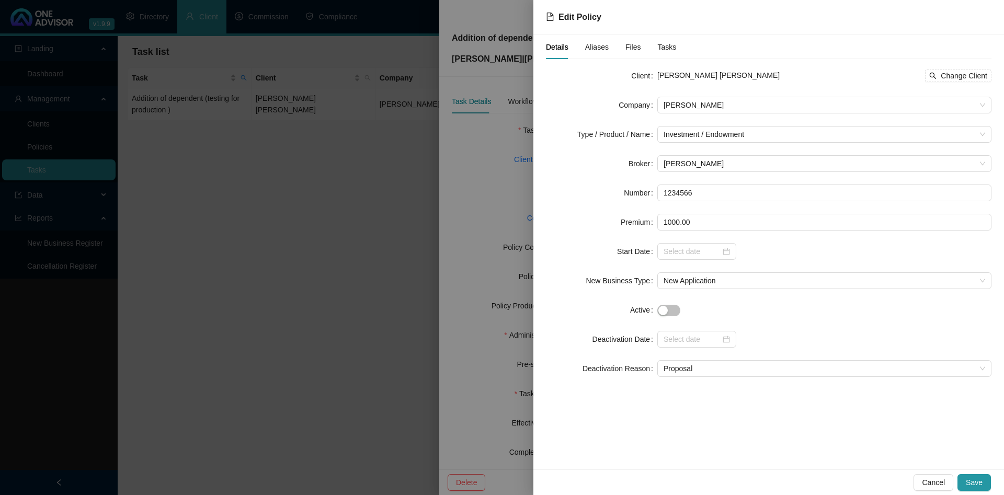
click at [449, 174] on div at bounding box center [502, 247] width 1004 height 495
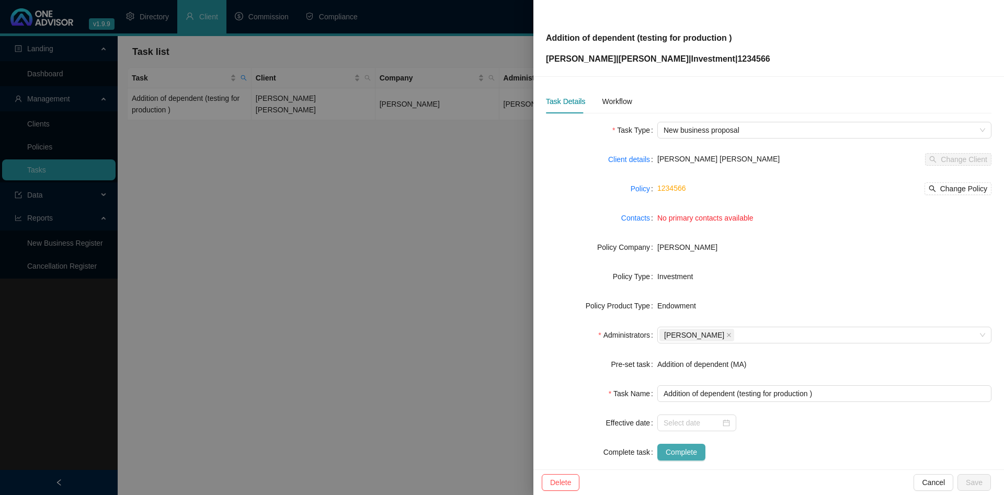
click at [687, 451] on span "Complete" at bounding box center [680, 451] width 31 height 11
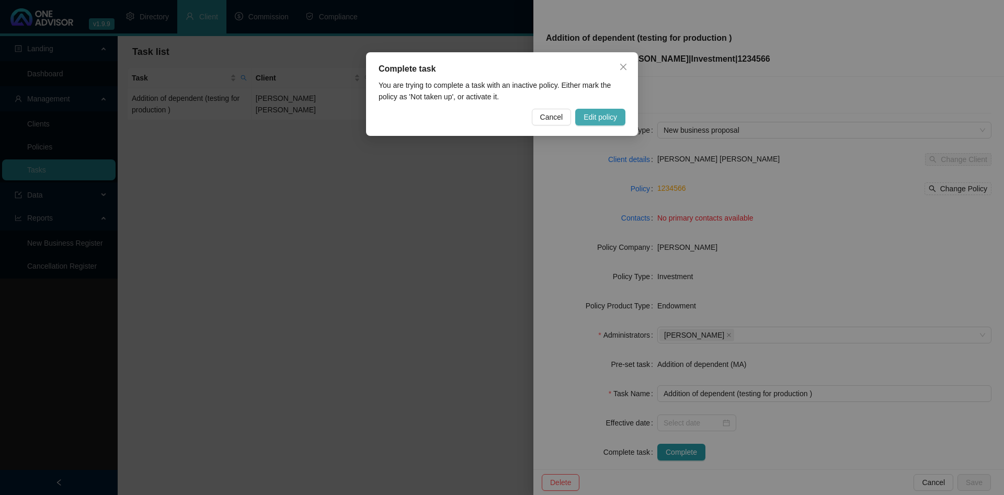
click at [607, 117] on span "Edit policy" at bounding box center [599, 116] width 33 height 11
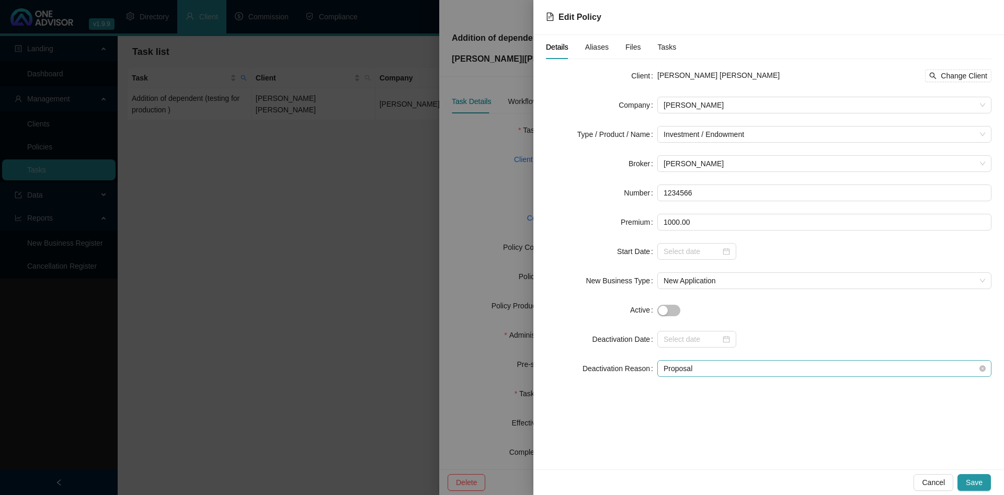
click at [715, 371] on span "Proposal" at bounding box center [823, 369] width 321 height 16
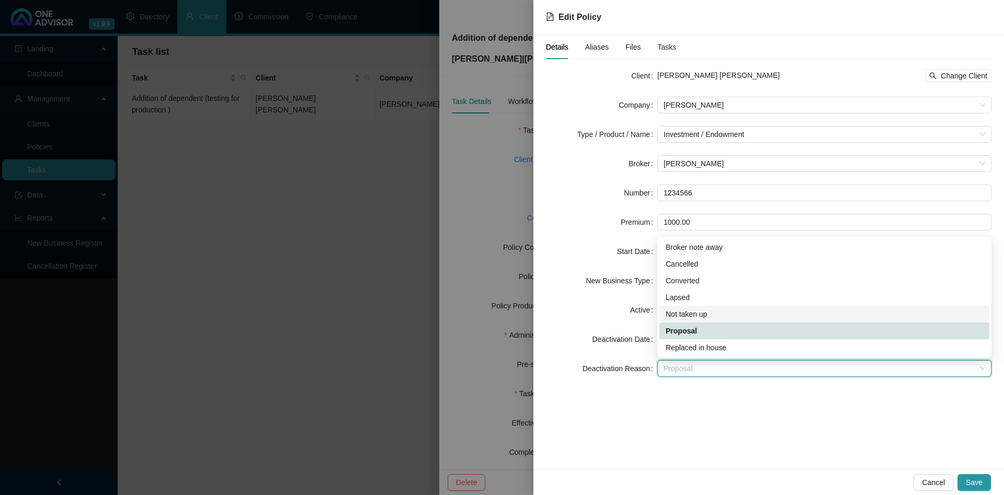
click at [709, 316] on div "Not taken up" at bounding box center [823, 313] width 317 height 11
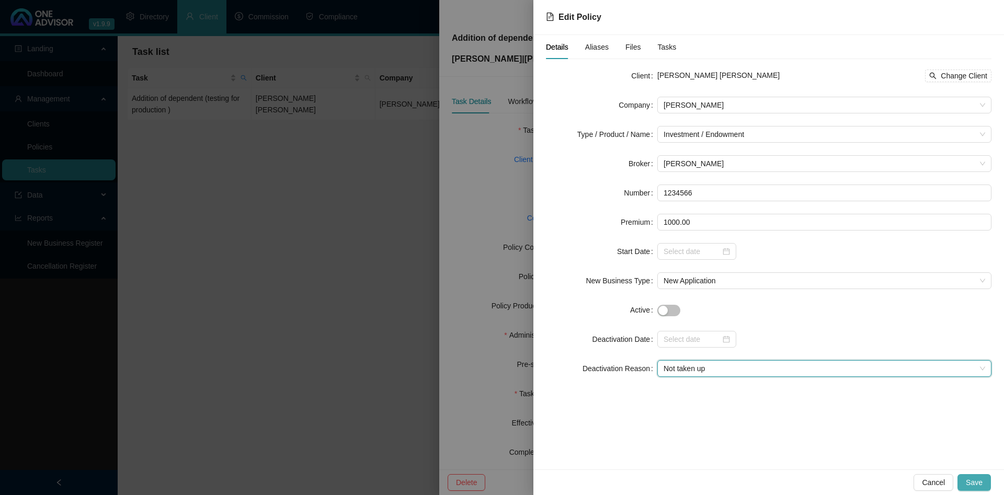
click at [975, 477] on span "Save" at bounding box center [973, 482] width 17 height 11
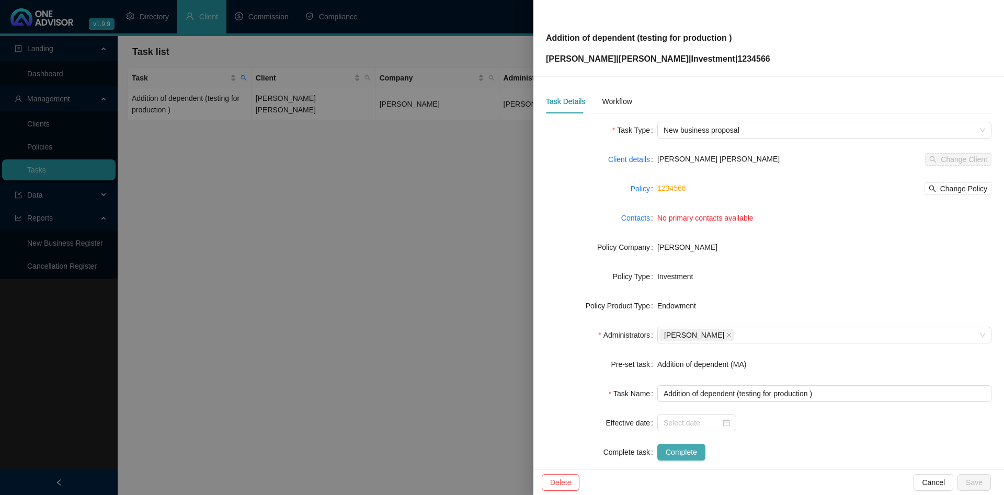
click at [696, 458] on button "Complete" at bounding box center [681, 452] width 48 height 17
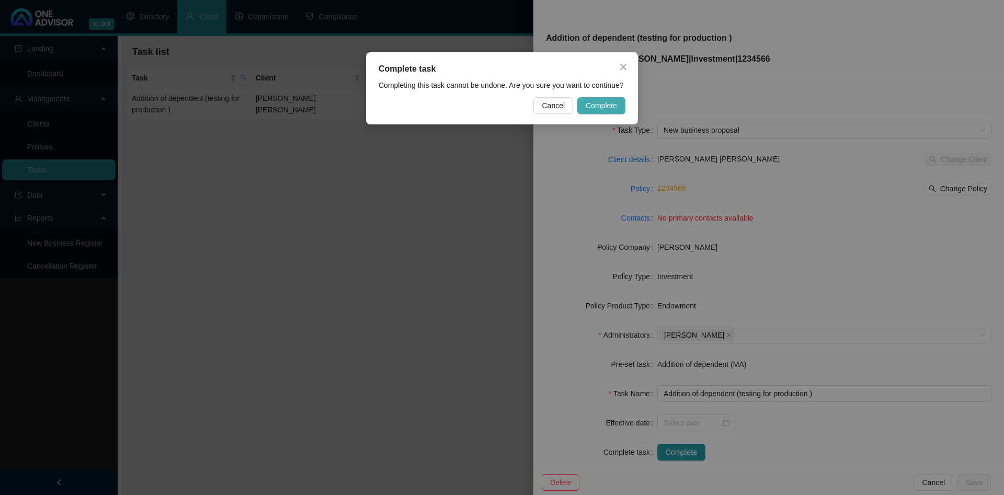
click at [601, 106] on span "Complete" at bounding box center [600, 105] width 31 height 11
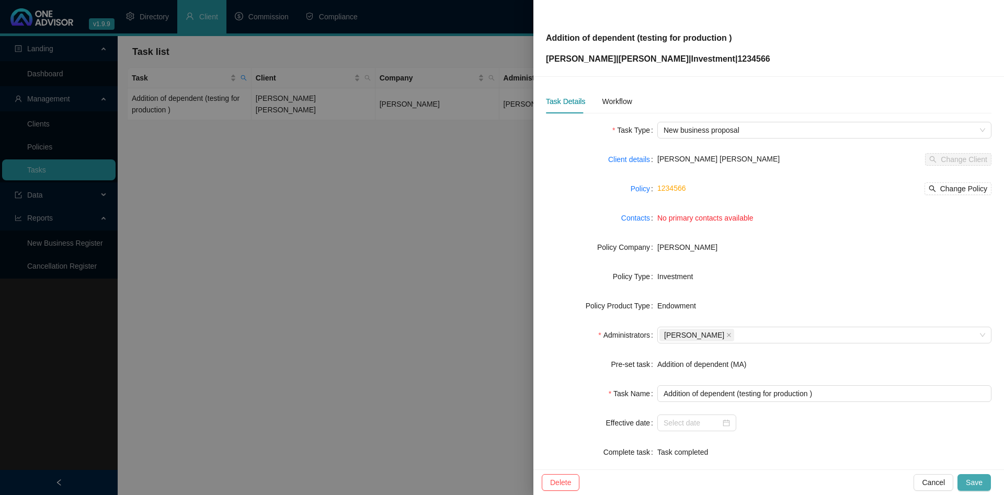
click at [978, 474] on button "Save" at bounding box center [973, 482] width 33 height 17
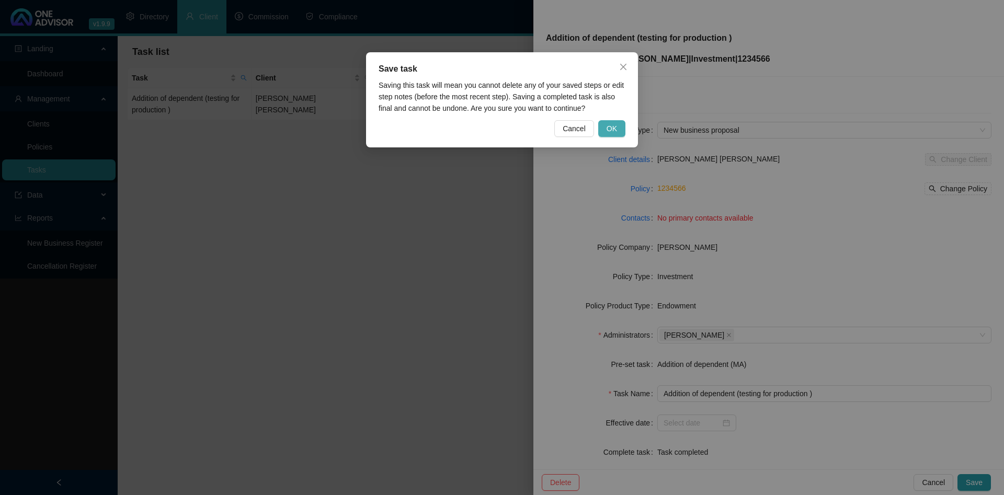
click at [615, 130] on span "OK" at bounding box center [611, 128] width 10 height 11
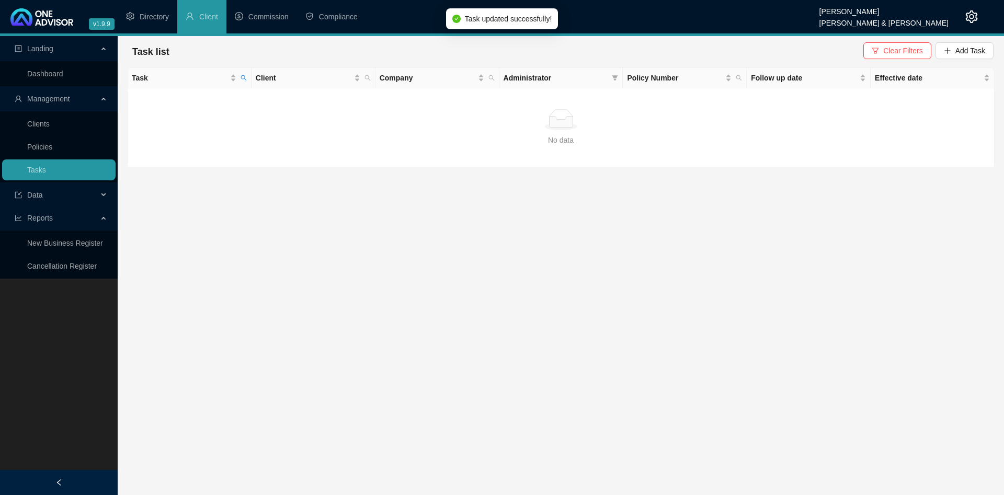
click at [360, 259] on main "Landing Dashboard Management Clients Policies Tasks Data Reports New Business R…" at bounding box center [502, 265] width 1004 height 459
click at [893, 48] on span "Clear Filters" at bounding box center [902, 50] width 39 height 11
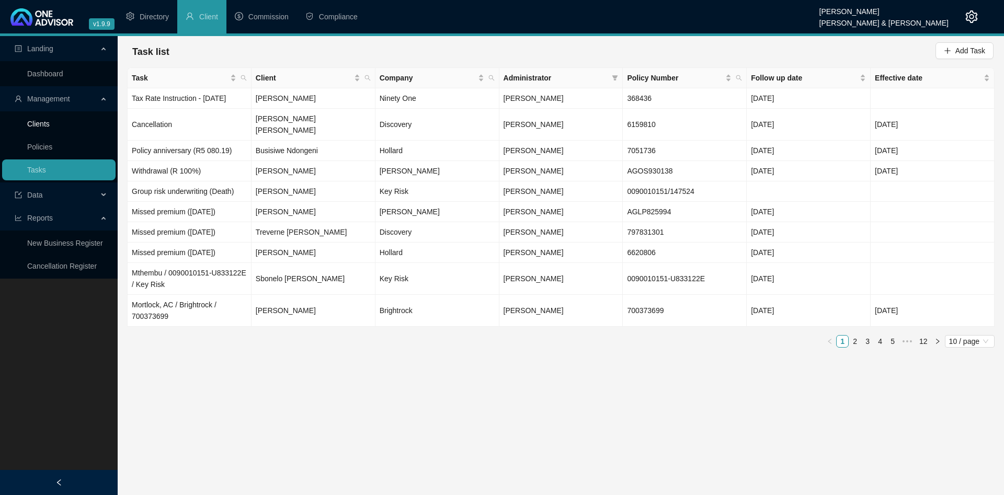
click at [50, 123] on link "Clients" at bounding box center [38, 124] width 22 height 8
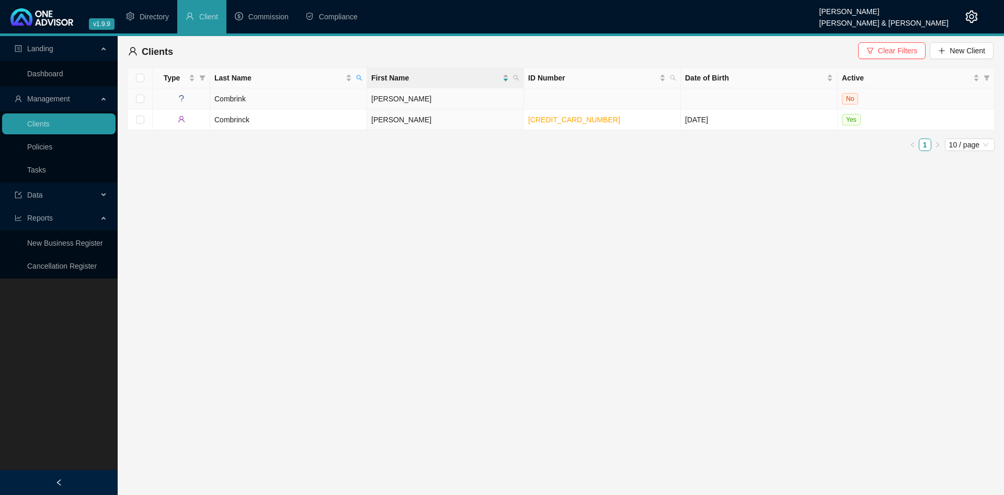
click at [329, 98] on td "Combrink" at bounding box center [288, 98] width 157 height 21
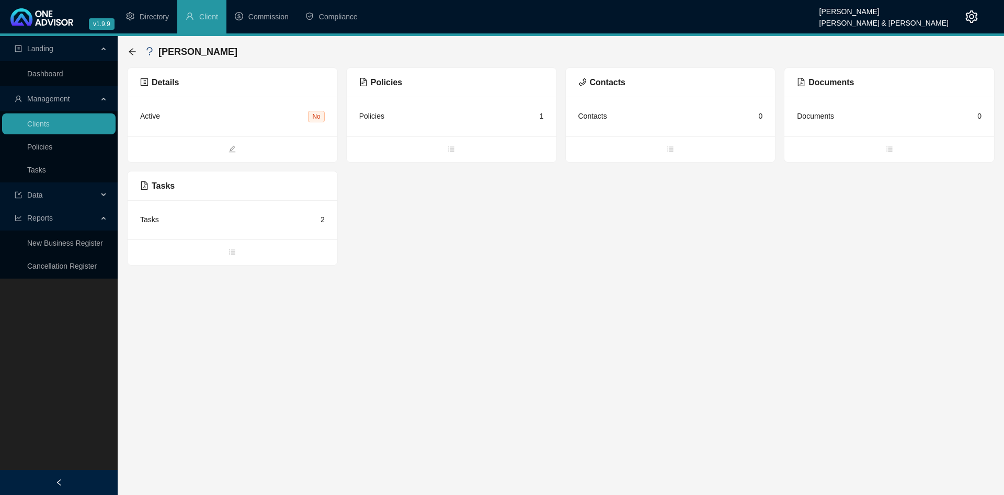
click at [168, 228] on div "Tasks 2" at bounding box center [233, 219] width 210 height 39
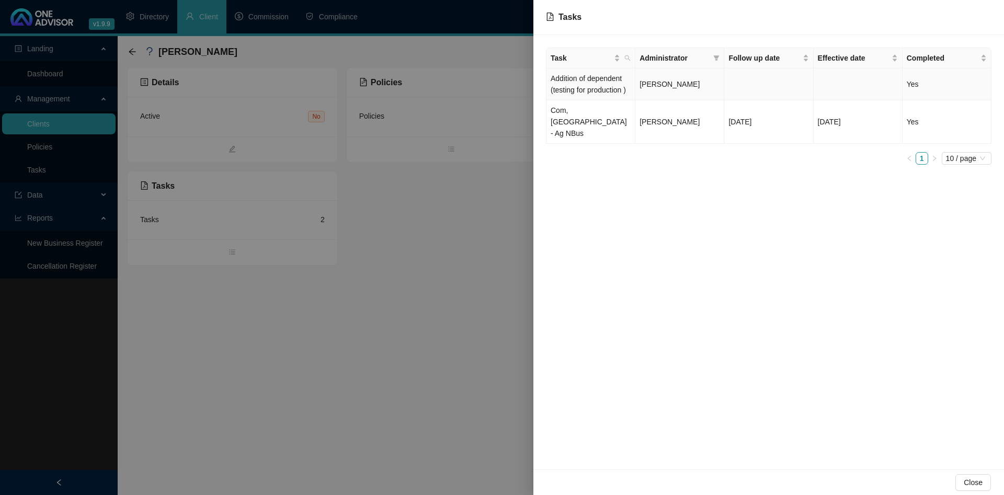
click at [630, 79] on td "Addition of dependent (testing for production )" at bounding box center [590, 84] width 89 height 32
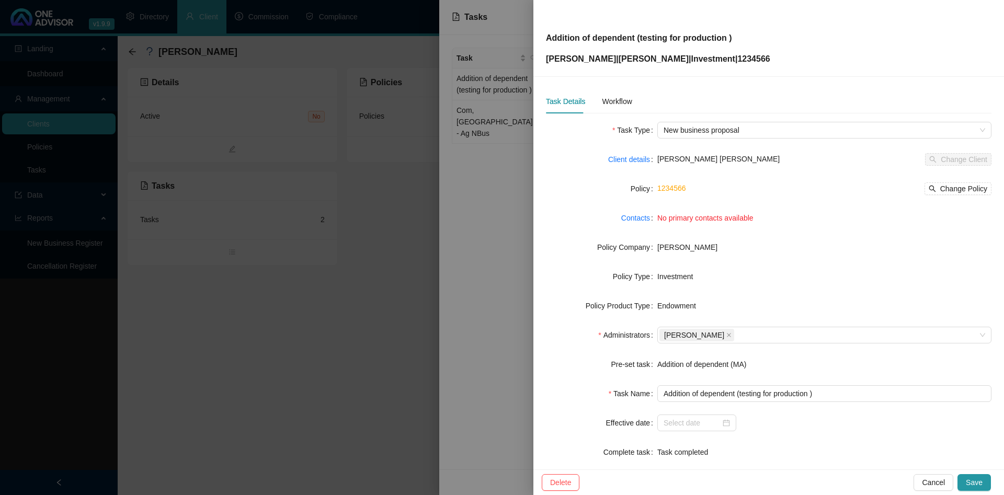
click at [646, 190] on label "Policy" at bounding box center [643, 188] width 27 height 17
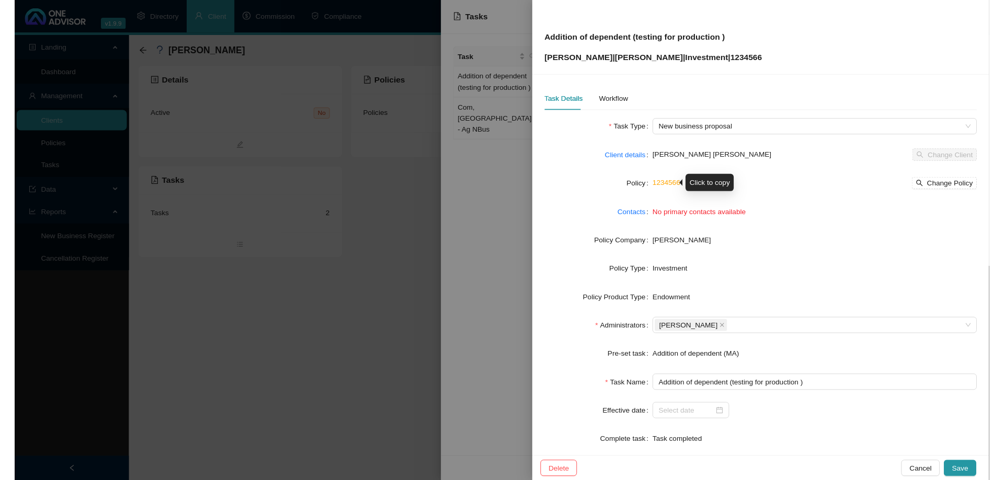
scroll to position [3, 0]
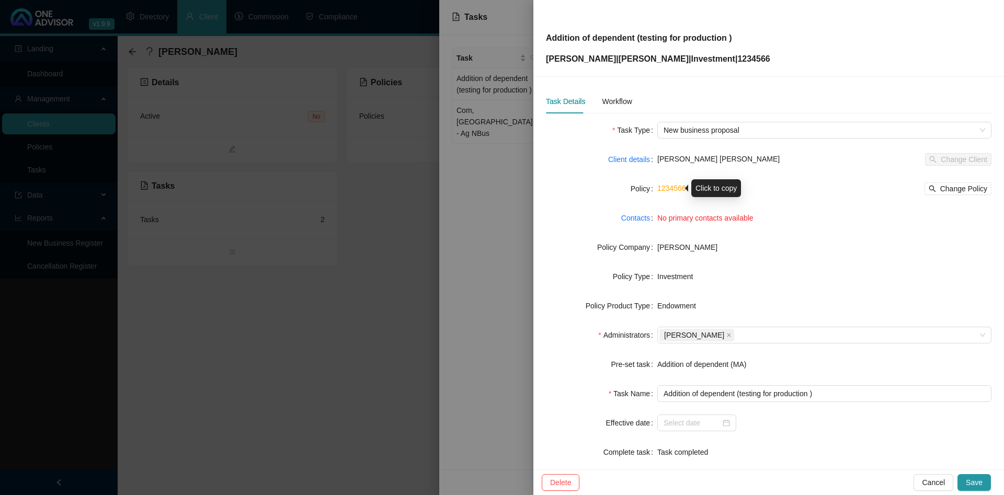
click at [680, 191] on link "1234566" at bounding box center [671, 188] width 29 height 8
click at [556, 484] on span "Delete" at bounding box center [560, 482] width 21 height 11
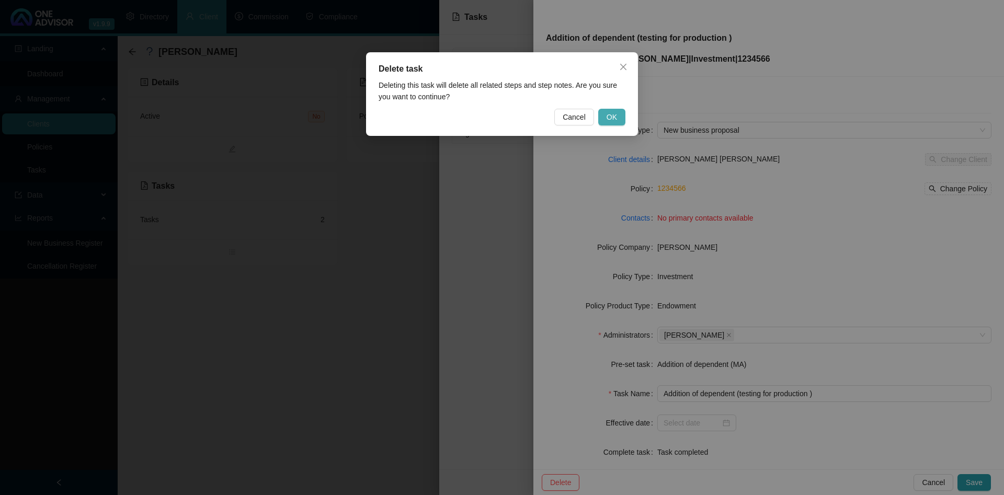
click at [614, 117] on span "OK" at bounding box center [611, 116] width 10 height 11
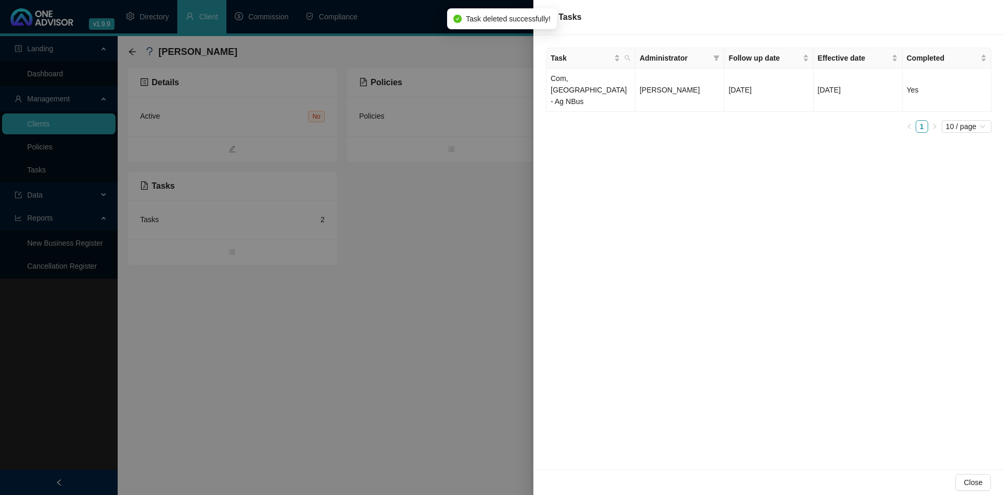
click at [620, 208] on div "Task Administrator Follow up date Effective date Completed Com,[GEOGRAPHIC_DATA…" at bounding box center [768, 252] width 470 height 434
click at [442, 255] on div at bounding box center [502, 247] width 1004 height 495
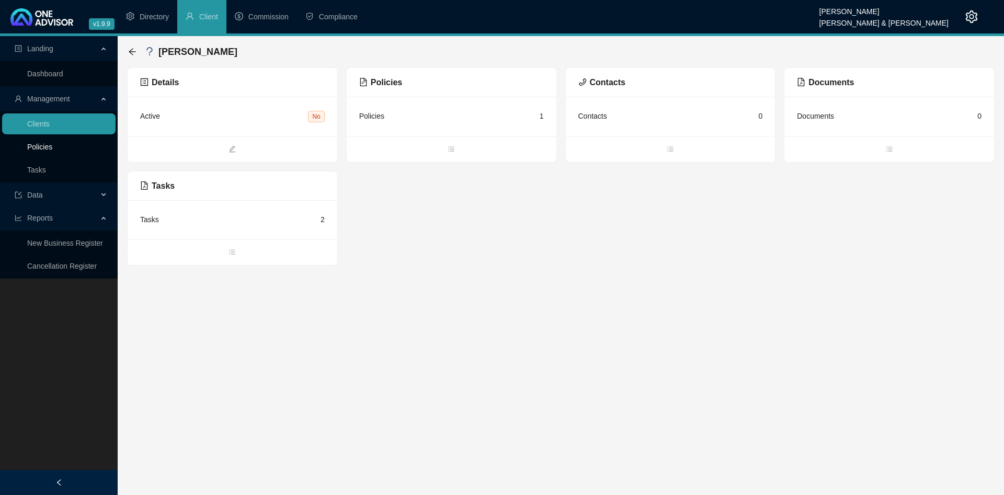
click at [52, 147] on link "Policies" at bounding box center [39, 147] width 25 height 8
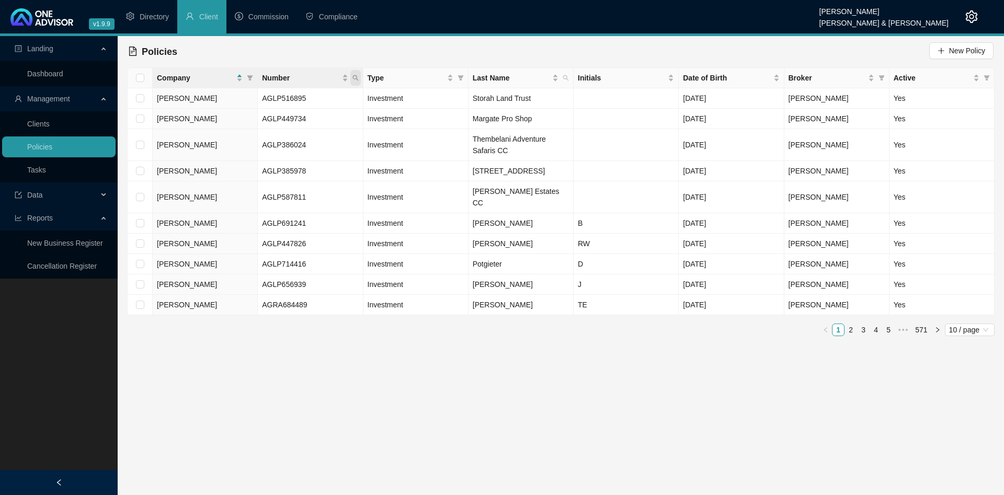
click at [354, 76] on icon "search" at bounding box center [355, 78] width 6 height 6
click at [315, 93] on input "text" at bounding box center [307, 100] width 98 height 17
click at [285, 118] on span "Search" at bounding box center [286, 118] width 23 height 11
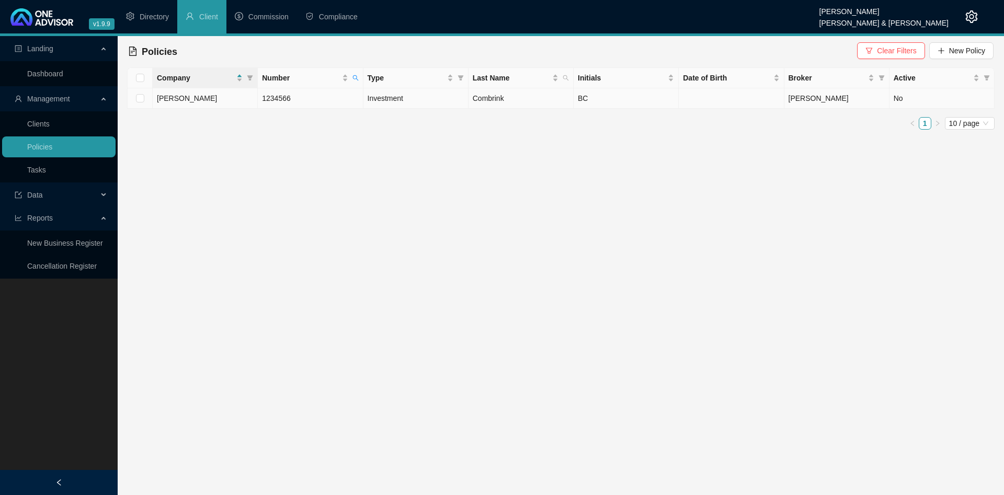
click at [304, 103] on td "1234566" at bounding box center [310, 98] width 105 height 20
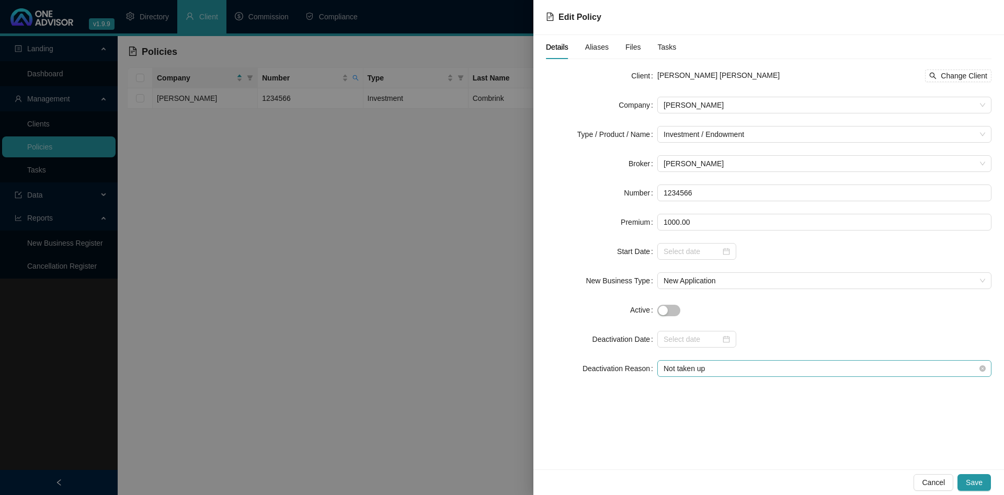
click at [684, 372] on span "Not taken up" at bounding box center [823, 369] width 321 height 16
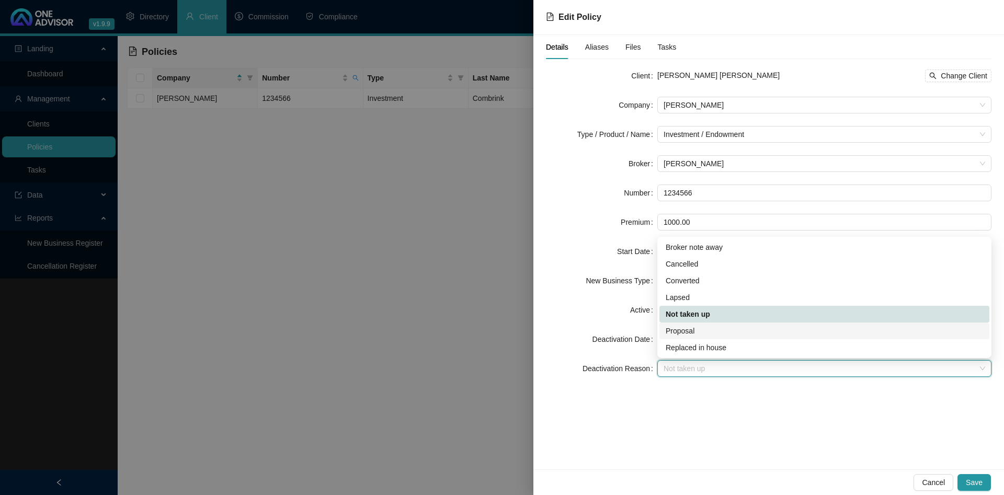
click at [694, 329] on div "Proposal" at bounding box center [823, 330] width 317 height 11
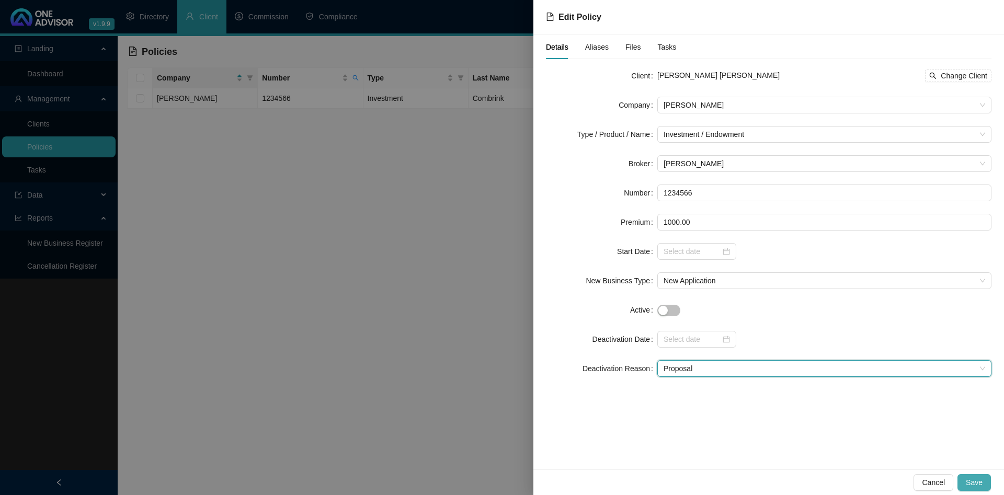
click at [976, 485] on span "Save" at bounding box center [973, 482] width 17 height 11
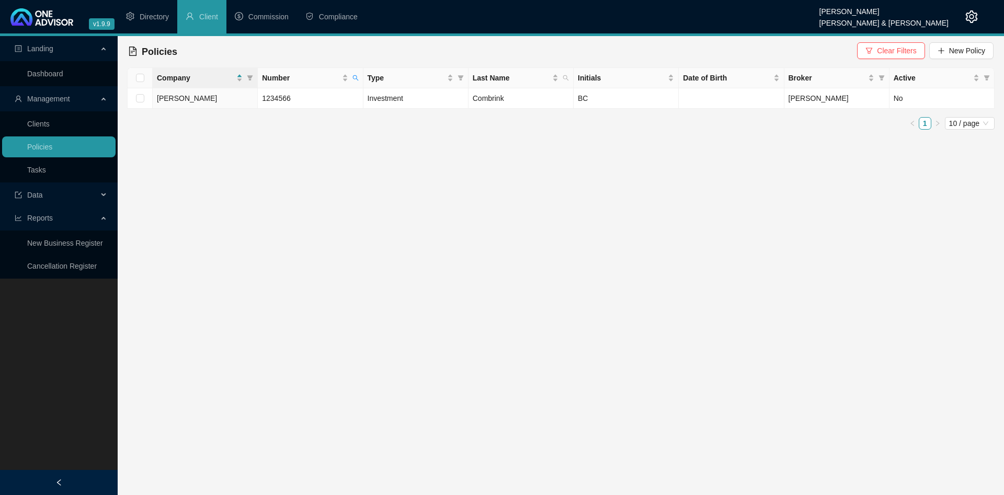
click at [530, 236] on main "Landing Dashboard Management Clients Policies Tasks Data Reports New Business R…" at bounding box center [502, 265] width 1004 height 459
click at [910, 50] on span "Clear Filters" at bounding box center [896, 50] width 39 height 11
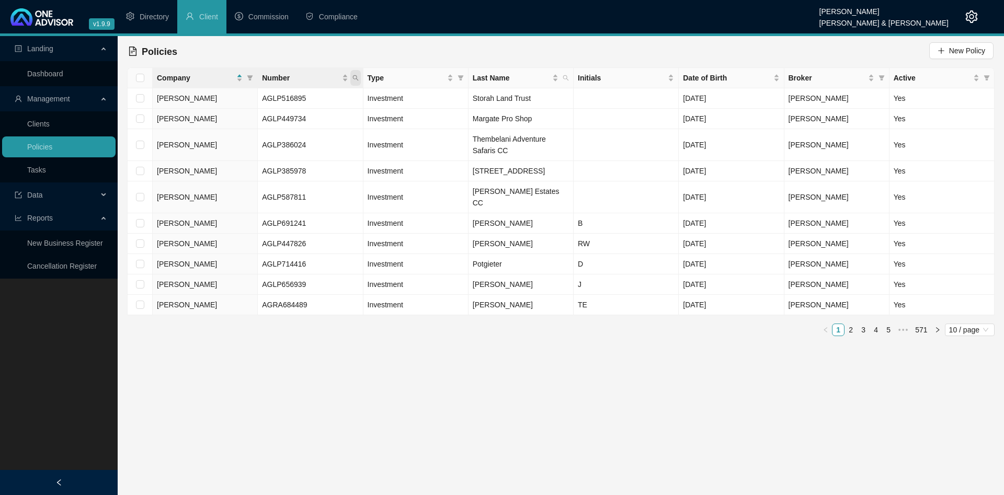
click at [355, 77] on icon "search" at bounding box center [355, 78] width 6 height 6
click at [324, 98] on input "text" at bounding box center [307, 100] width 98 height 17
paste input "1234566"
type input "1234566"
click at [286, 121] on span "Search" at bounding box center [286, 118] width 23 height 11
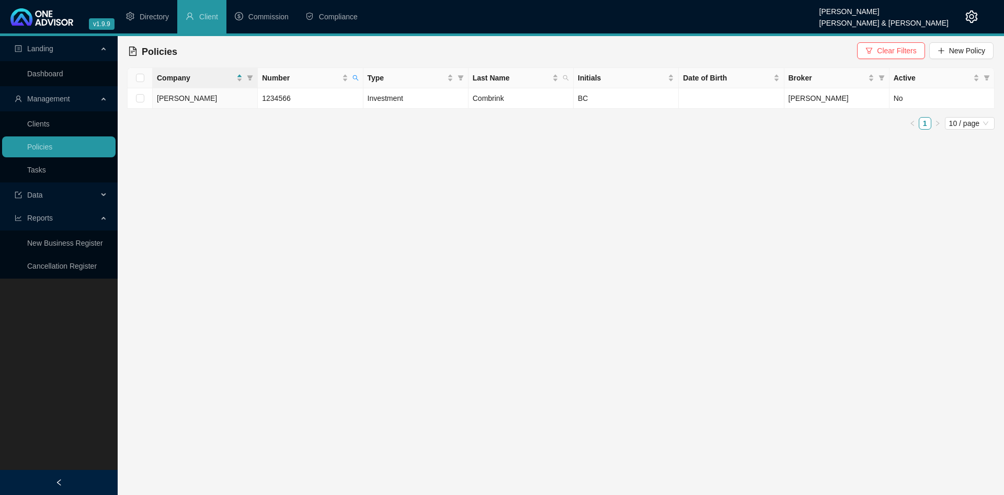
click at [336, 161] on main "Landing Dashboard Management Clients Policies Tasks Data Reports New Business R…" at bounding box center [502, 265] width 1004 height 459
click at [893, 46] on span "Clear Filters" at bounding box center [896, 50] width 39 height 11
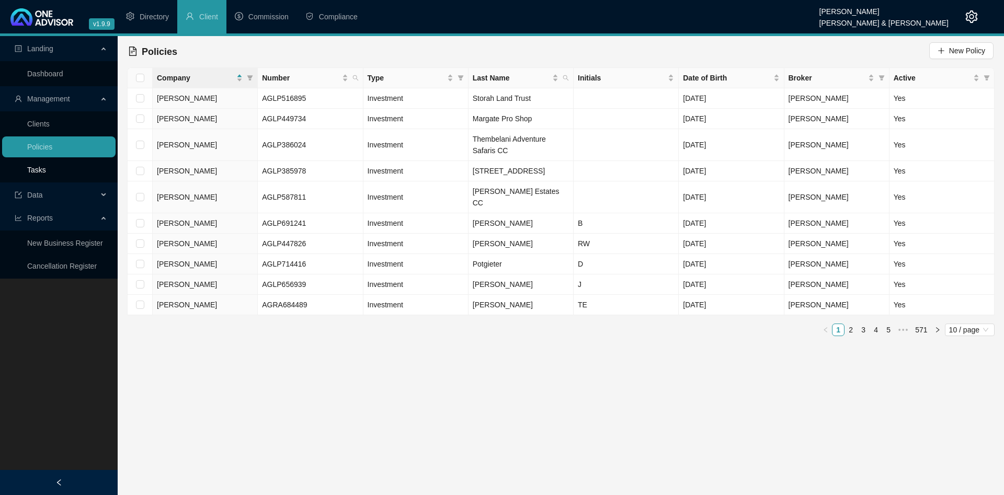
click at [46, 166] on link "Tasks" at bounding box center [36, 170] width 19 height 8
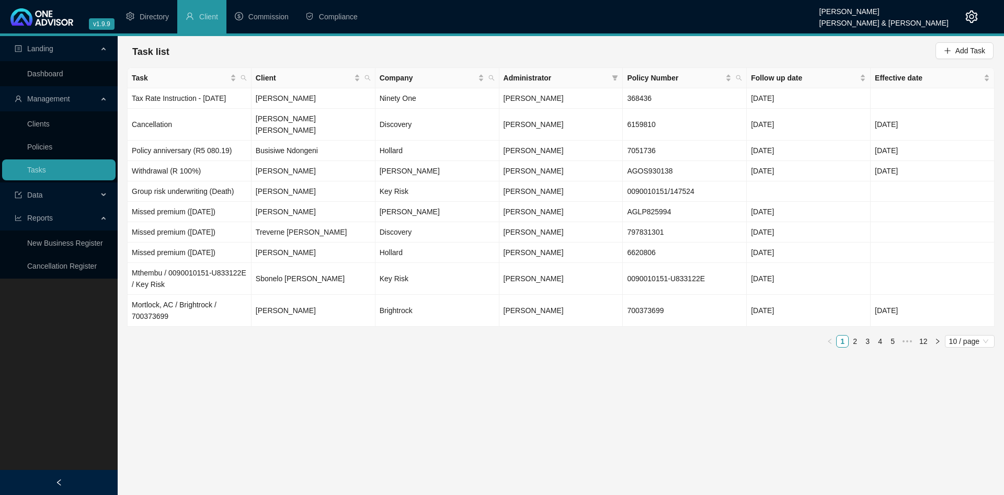
click at [250, 60] on div "Task list Add Task" at bounding box center [560, 51] width 865 height 23
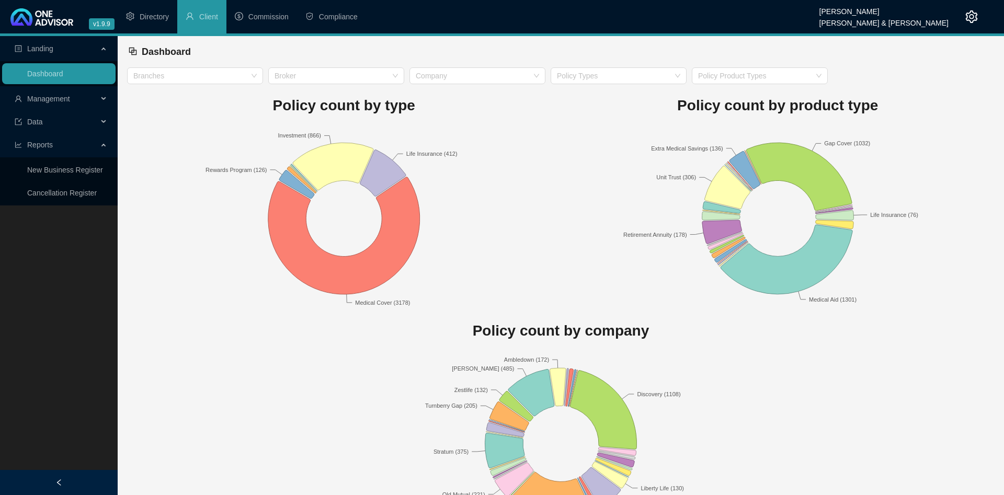
click at [68, 95] on span "Management" at bounding box center [48, 99] width 43 height 8
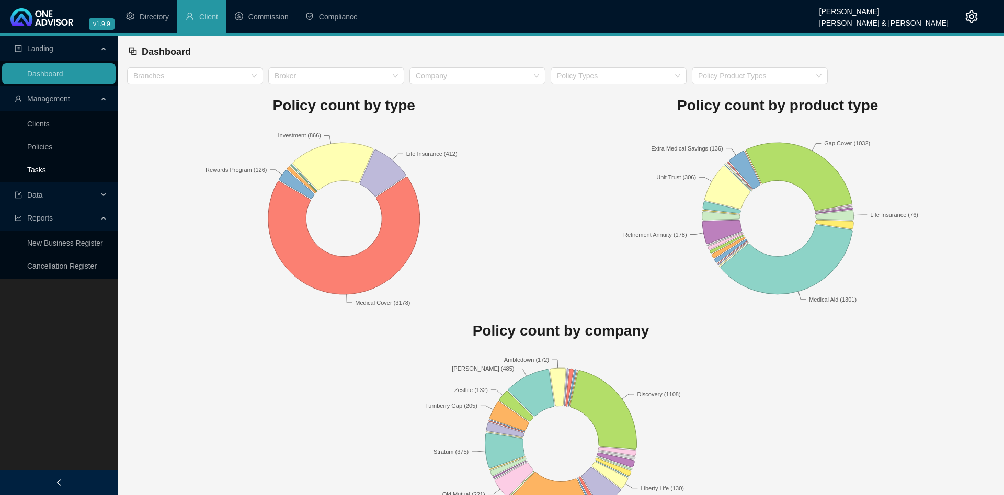
click at [46, 172] on link "Tasks" at bounding box center [36, 170] width 19 height 8
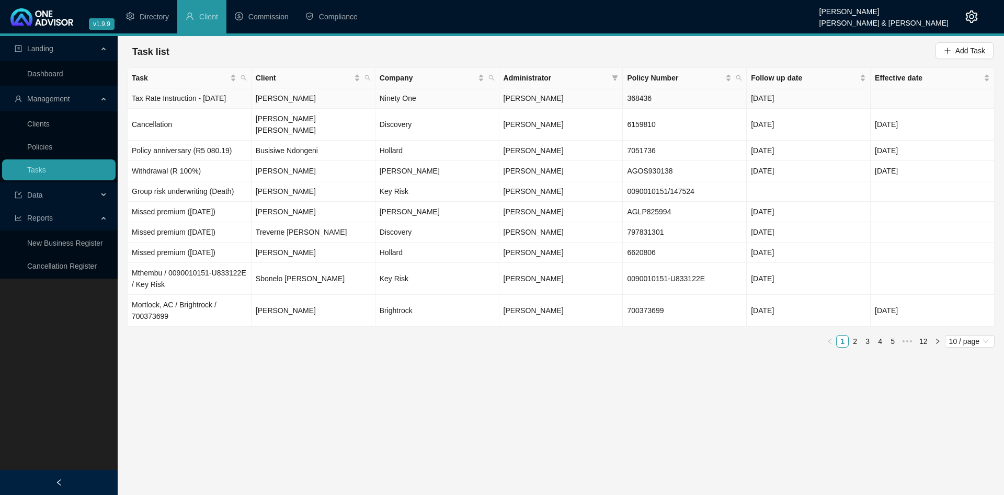
click at [269, 98] on td "[PERSON_NAME]" at bounding box center [313, 98] width 124 height 20
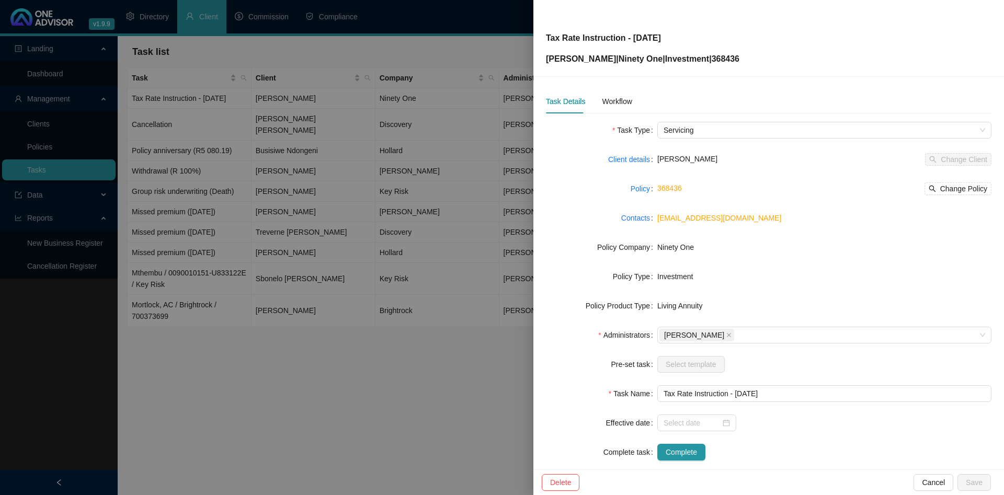
drag, startPoint x: 363, startPoint y: 134, endPoint x: 355, endPoint y: 137, distance: 7.8
click at [363, 134] on div at bounding box center [502, 247] width 1004 height 495
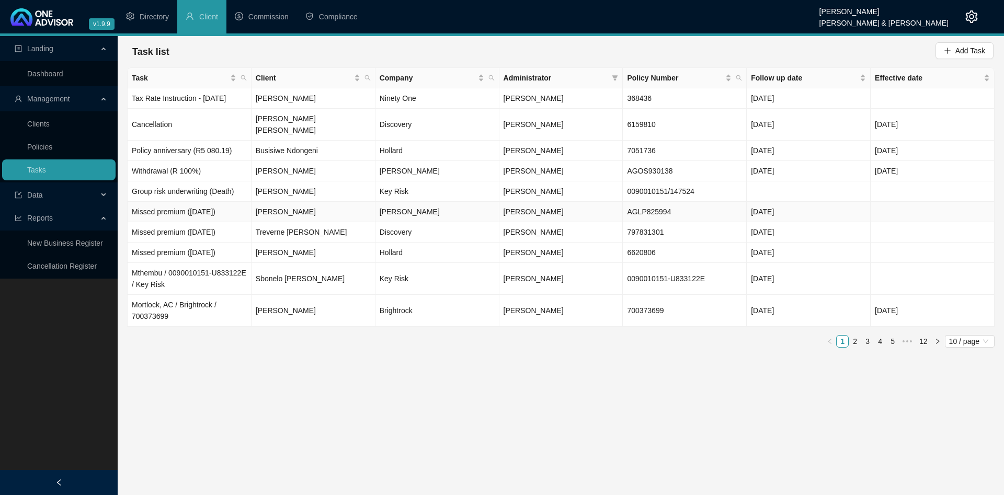
click at [236, 202] on td "Missed premium ([DATE])" at bounding box center [190, 212] width 124 height 20
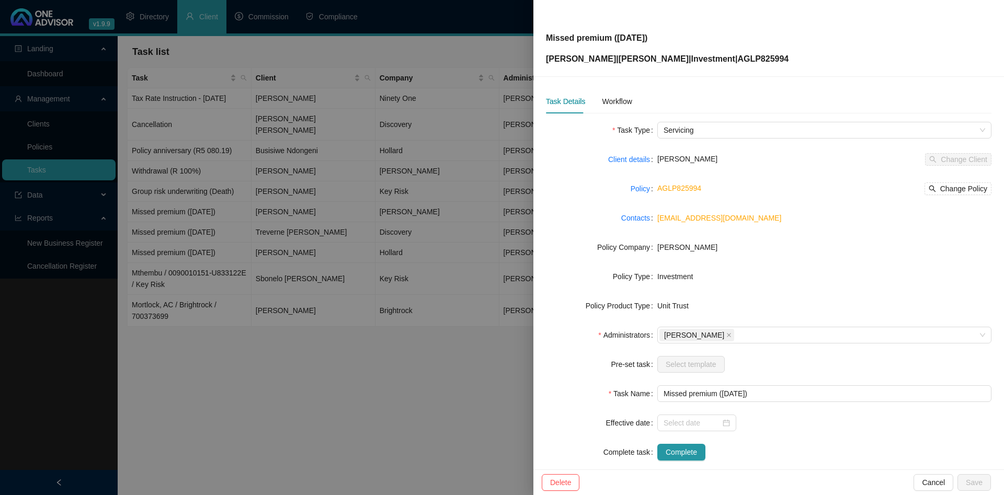
click at [306, 120] on div at bounding box center [502, 247] width 1004 height 495
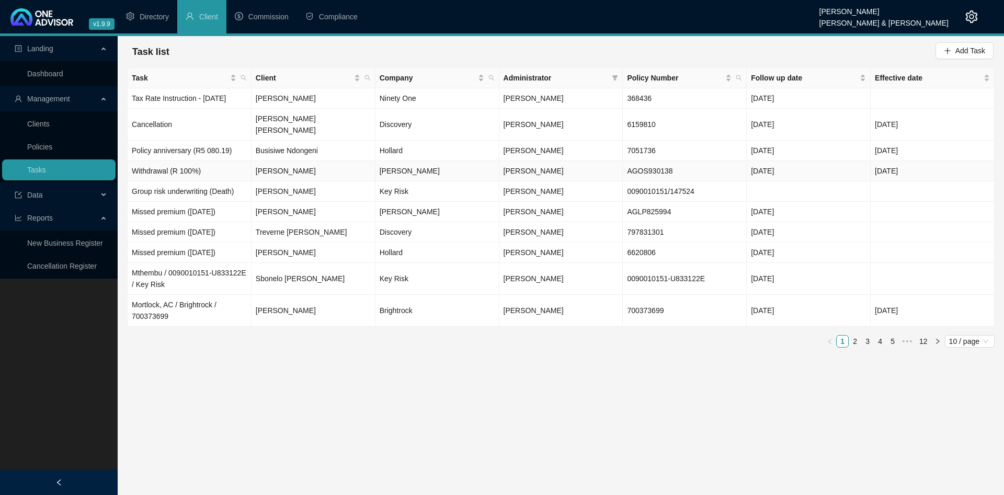
click at [178, 169] on td "Withdrawal (R 100%)" at bounding box center [190, 171] width 124 height 20
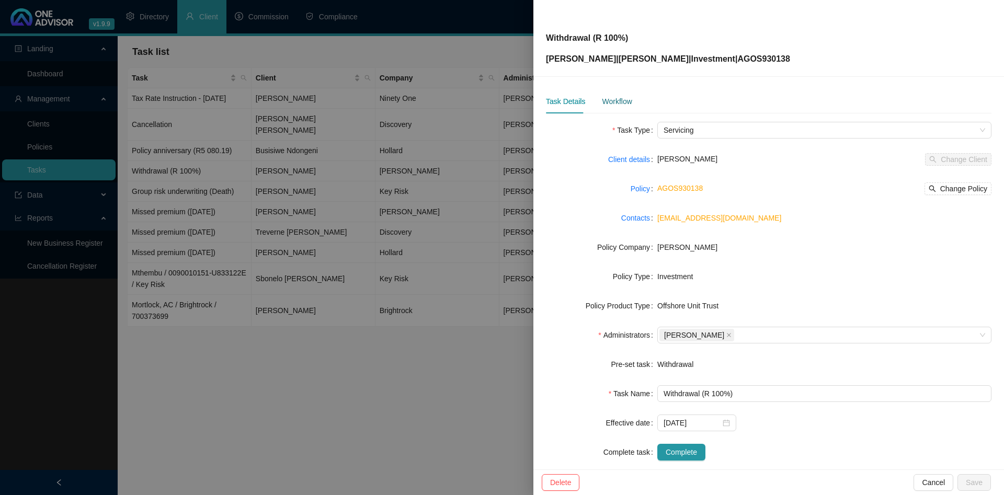
click at [619, 99] on div "Workflow" at bounding box center [617, 101] width 30 height 11
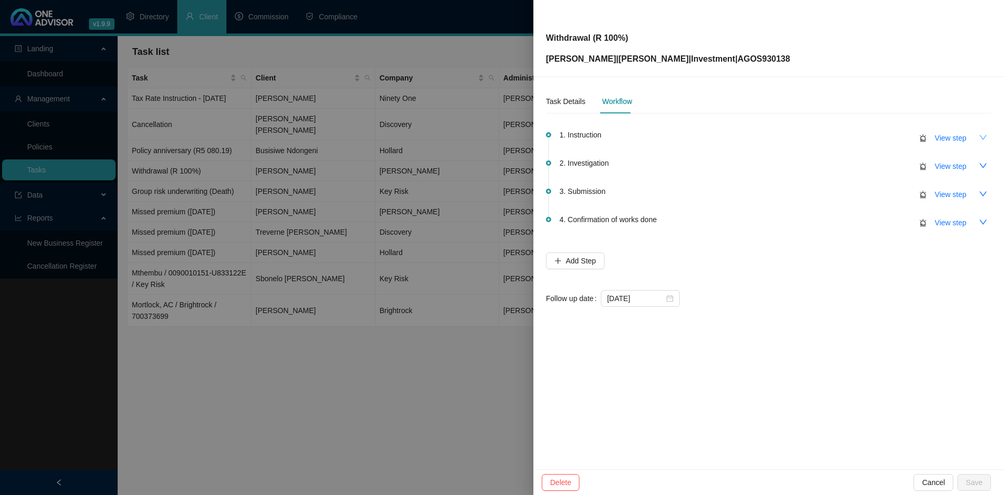
click at [986, 134] on icon "down" at bounding box center [982, 137] width 8 height 8
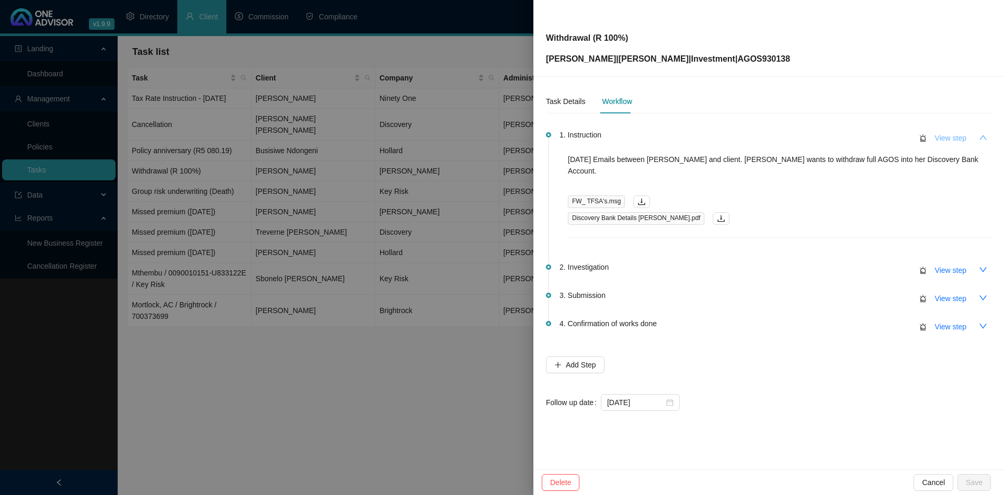
click at [957, 135] on span "View step" at bounding box center [950, 137] width 31 height 11
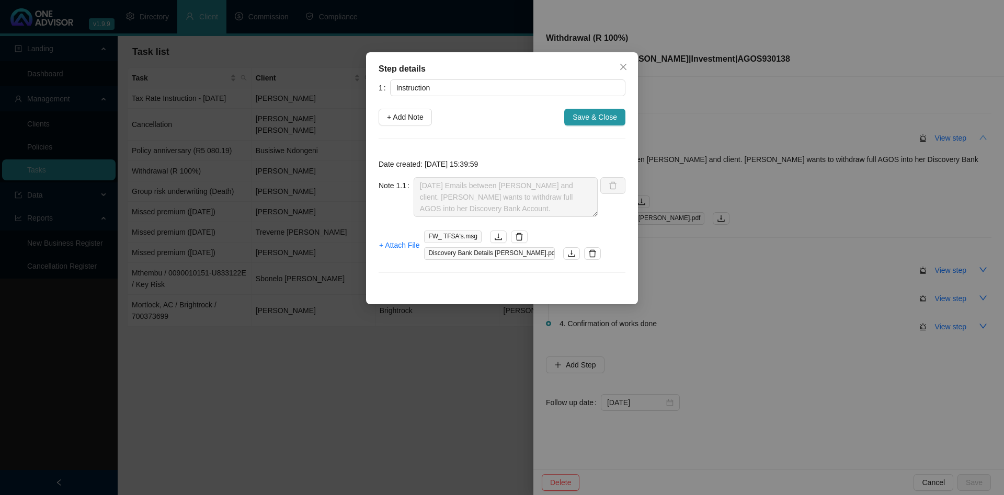
click at [243, 137] on div "Step details 1 Instruction + Add Note Save & Close Date created: 2025-09-12 15:…" at bounding box center [502, 247] width 1004 height 495
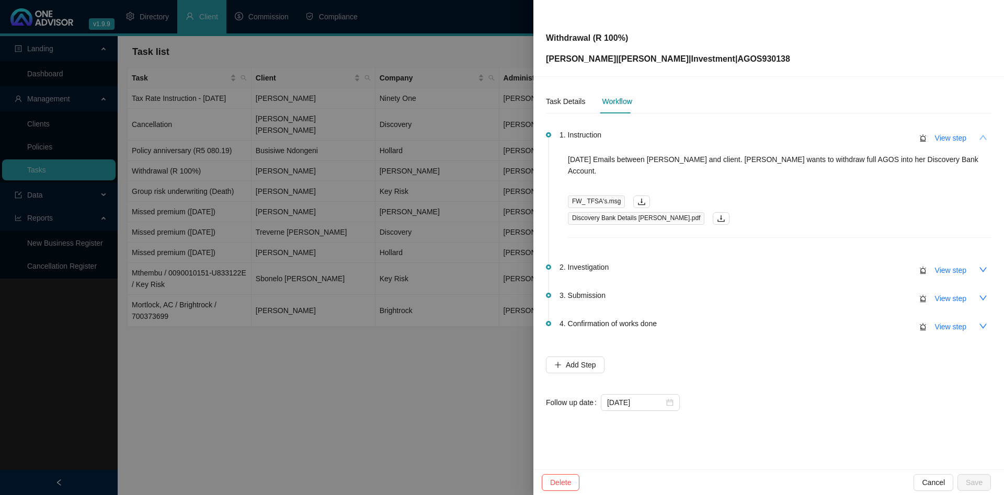
click at [347, 130] on div at bounding box center [502, 247] width 1004 height 495
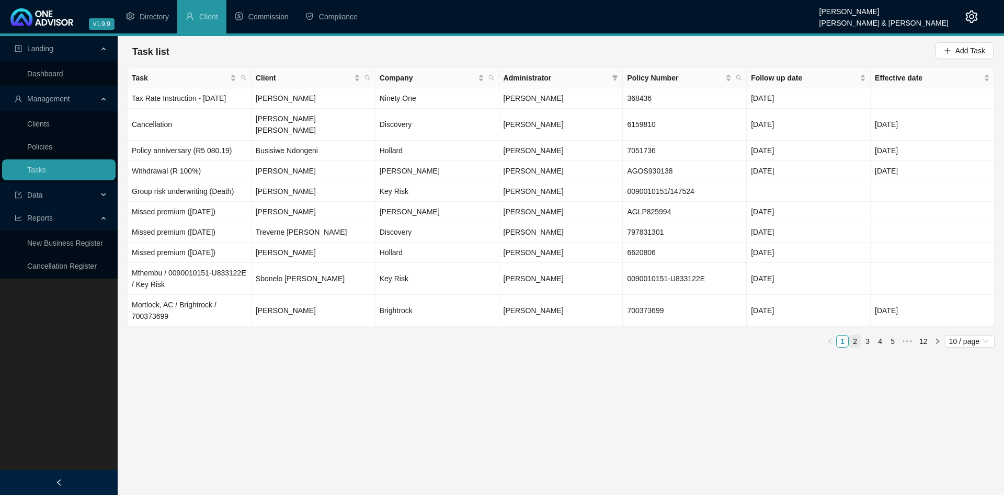
click at [854, 336] on link "2" at bounding box center [854, 341] width 11 height 11
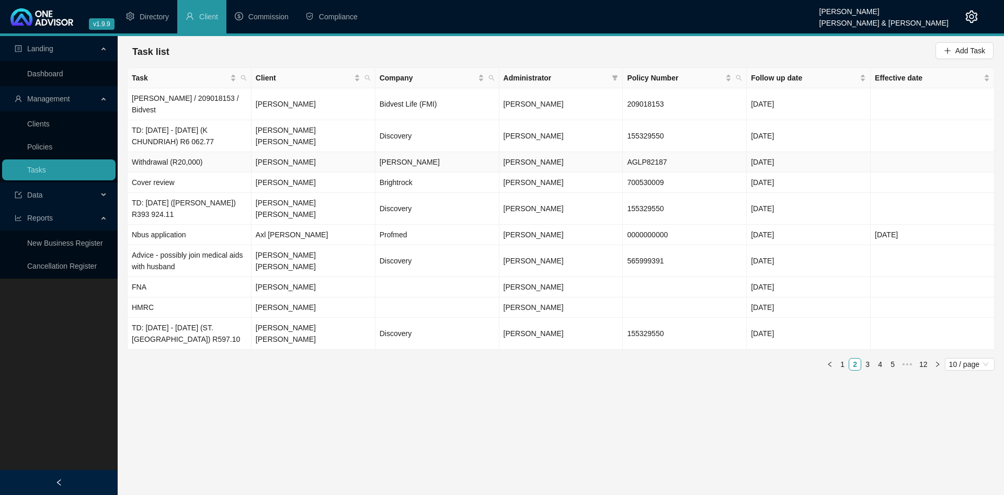
click at [208, 152] on td "Withdrawal (R20,000)" at bounding box center [190, 162] width 124 height 20
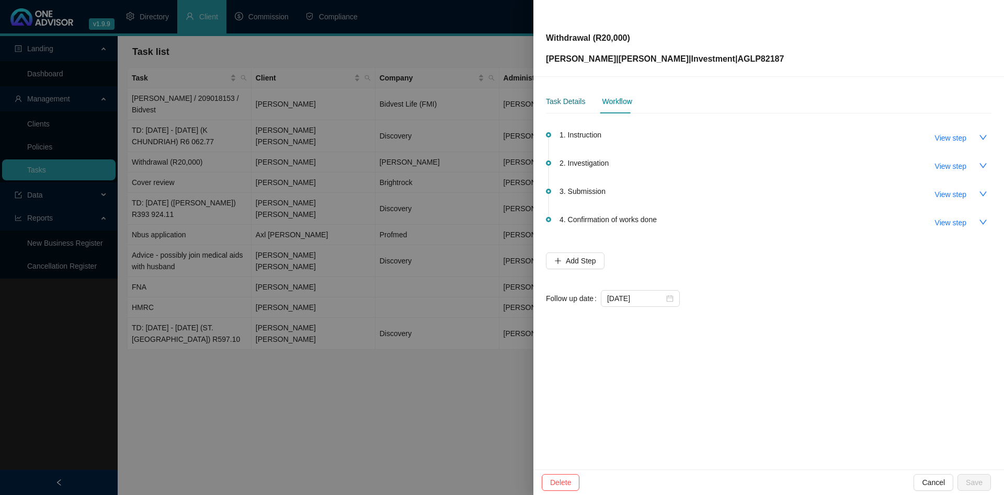
click at [562, 103] on div "Task Details" at bounding box center [565, 101] width 39 height 11
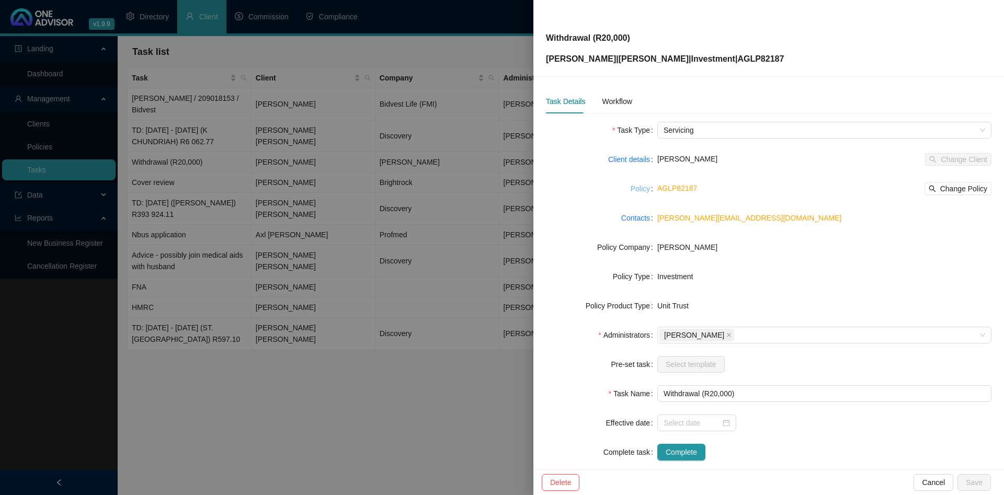
click at [638, 188] on link "Policy" at bounding box center [639, 188] width 19 height 11
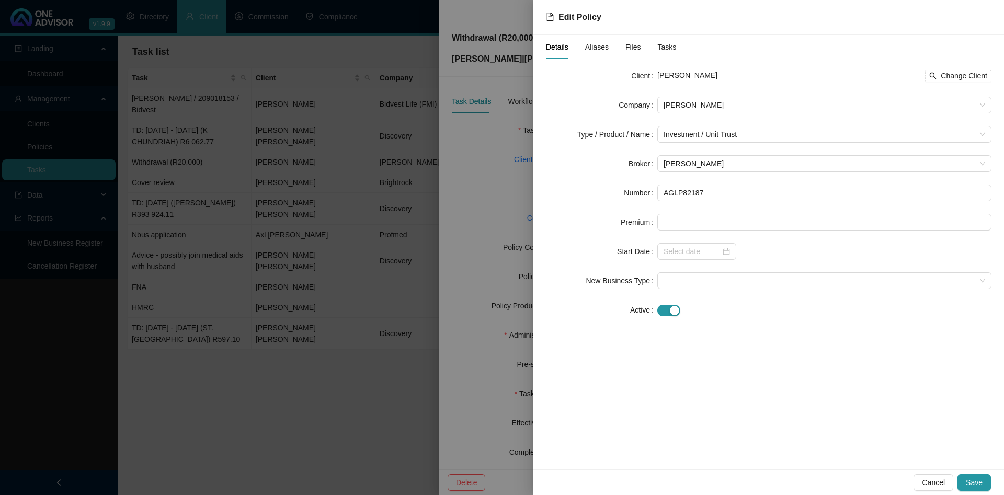
click at [406, 141] on div at bounding box center [502, 247] width 1004 height 495
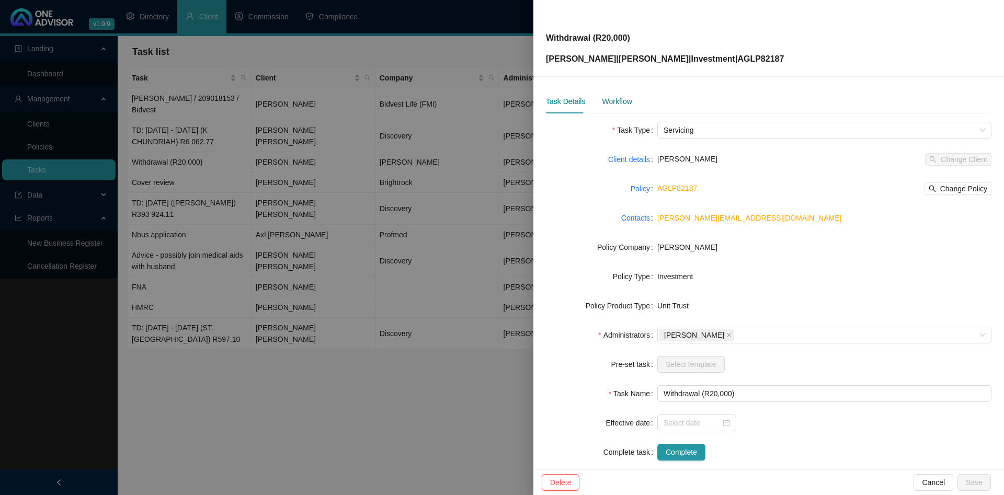
click at [608, 97] on div "Workflow" at bounding box center [617, 101] width 30 height 11
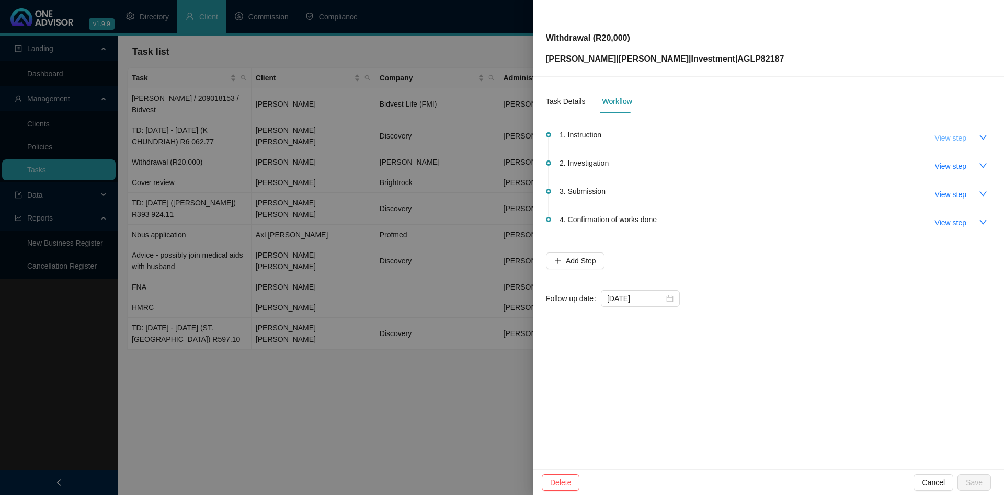
click at [938, 133] on span "View step" at bounding box center [950, 137] width 31 height 11
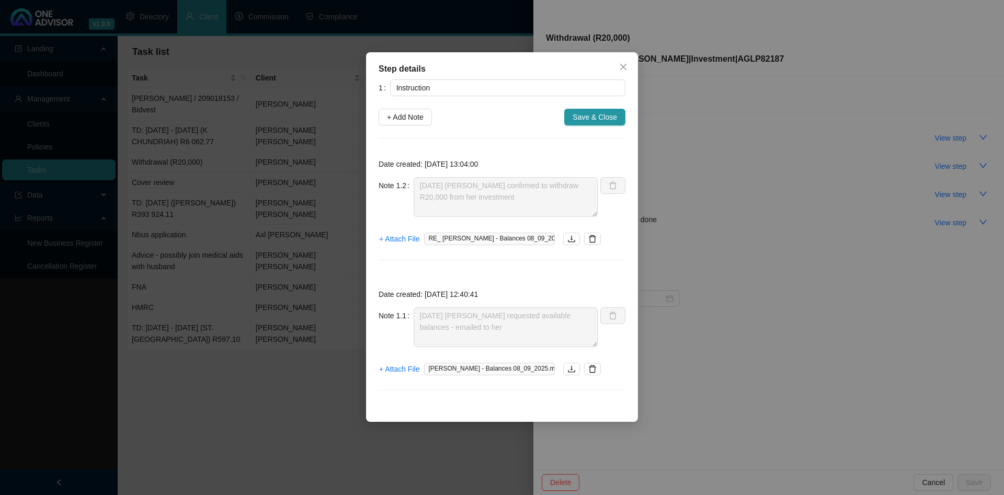
click at [953, 145] on div "Step details 1 Instruction + Add Note Save & Close Date created: 2025-09-12 13:…" at bounding box center [502, 247] width 1004 height 495
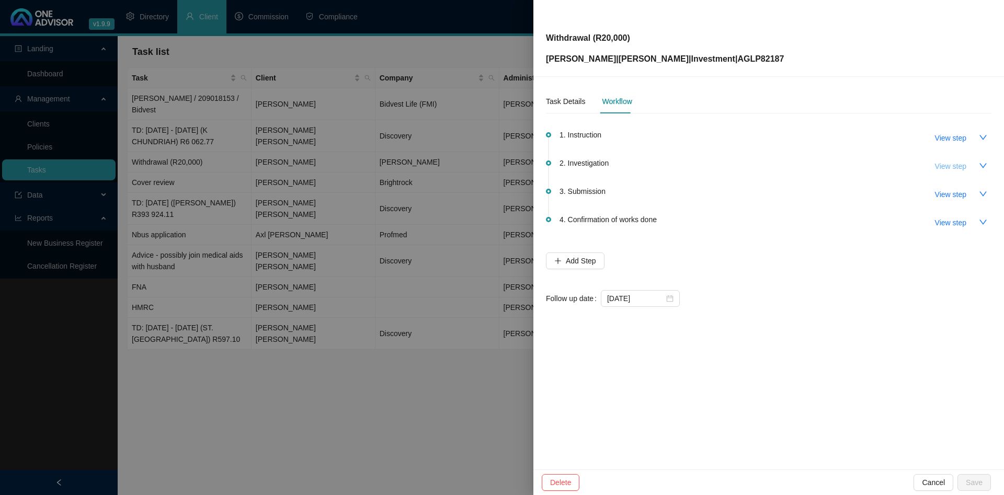
click at [963, 163] on span "View step" at bounding box center [950, 165] width 31 height 11
type input "Investigation"
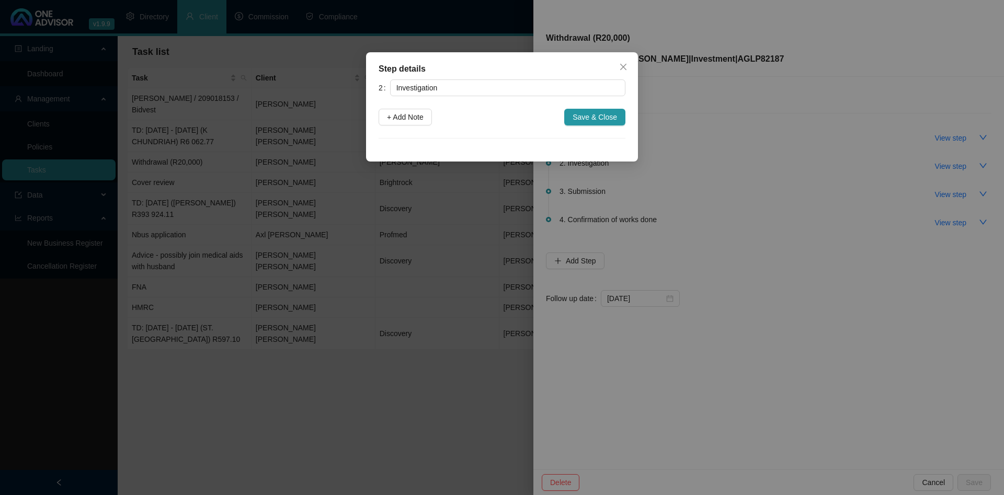
click at [879, 134] on div "Step details 2 Investigation + Add Note Save & Close Cancel OK" at bounding box center [502, 247] width 1004 height 495
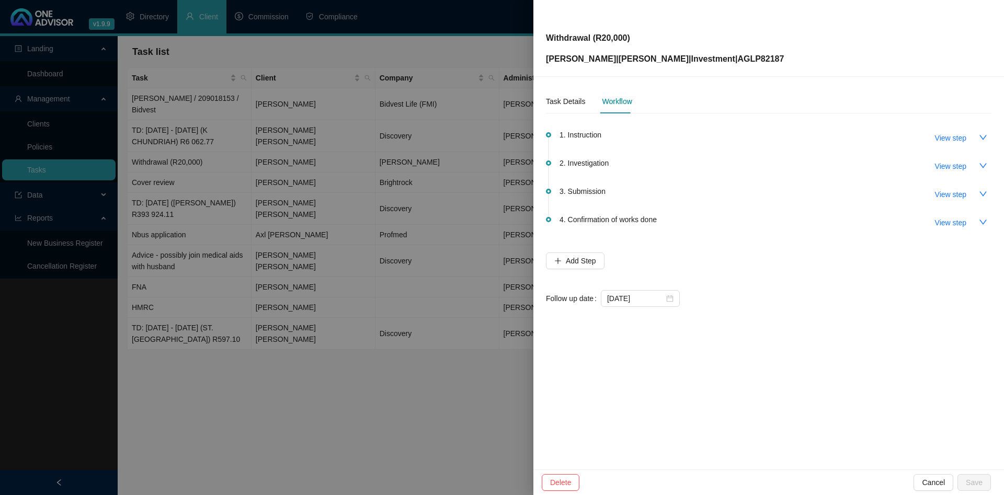
click at [363, 182] on div at bounding box center [502, 247] width 1004 height 495
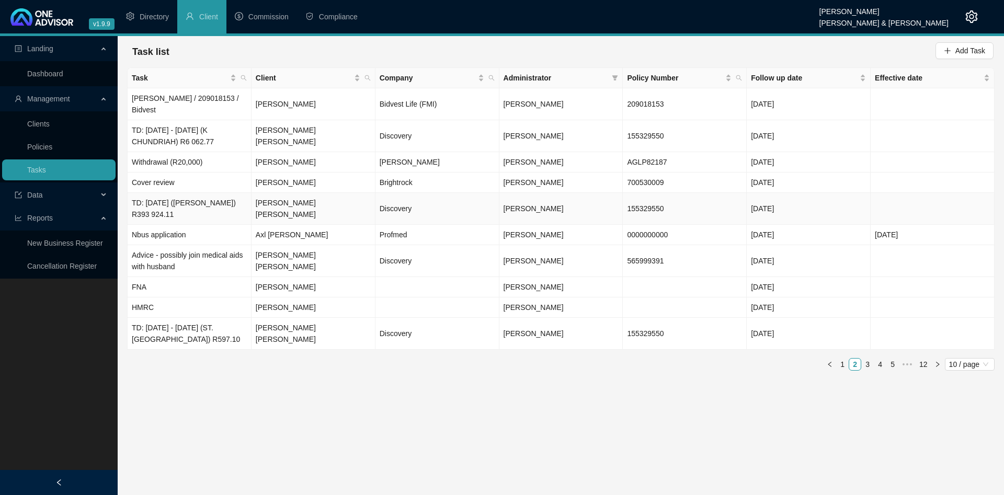
click at [233, 205] on td "TD: 27/03/2025 (MP TARKOWSKI) R393 924.11" at bounding box center [190, 209] width 124 height 32
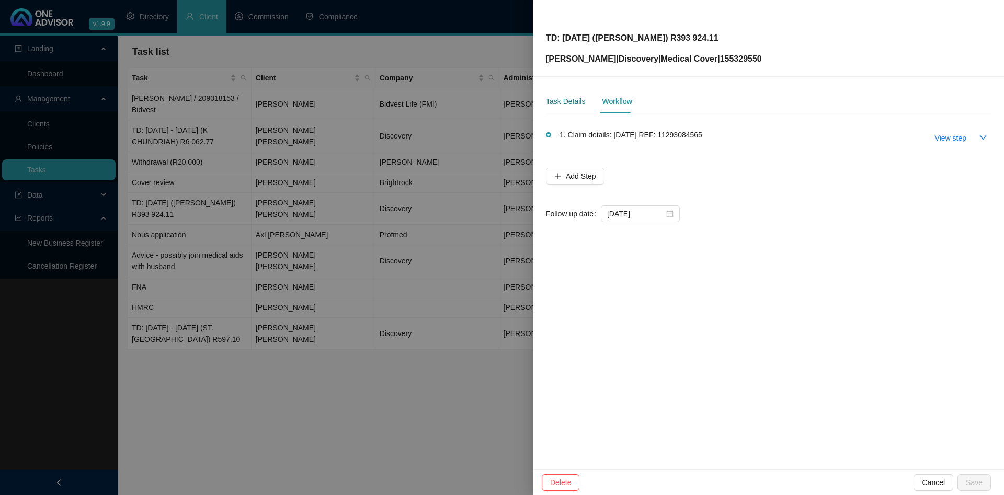
click at [577, 100] on div "Task Details" at bounding box center [565, 101] width 39 height 11
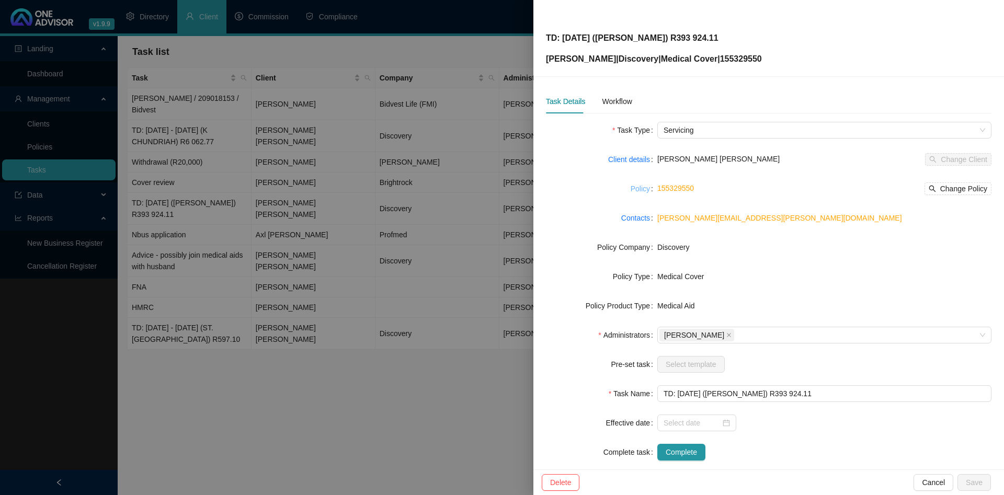
click at [638, 184] on link "Policy" at bounding box center [639, 188] width 19 height 11
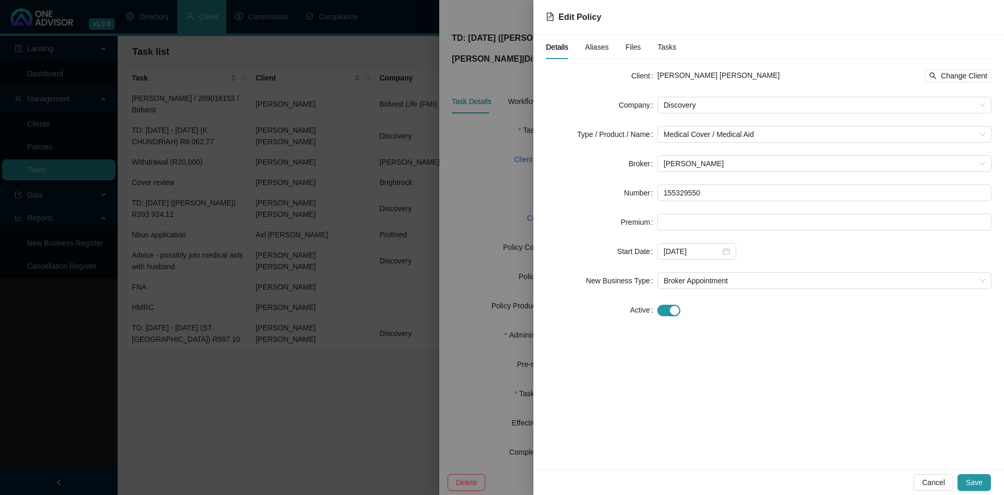
click at [297, 112] on div at bounding box center [502, 247] width 1004 height 495
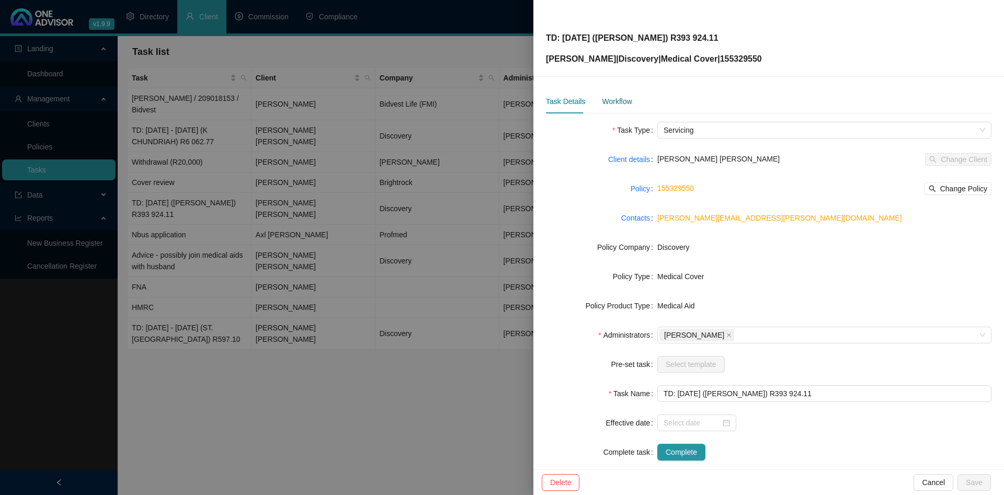
click at [623, 104] on div "Workflow" at bounding box center [617, 101] width 30 height 11
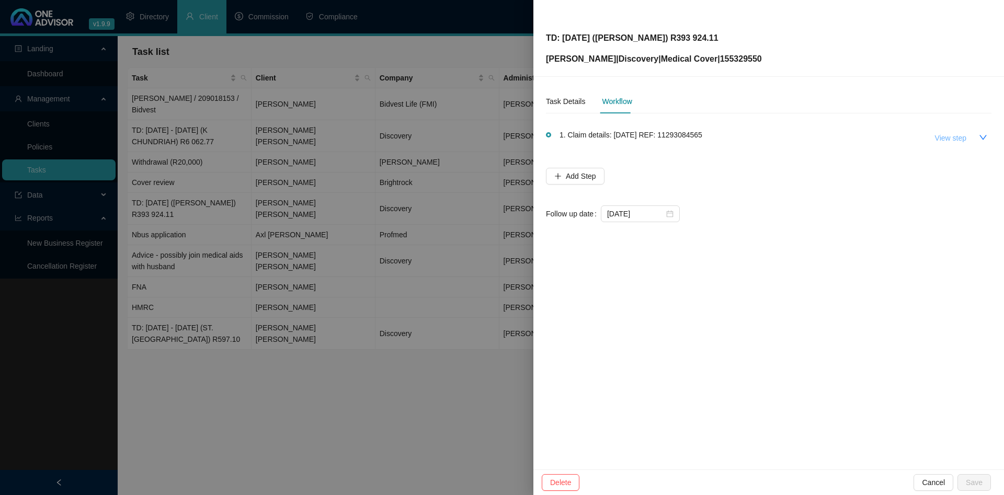
click at [940, 136] on span "View step" at bounding box center [950, 137] width 31 height 11
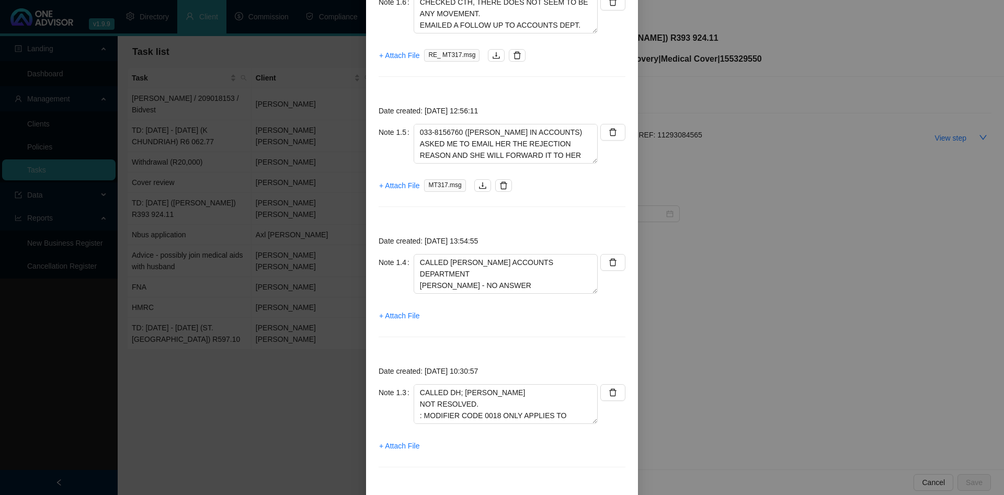
scroll to position [1111, 0]
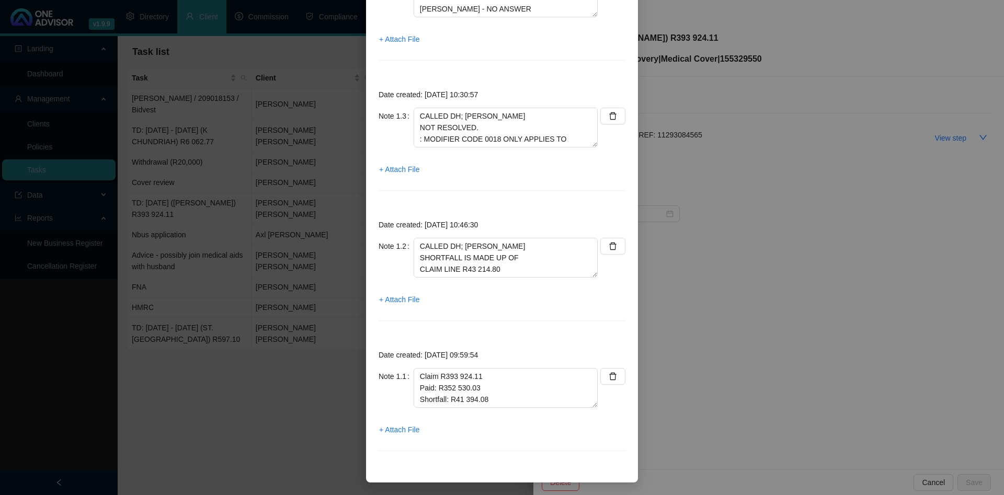
click at [839, 152] on div "Step details 1 Claim details: 27/03/2025 REF: 11293084565 + Add Note Save & Clo…" at bounding box center [502, 247] width 1004 height 495
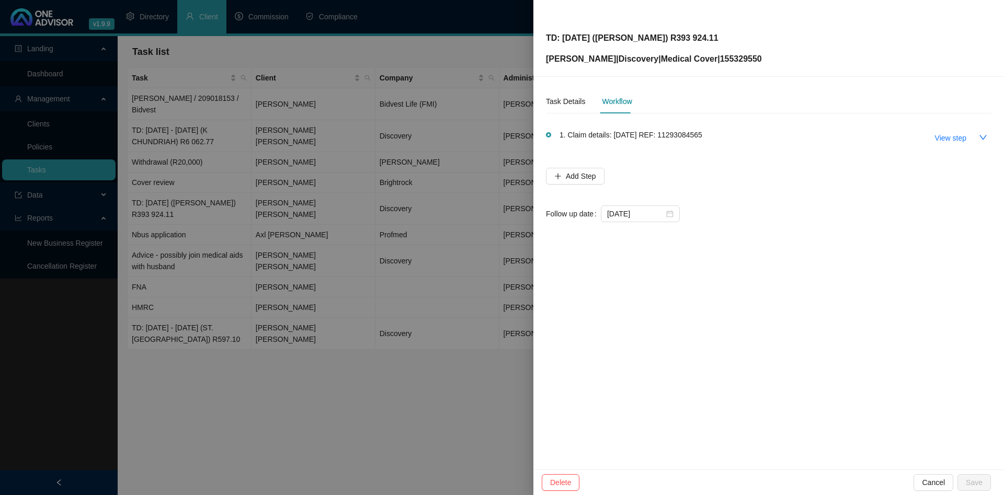
scroll to position [0, 0]
click at [332, 191] on div at bounding box center [502, 247] width 1004 height 495
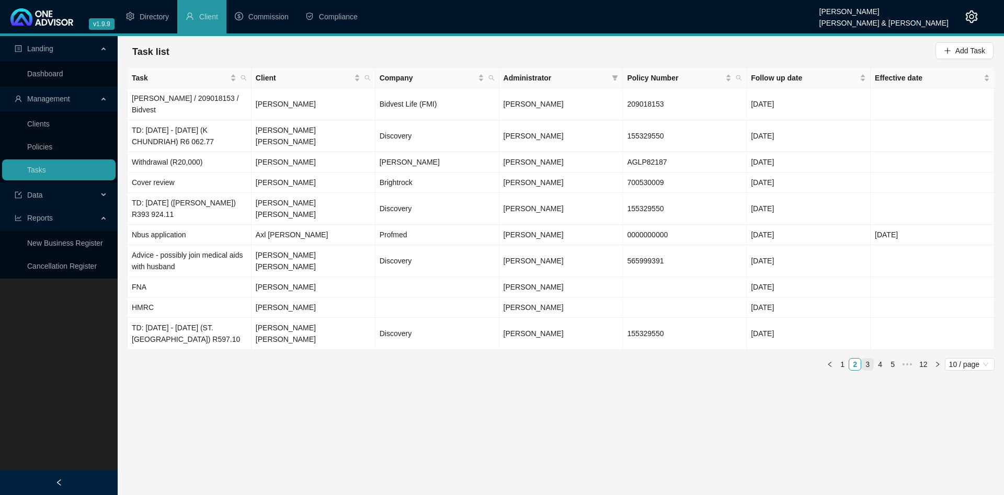
click at [863, 359] on link "3" at bounding box center [866, 364] width 11 height 11
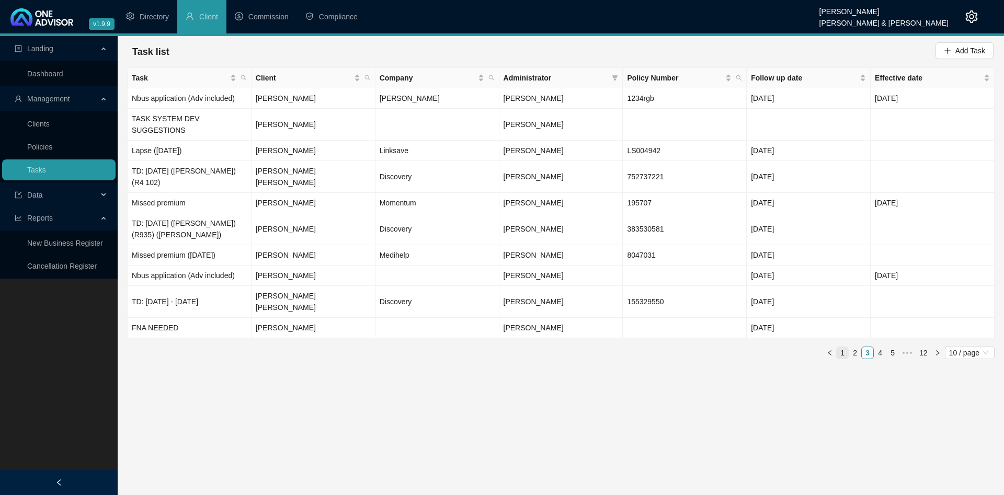
click at [845, 347] on link "1" at bounding box center [841, 352] width 11 height 11
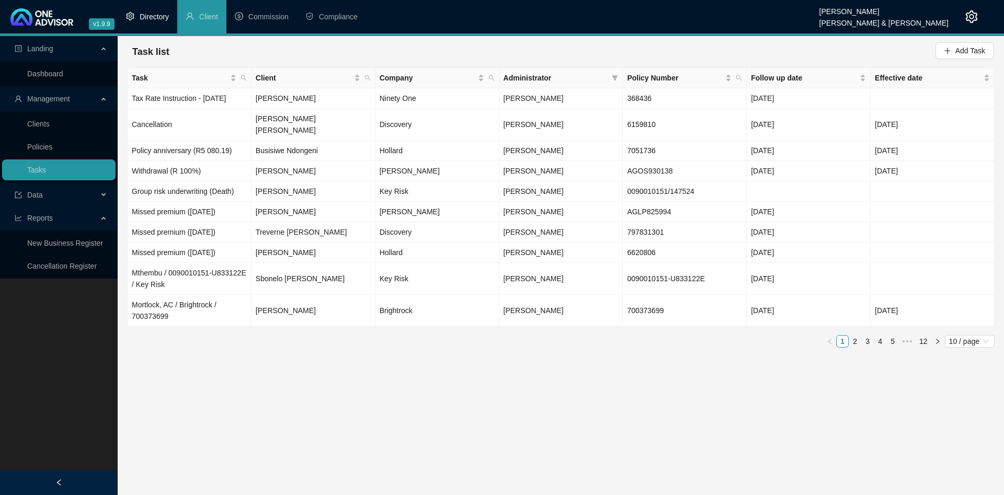
click at [150, 25] on li "Directory" at bounding box center [148, 16] width 60 height 33
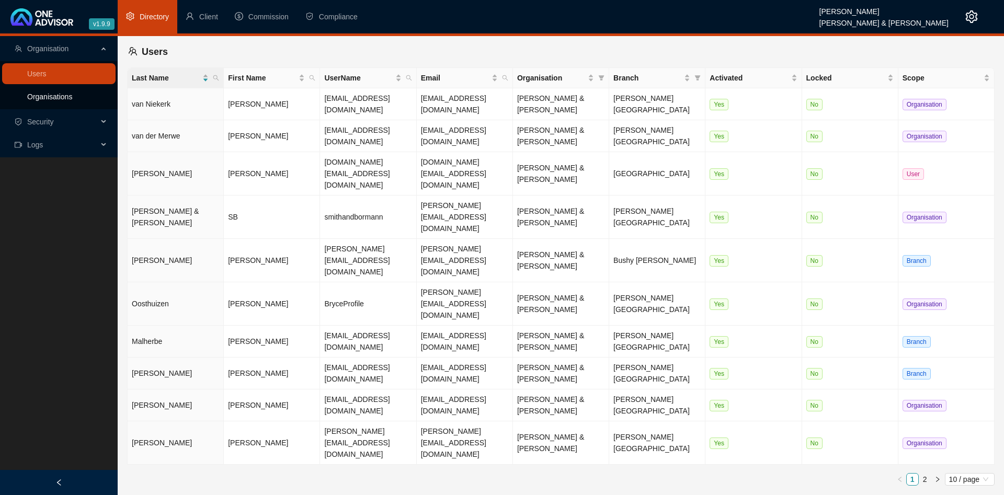
click at [69, 95] on link "Organisations" at bounding box center [49, 97] width 45 height 8
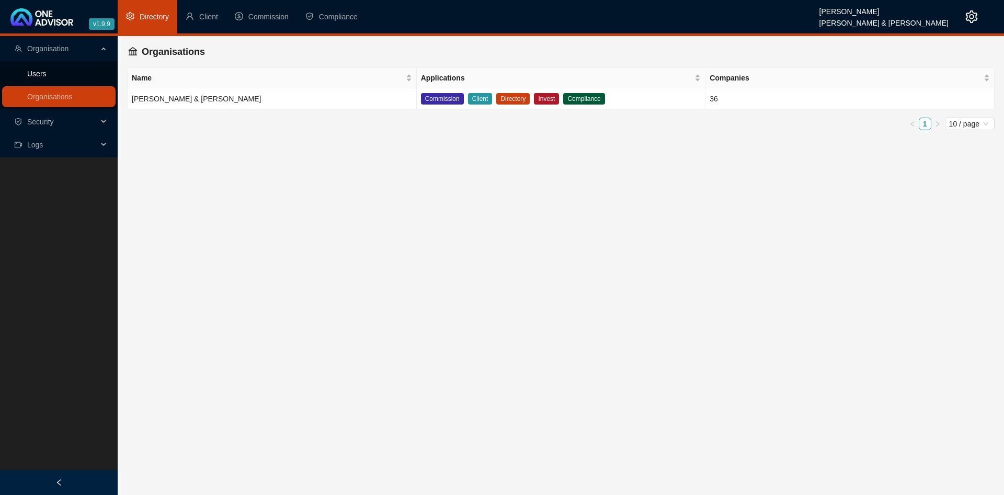
click at [47, 78] on link "Users" at bounding box center [36, 74] width 19 height 8
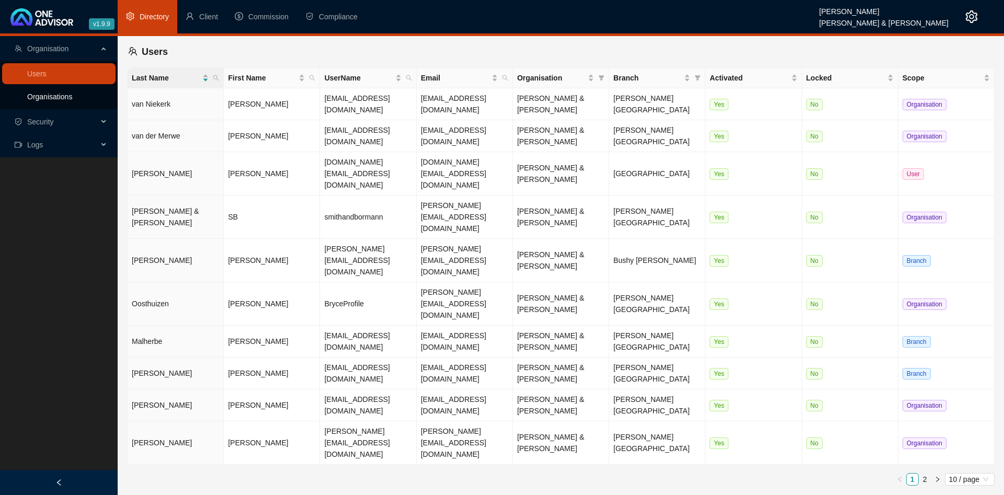
click at [54, 94] on link "Organisations" at bounding box center [49, 97] width 45 height 8
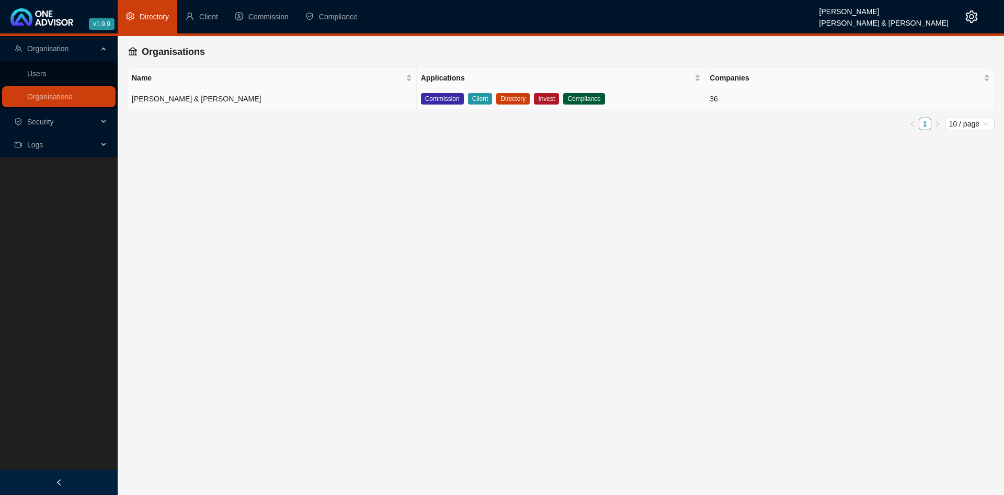
click at [256, 95] on td "[PERSON_NAME] & [PERSON_NAME]" at bounding box center [272, 98] width 289 height 21
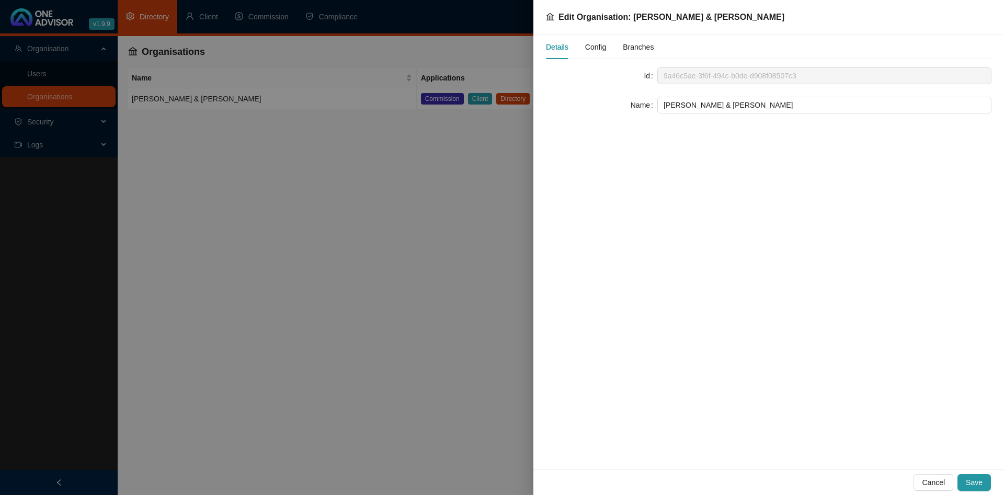
click at [598, 44] on span "Config" at bounding box center [595, 46] width 21 height 7
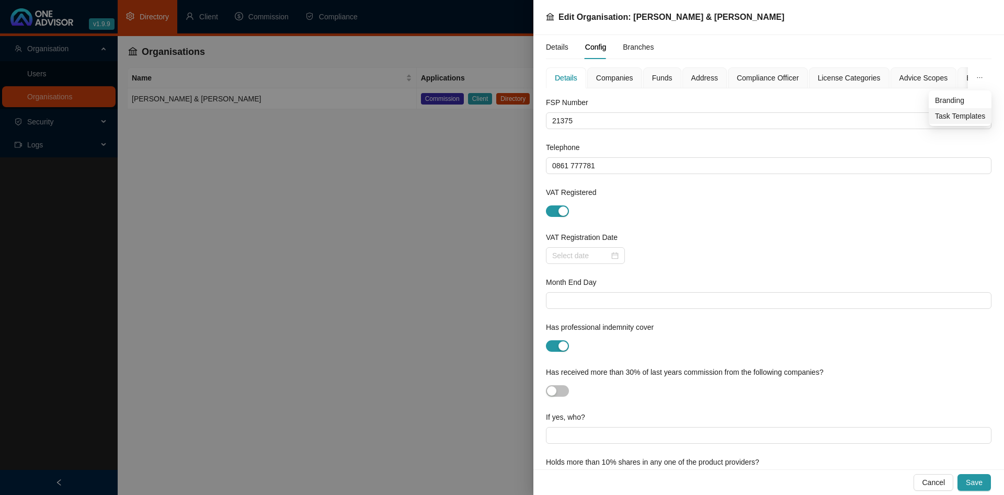
click at [959, 113] on span "Task Templates" at bounding box center [960, 115] width 50 height 11
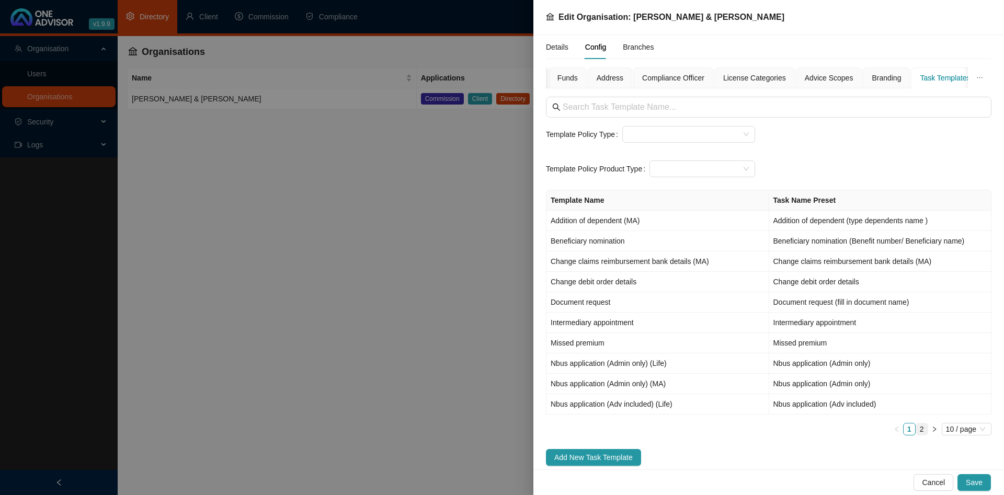
click at [920, 429] on link "2" at bounding box center [921, 428] width 11 height 11
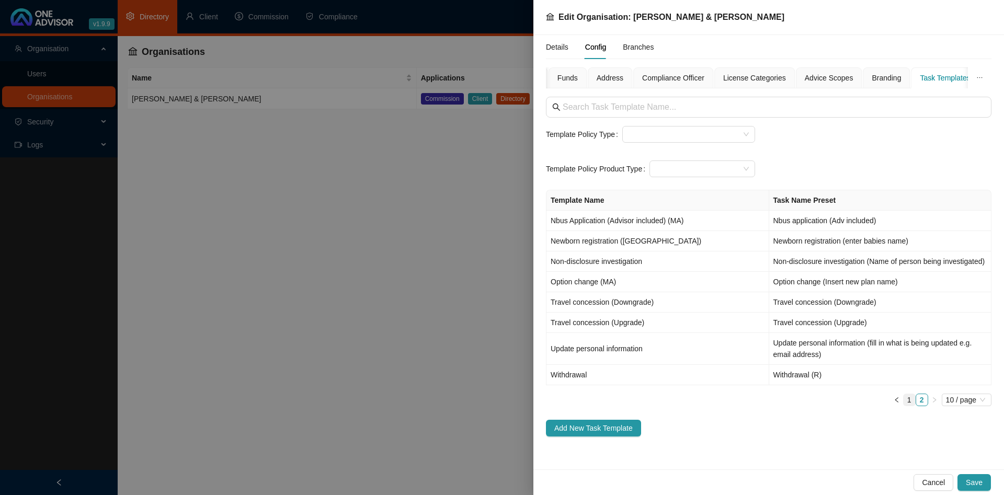
click at [908, 400] on link "1" at bounding box center [908, 399] width 11 height 11
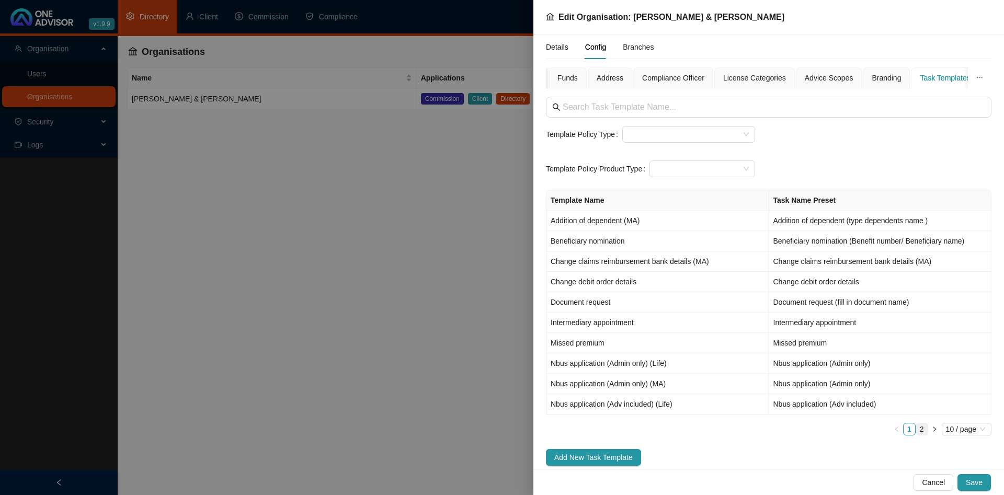
click at [924, 428] on link "2" at bounding box center [921, 428] width 11 height 11
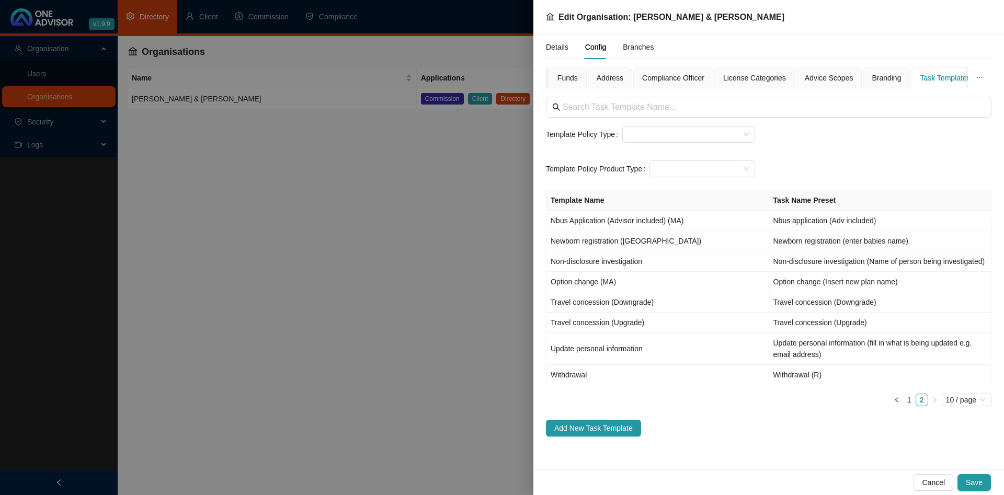
click at [401, 285] on div at bounding box center [502, 247] width 1004 height 495
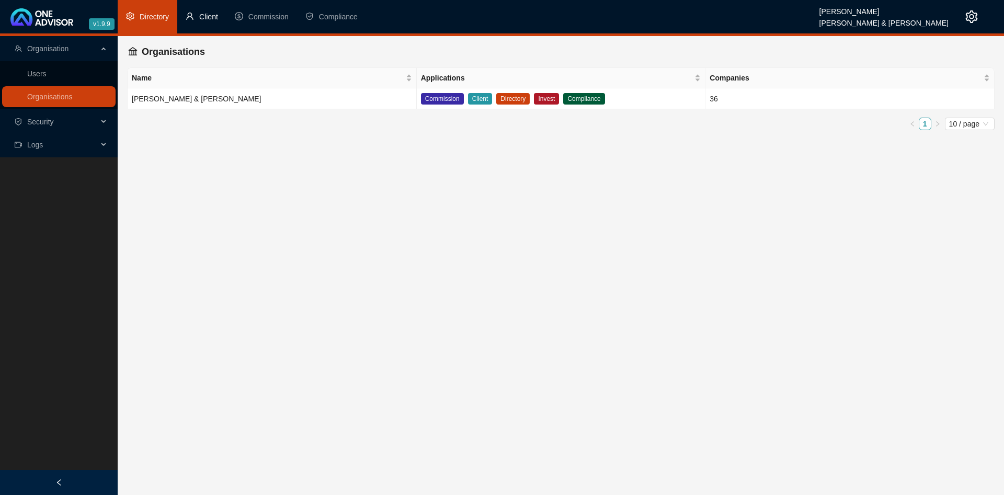
click at [207, 19] on span "Client" at bounding box center [208, 17] width 19 height 8
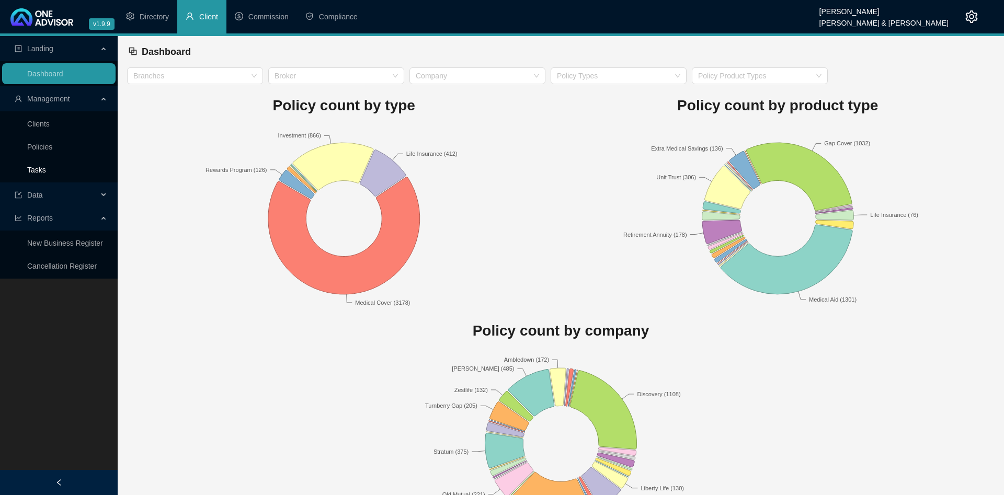
click at [46, 174] on link "Tasks" at bounding box center [36, 170] width 19 height 8
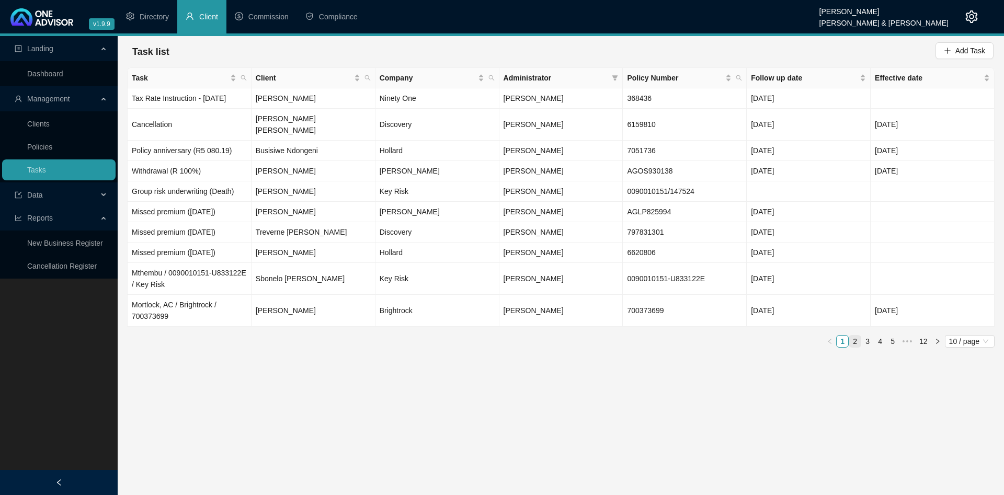
click at [851, 336] on link "2" at bounding box center [854, 341] width 11 height 11
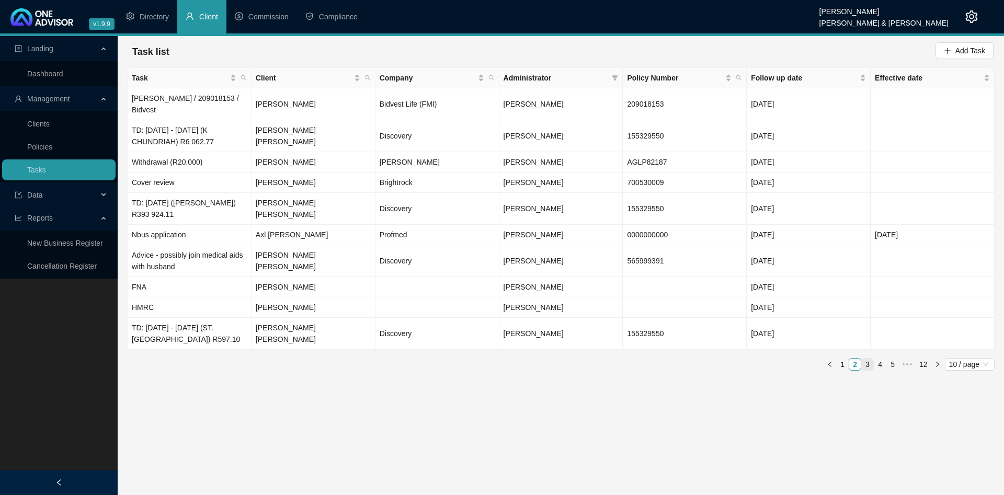
click at [869, 359] on link "3" at bounding box center [866, 364] width 11 height 11
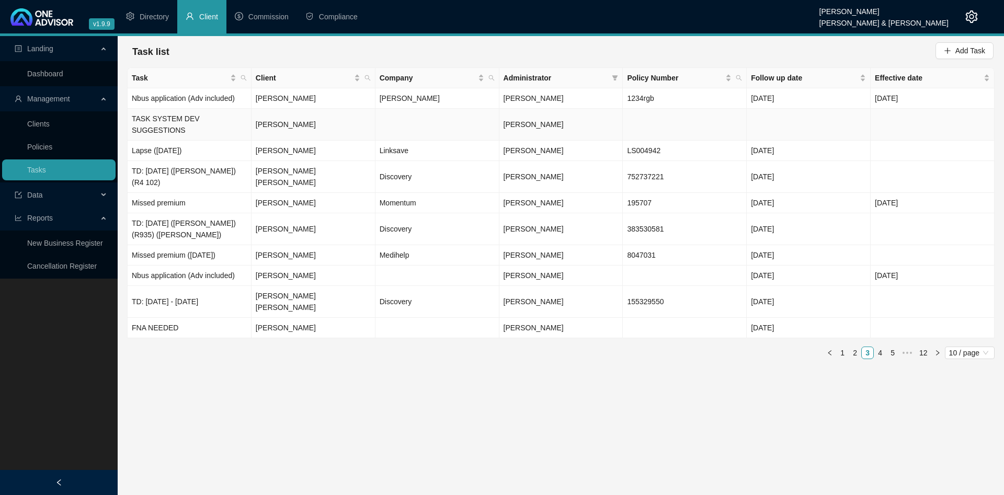
click at [309, 117] on td "Lynda Adams" at bounding box center [313, 125] width 124 height 32
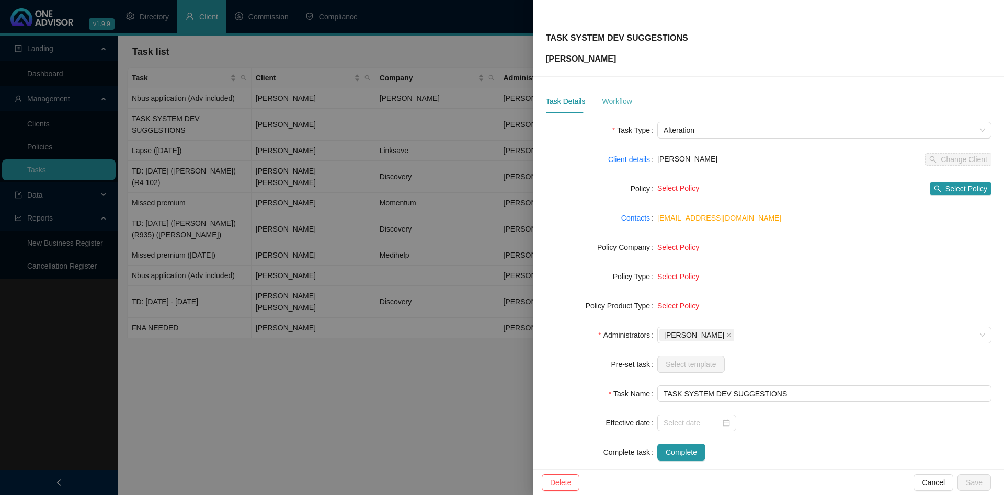
click at [610, 109] on div "Workflow" at bounding box center [617, 101] width 30 height 24
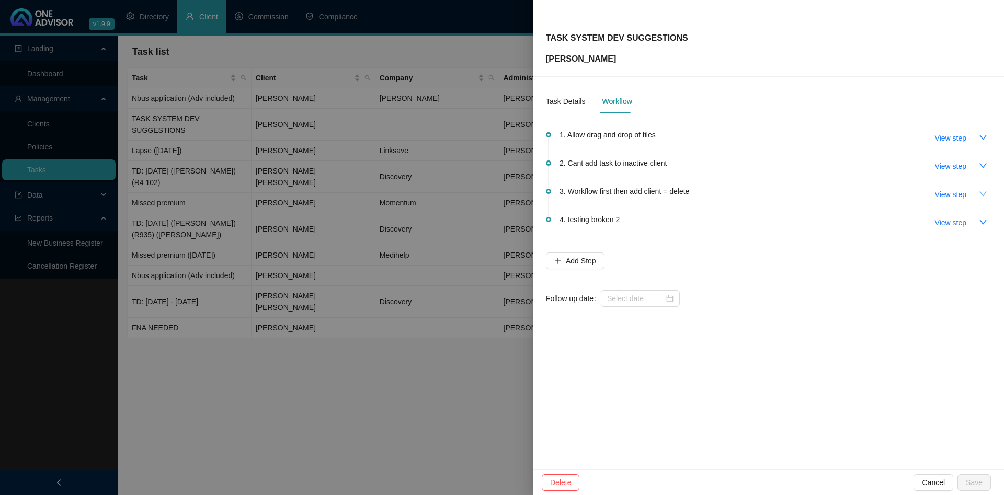
click at [981, 191] on icon "down" at bounding box center [982, 194] width 8 height 8
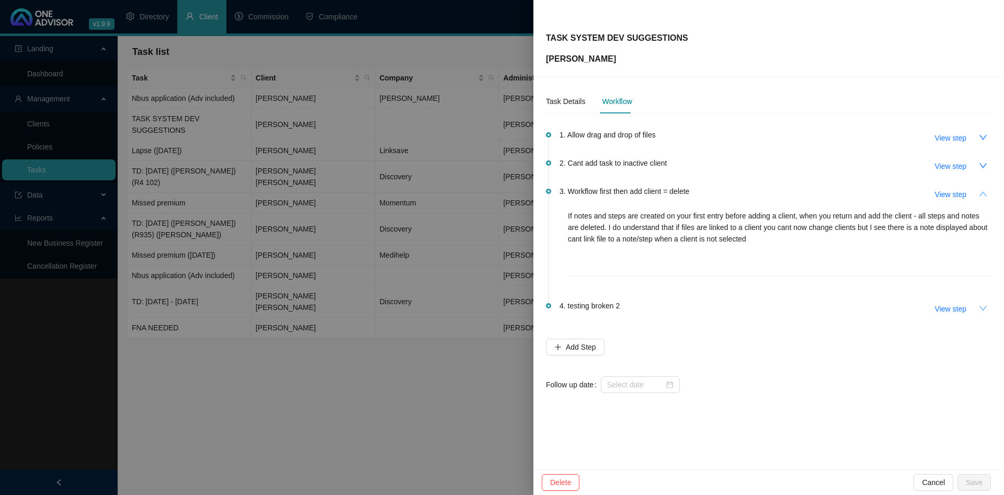
click at [984, 305] on icon "down" at bounding box center [982, 308] width 8 height 8
click at [984, 305] on icon "up" at bounding box center [982, 308] width 8 height 8
click at [946, 195] on span "View step" at bounding box center [950, 194] width 31 height 11
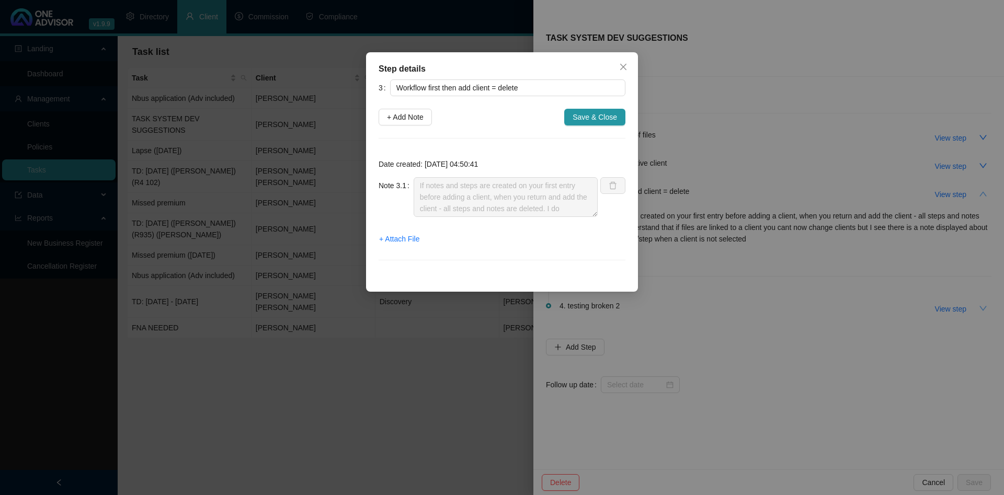
click at [761, 165] on div "Step details 3 Workflow first then add client = delete + Add Note Save & Close …" at bounding box center [502, 247] width 1004 height 495
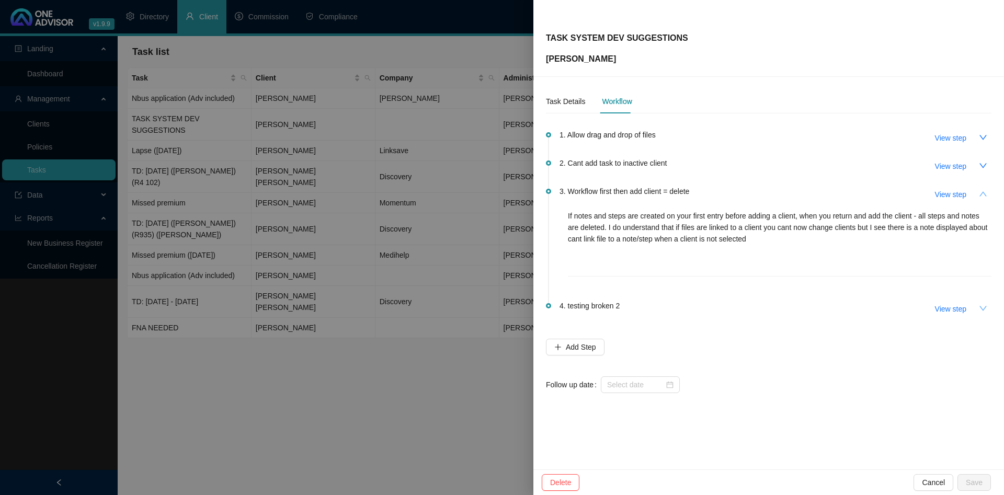
click at [400, 350] on div at bounding box center [502, 247] width 1004 height 495
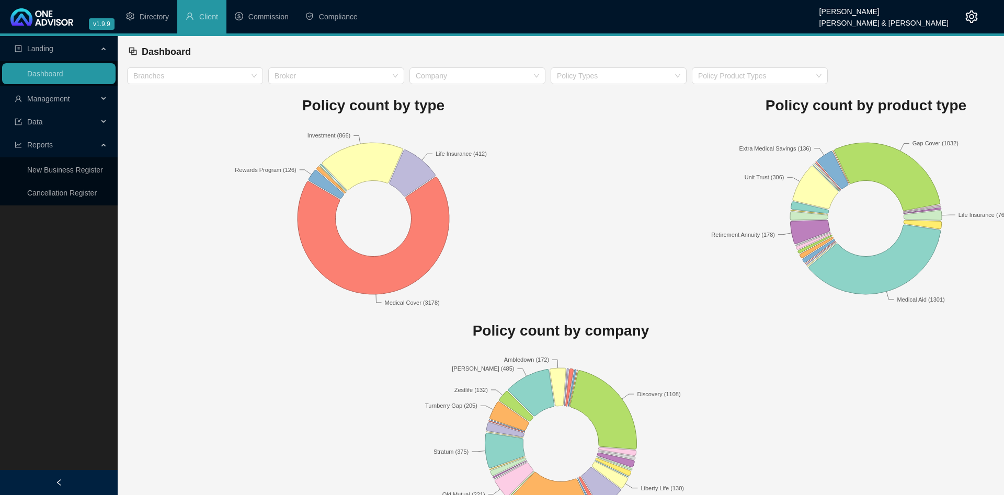
click at [81, 99] on span "Management" at bounding box center [56, 98] width 83 height 21
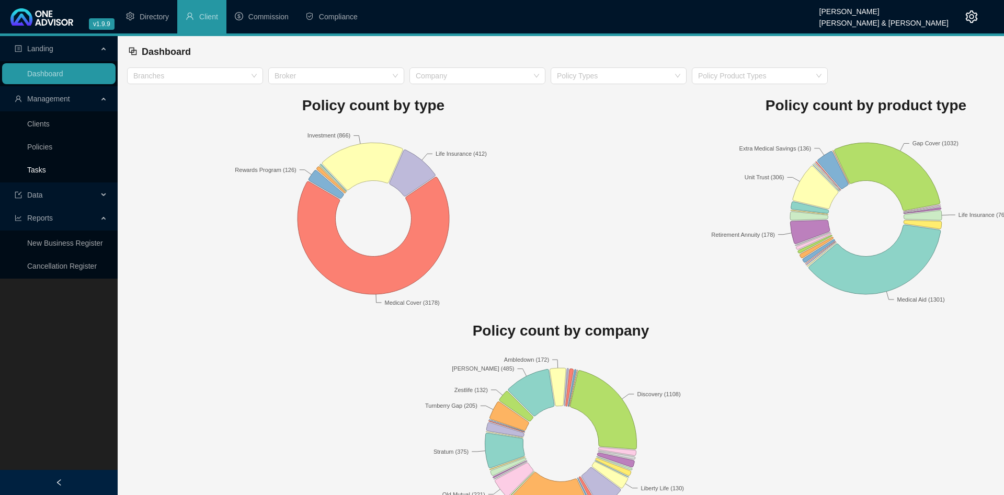
click at [46, 168] on link "Tasks" at bounding box center [36, 170] width 19 height 8
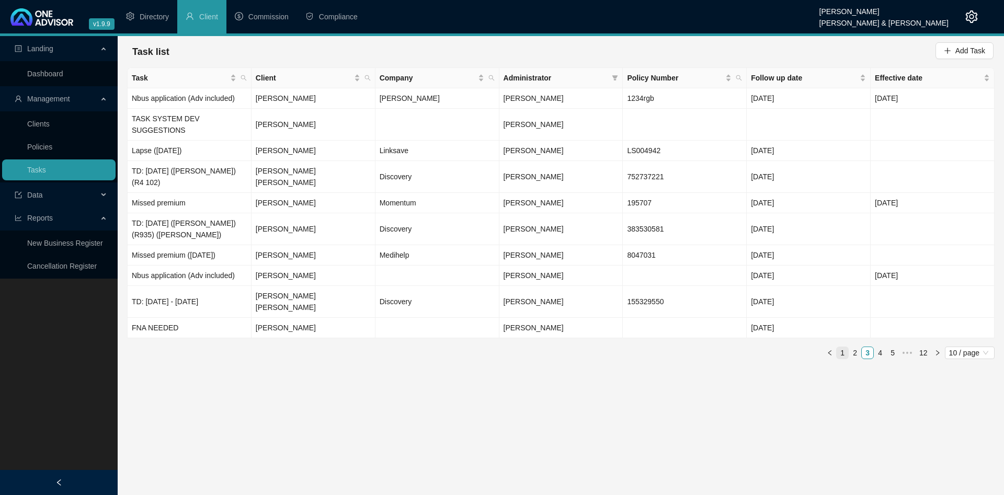
click at [840, 347] on link "1" at bounding box center [841, 352] width 11 height 11
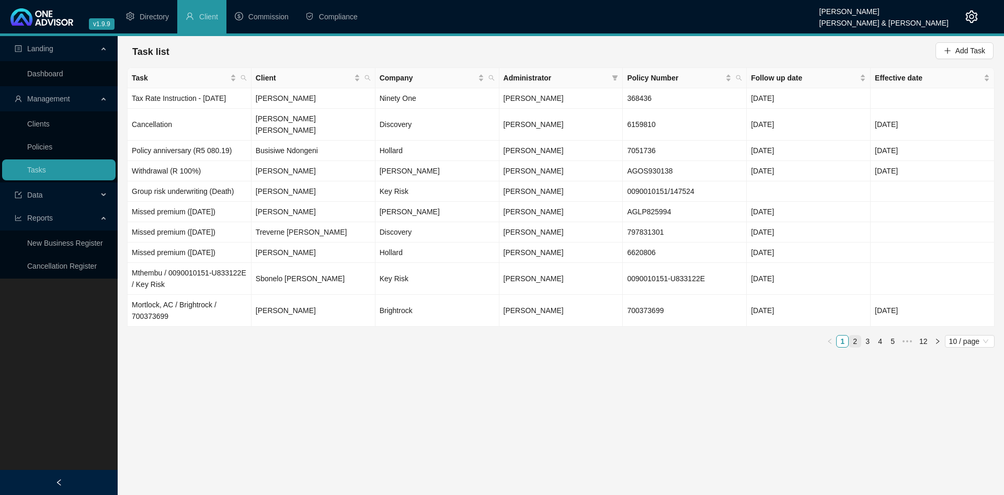
click at [856, 336] on link "2" at bounding box center [854, 341] width 11 height 11
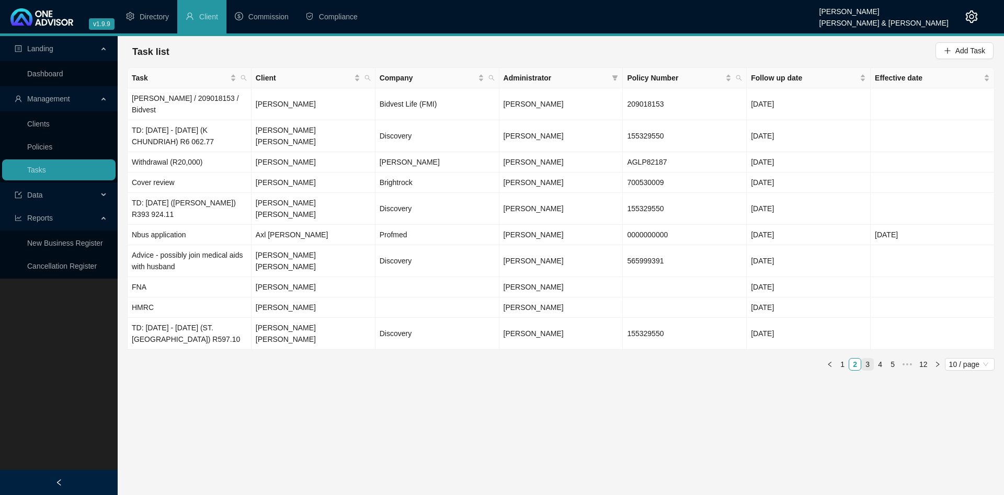
click at [869, 359] on link "3" at bounding box center [866, 364] width 11 height 11
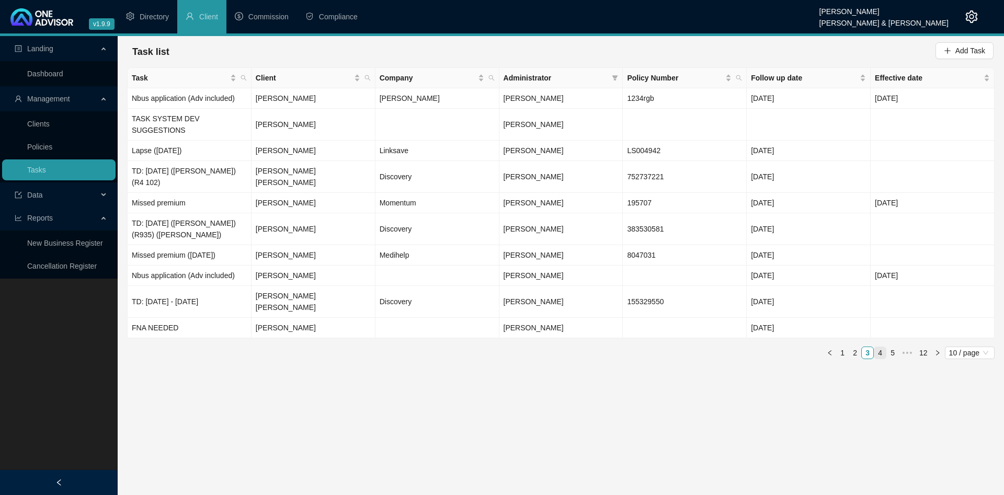
click at [877, 347] on link "4" at bounding box center [879, 352] width 11 height 11
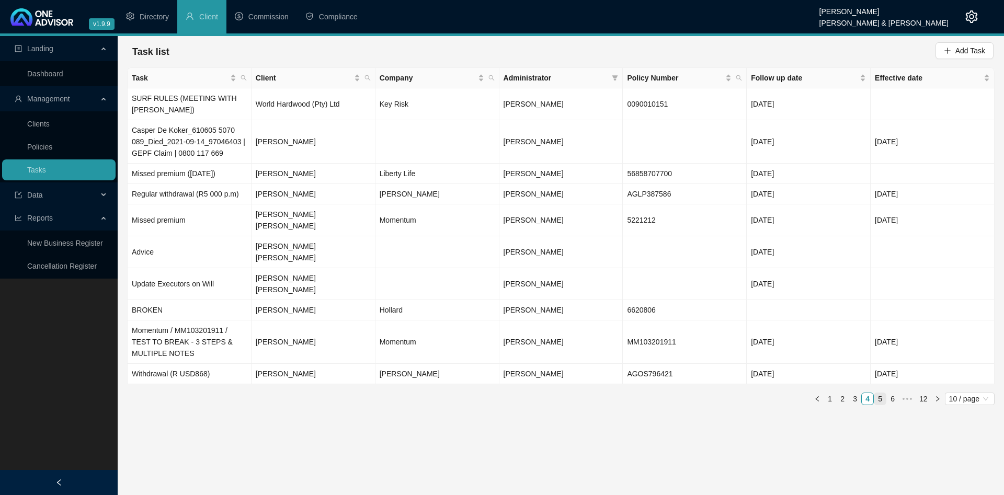
click at [880, 393] on link "5" at bounding box center [879, 398] width 11 height 11
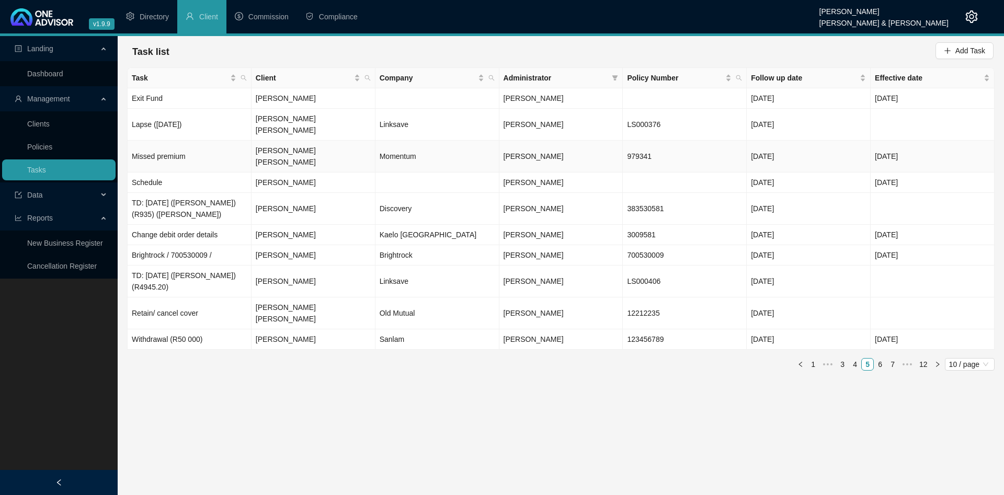
click at [215, 141] on td "Missed premium" at bounding box center [190, 157] width 124 height 32
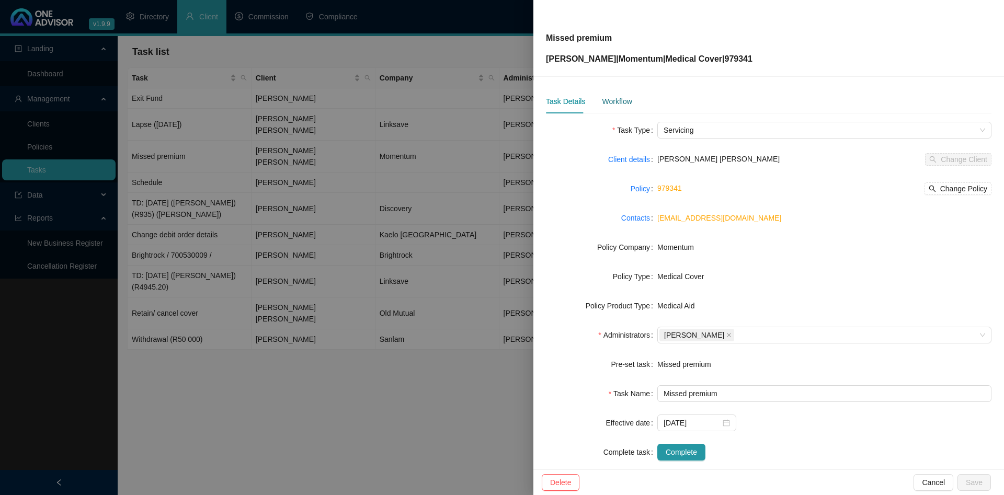
click at [616, 103] on div "Workflow" at bounding box center [617, 101] width 30 height 11
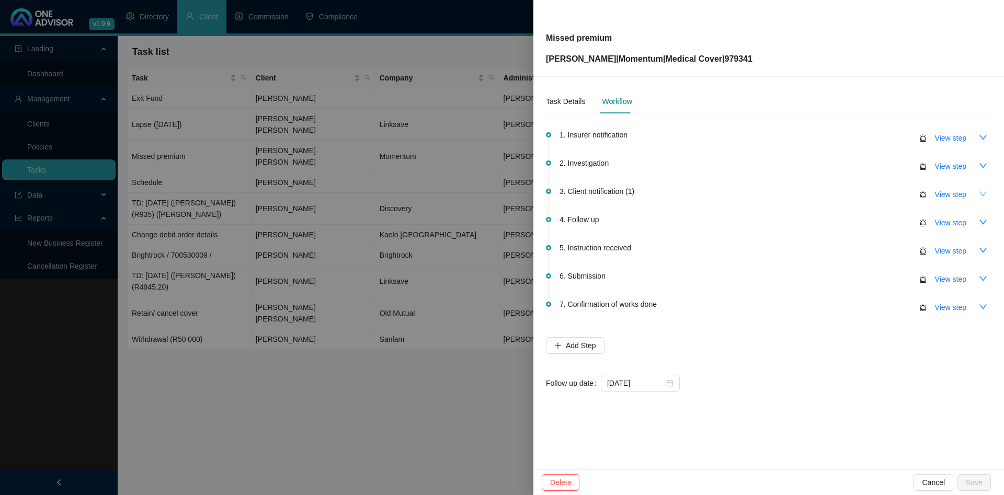
click at [986, 192] on icon "down" at bounding box center [982, 194] width 8 height 8
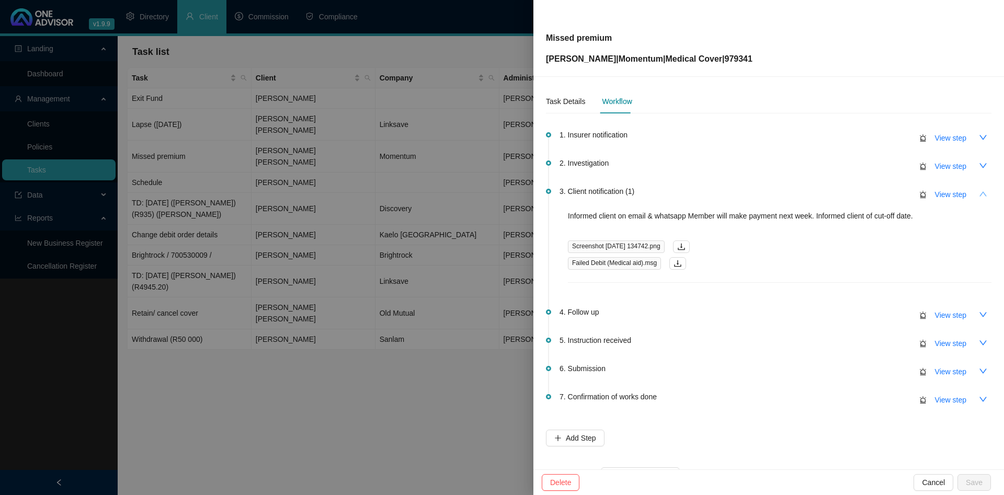
click at [986, 192] on icon "up" at bounding box center [982, 194] width 8 height 8
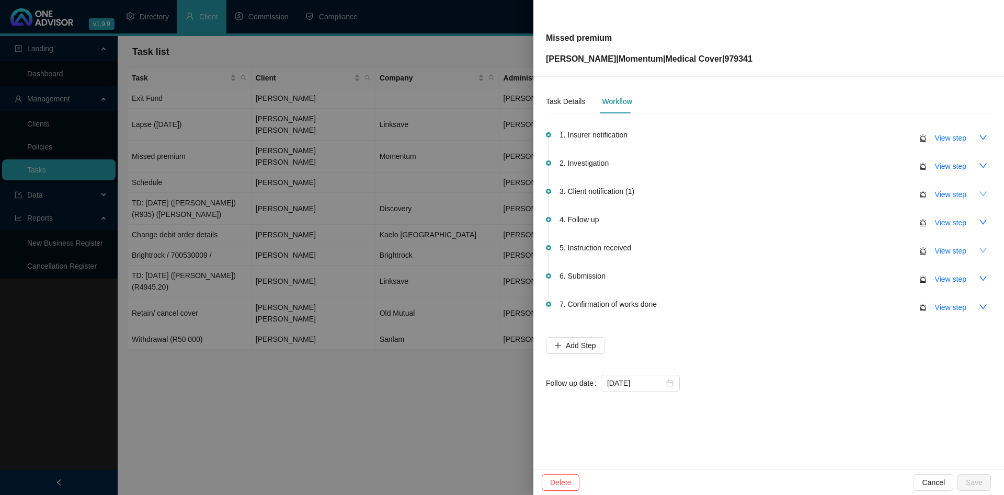
click at [980, 247] on icon "down" at bounding box center [982, 250] width 8 height 8
click at [983, 249] on icon "up" at bounding box center [982, 250] width 8 height 8
click at [978, 222] on icon "down" at bounding box center [982, 222] width 8 height 8
click at [980, 220] on icon "up" at bounding box center [982, 222] width 8 height 8
click at [983, 193] on icon "down" at bounding box center [982, 194] width 8 height 8
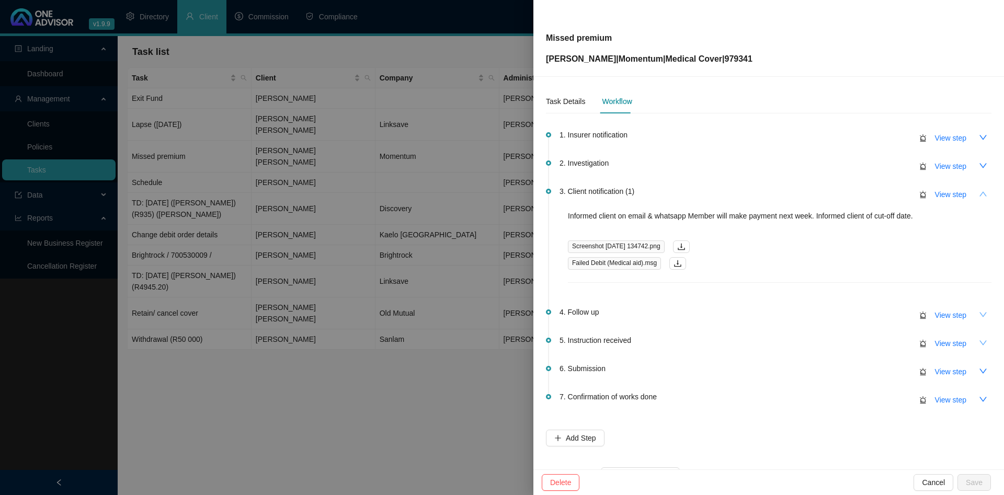
click at [983, 193] on icon "up" at bounding box center [982, 194] width 8 height 8
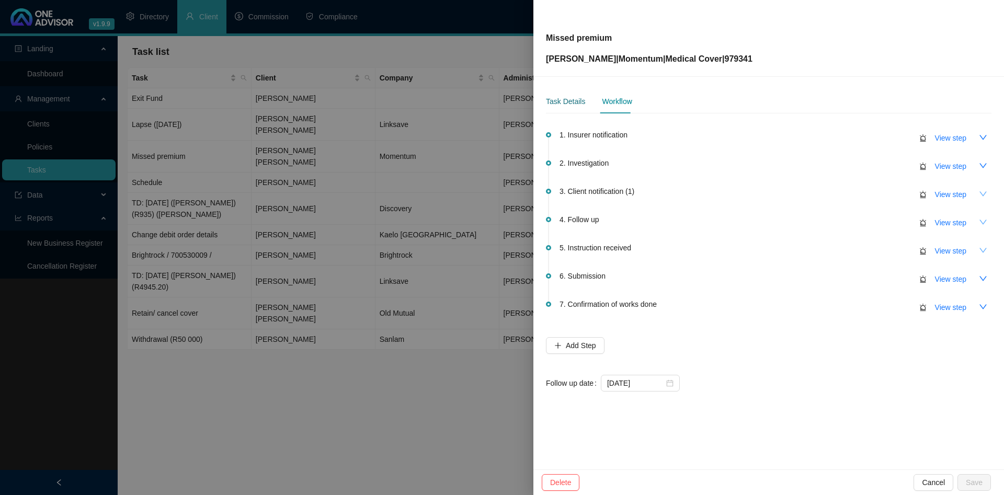
click at [559, 97] on div "Task Details" at bounding box center [565, 101] width 39 height 11
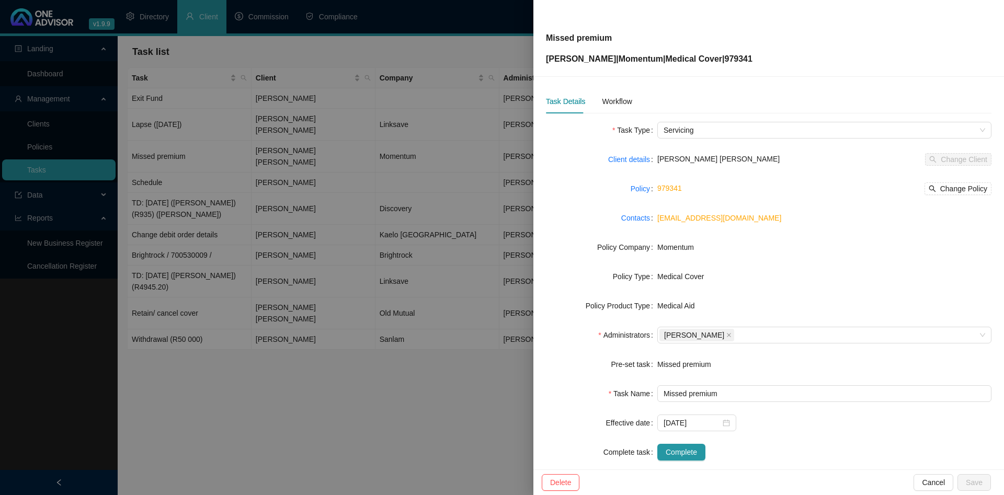
click at [346, 107] on div at bounding box center [502, 247] width 1004 height 495
